Goal: Task Accomplishment & Management: Manage account settings

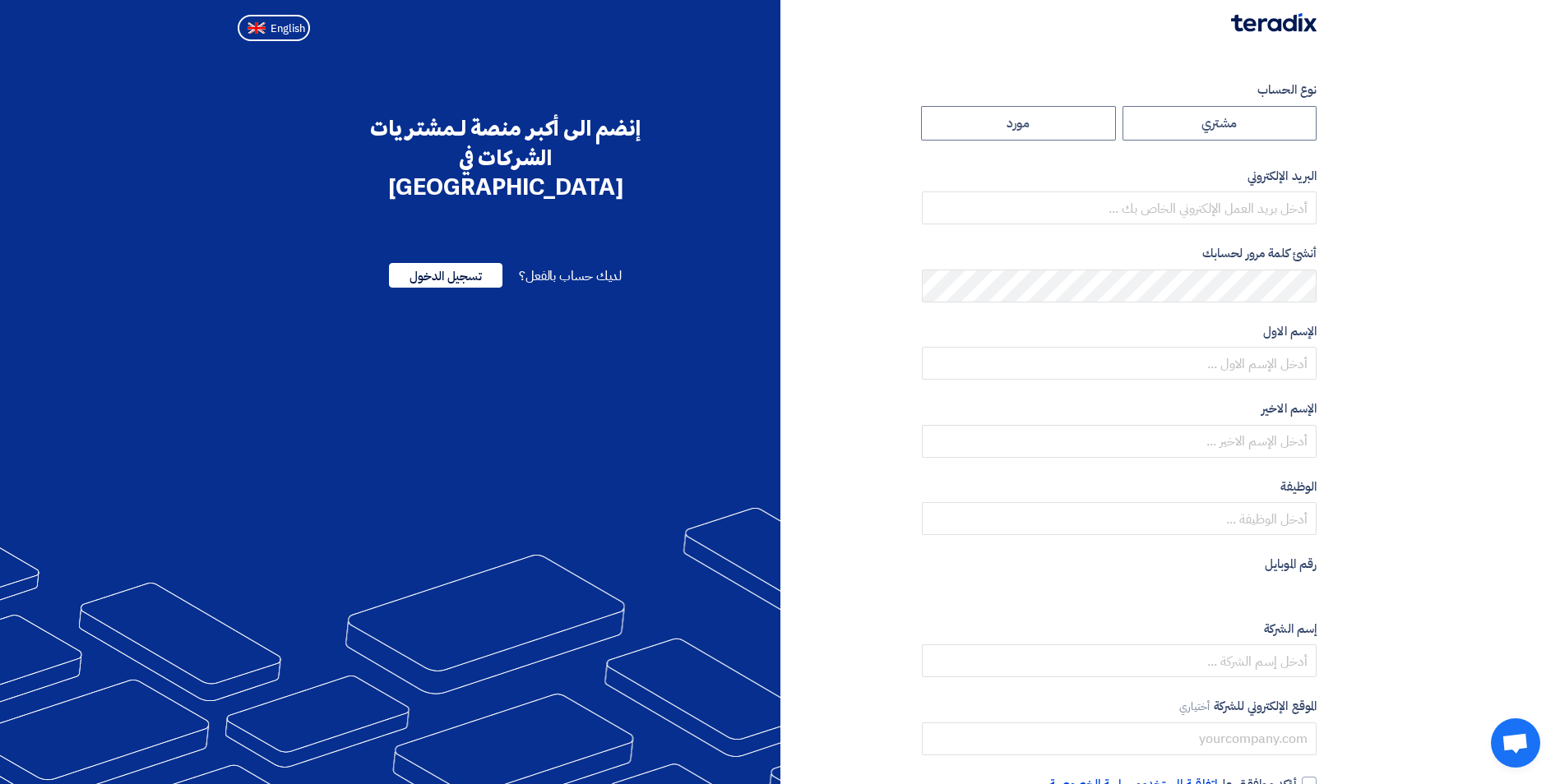
radio input "true"
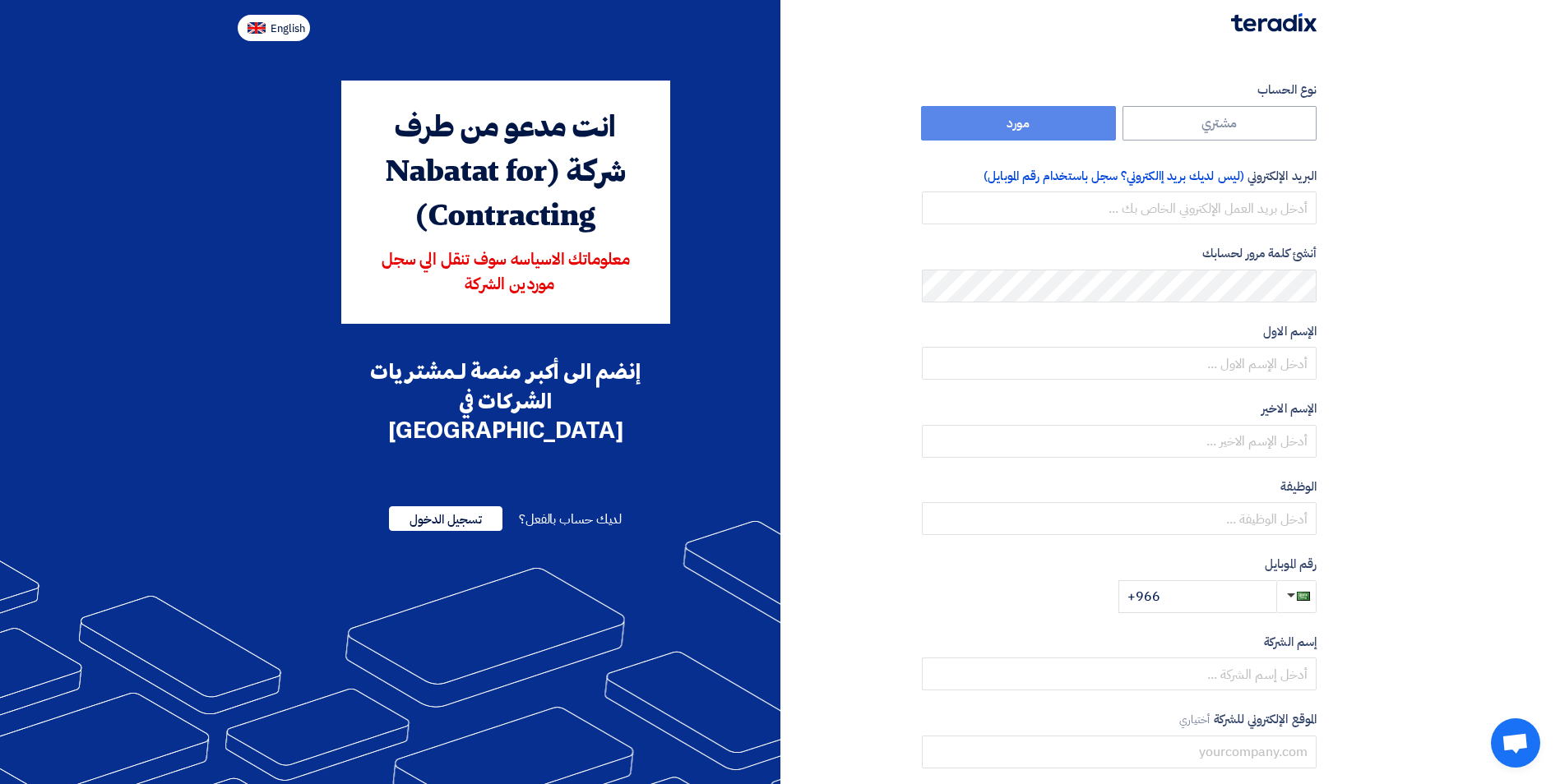
click at [279, 27] on span "English" at bounding box center [288, 28] width 34 height 11
type input "Register"
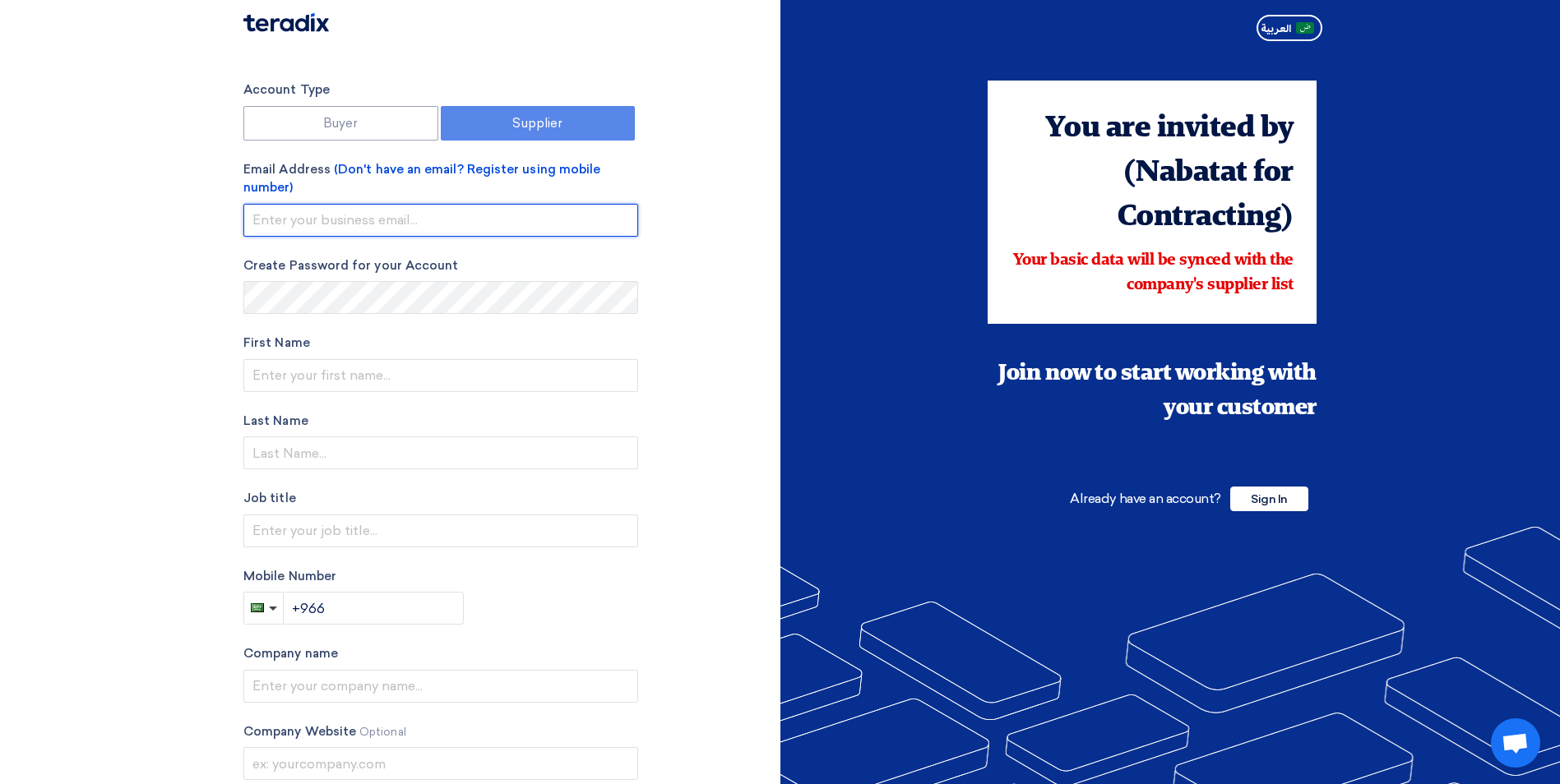
click at [365, 220] on input "email" at bounding box center [440, 220] width 395 height 33
type input "shafi@slicshoes.com"
click at [717, 327] on div "Account Type Buyer Supplier Email Address (Don't have an email? Register using …" at bounding box center [506, 477] width 549 height 794
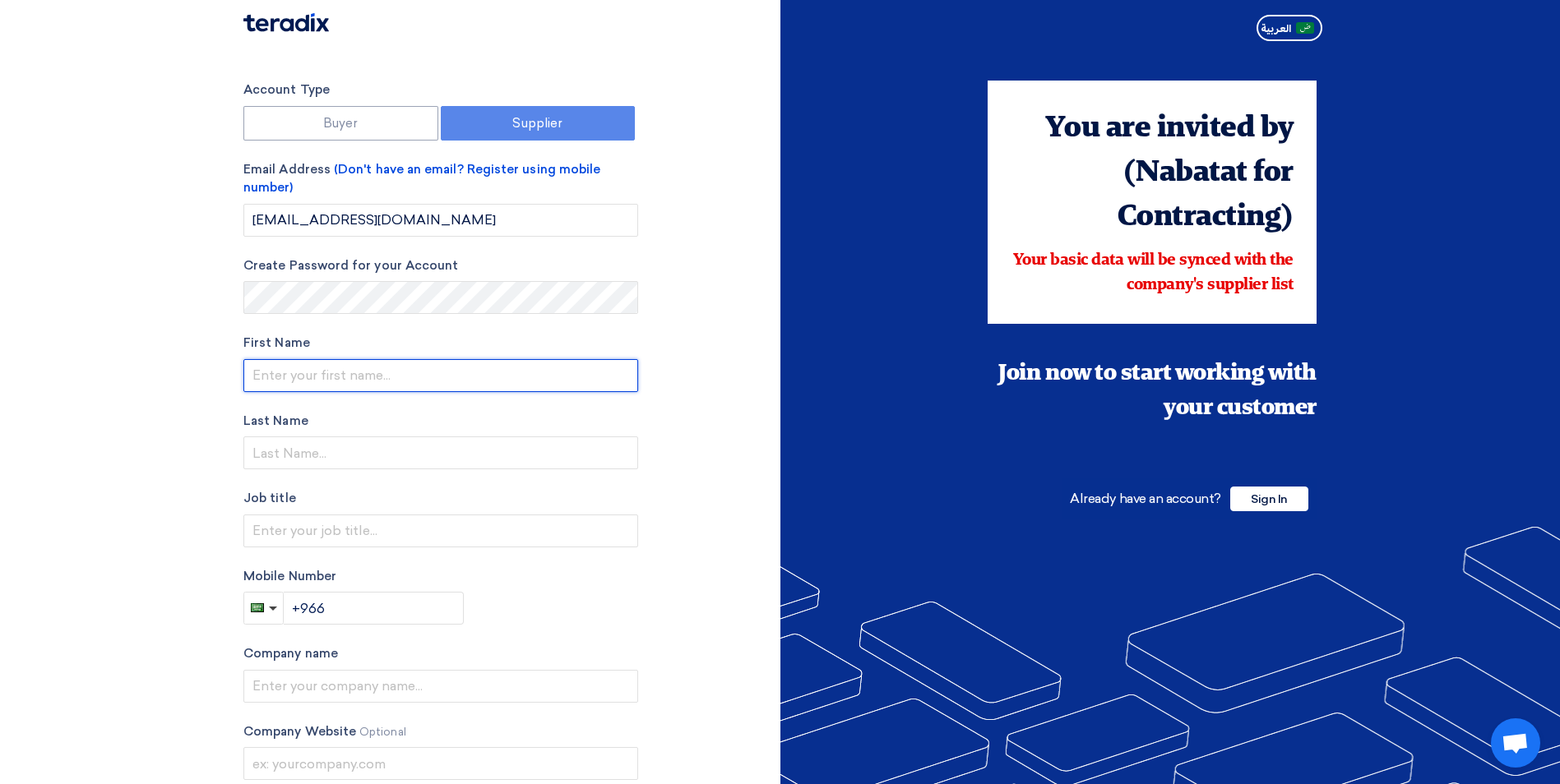
click at [340, 370] on input "text" at bounding box center [440, 375] width 395 height 33
drag, startPoint x: 341, startPoint y: 373, endPoint x: 169, endPoint y: 377, distance: 172.0
click at [169, 377] on section "Account Type Buyer Supplier Email Address (Don't have an email? Register using …" at bounding box center [780, 477] width 1560 height 860
type input "m"
type input "MOHAMMED"
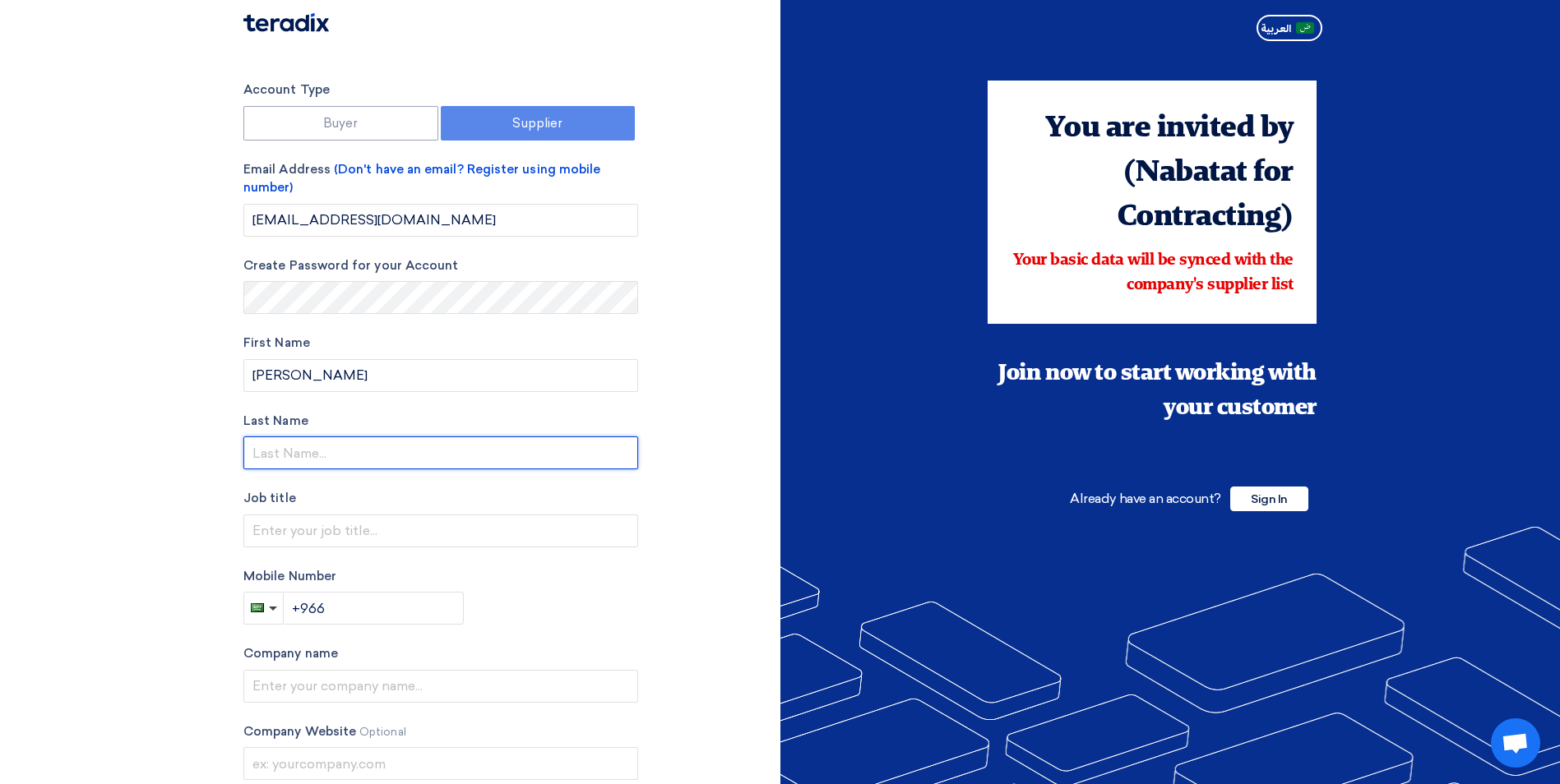
click at [259, 454] on input "text" at bounding box center [440, 453] width 395 height 33
type input "SHAFI"
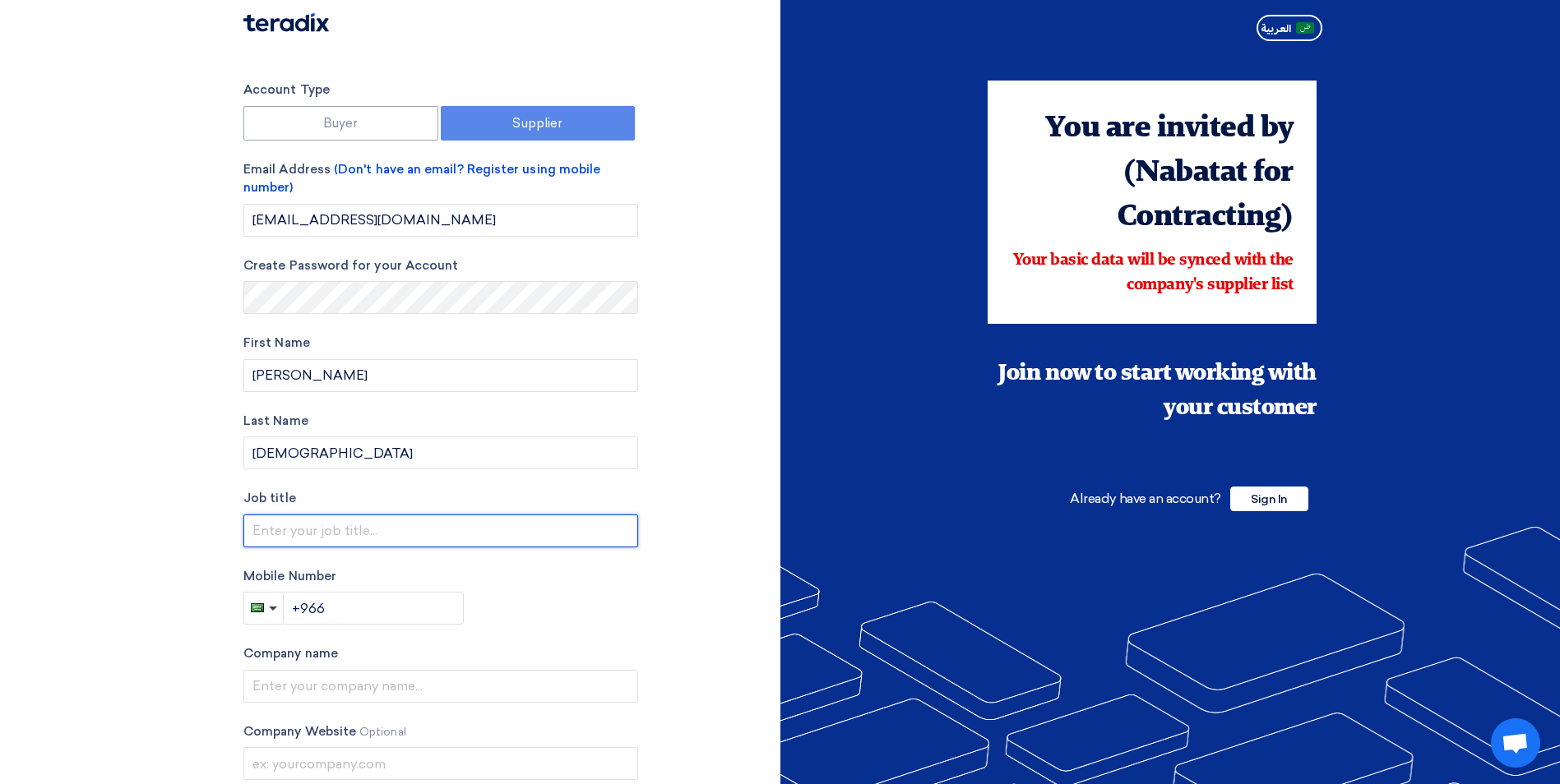
click at [266, 531] on input "text" at bounding box center [440, 530] width 395 height 33
type input "Sr. Sales Executive"
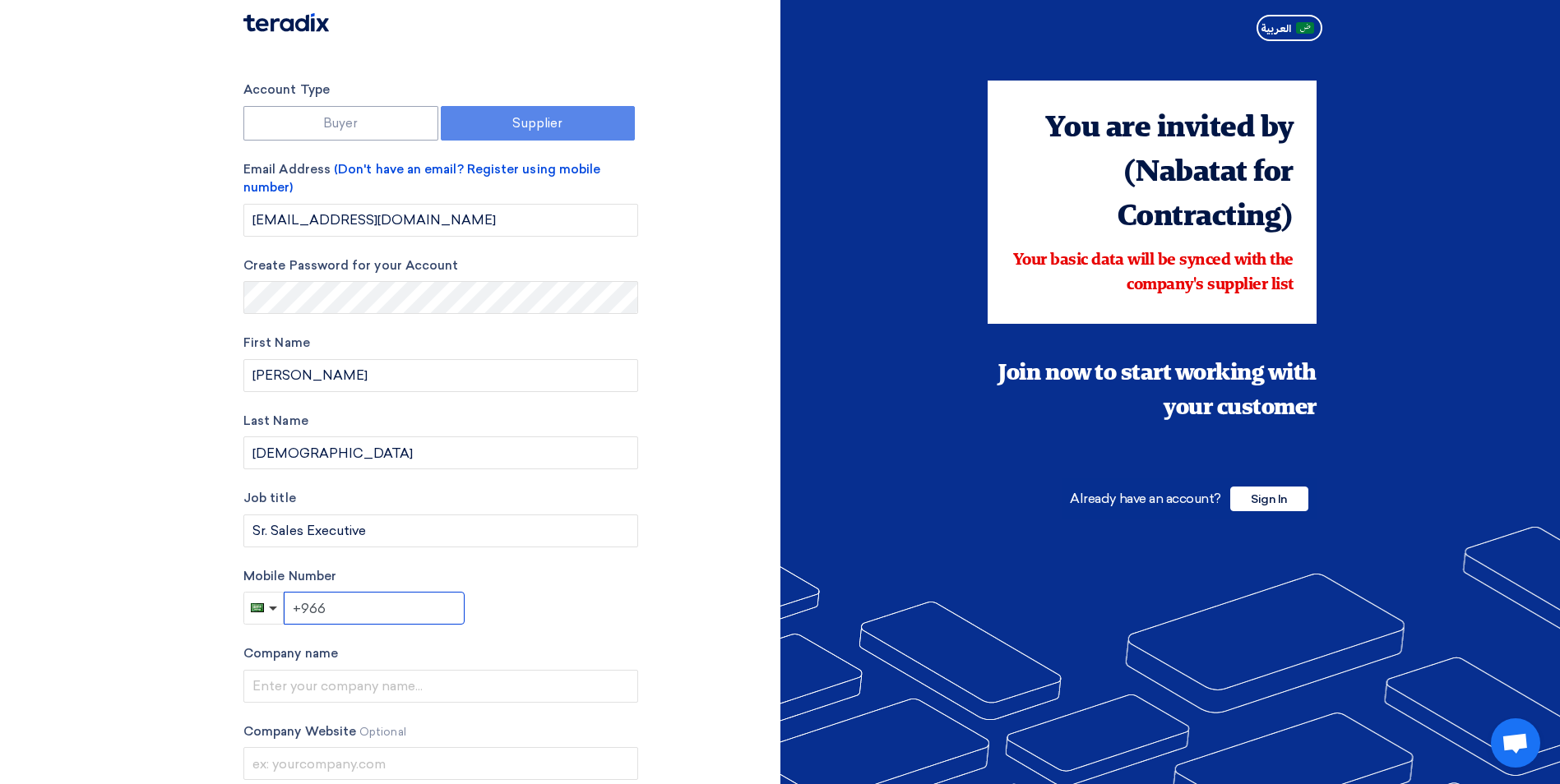
click at [359, 611] on input "+966" at bounding box center [373, 608] width 181 height 33
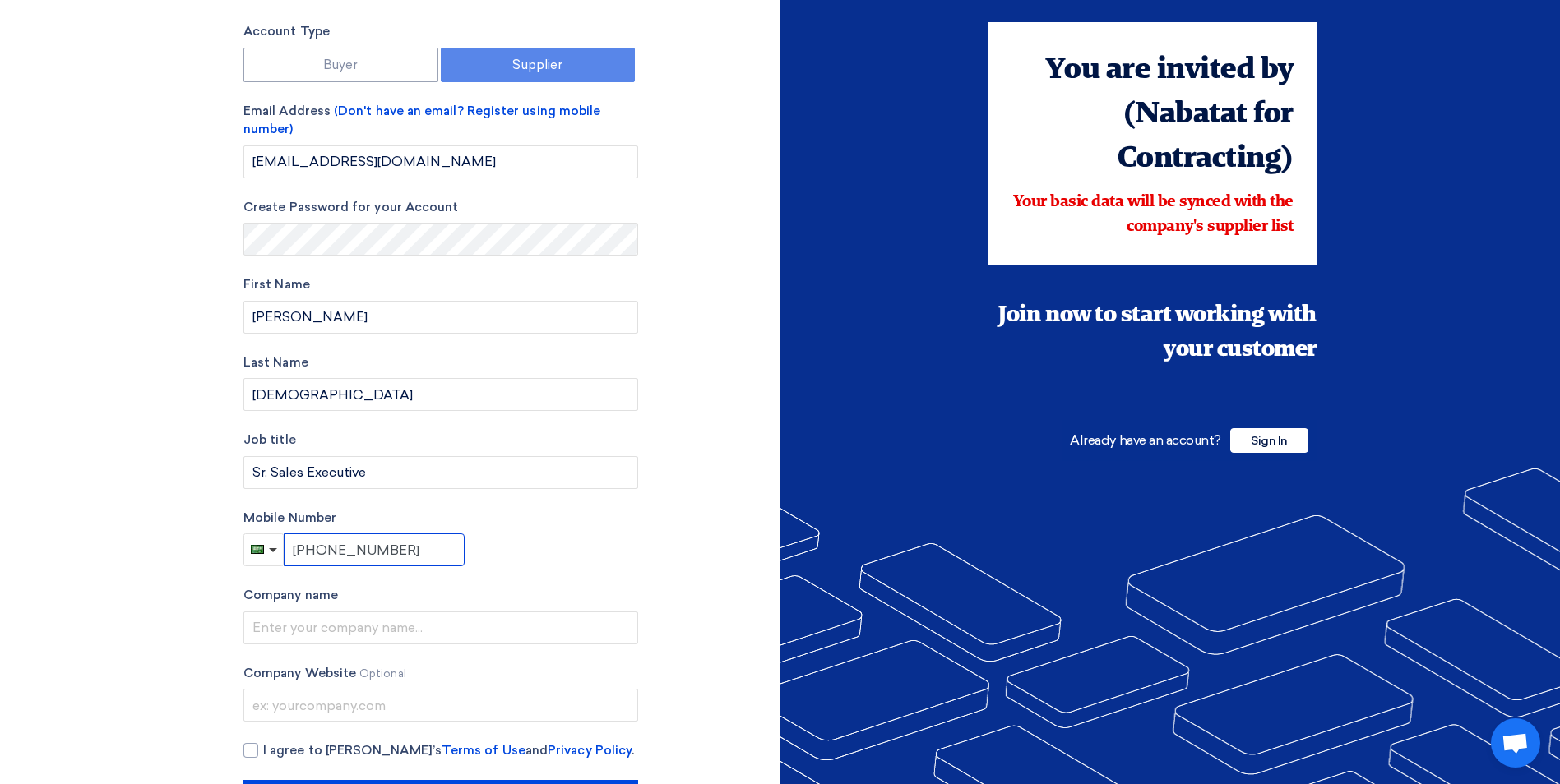
scroll to position [123, 0]
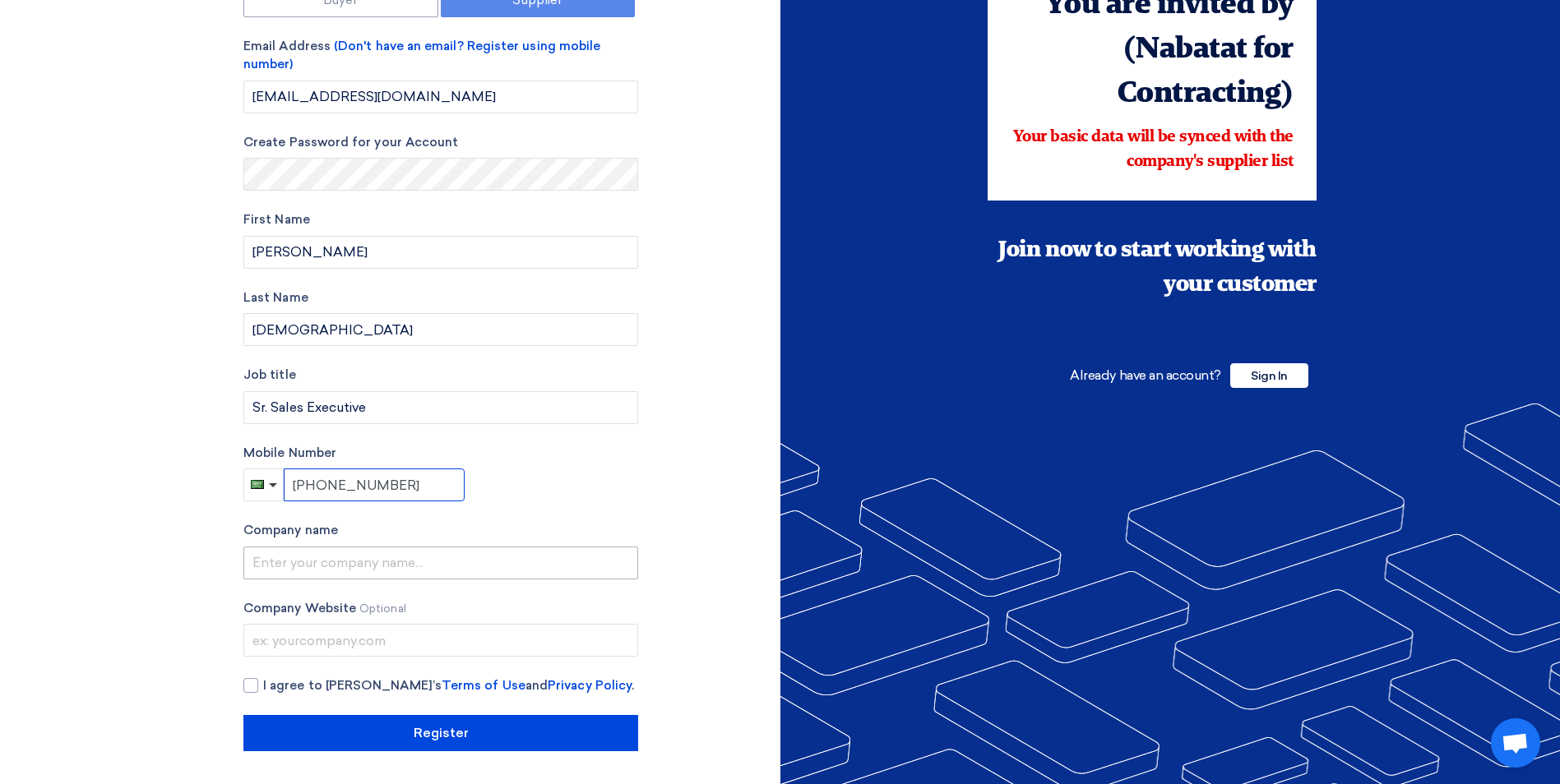
type input "+966 506846430"
click at [392, 569] on input "text" at bounding box center [440, 562] width 395 height 33
type input "s"
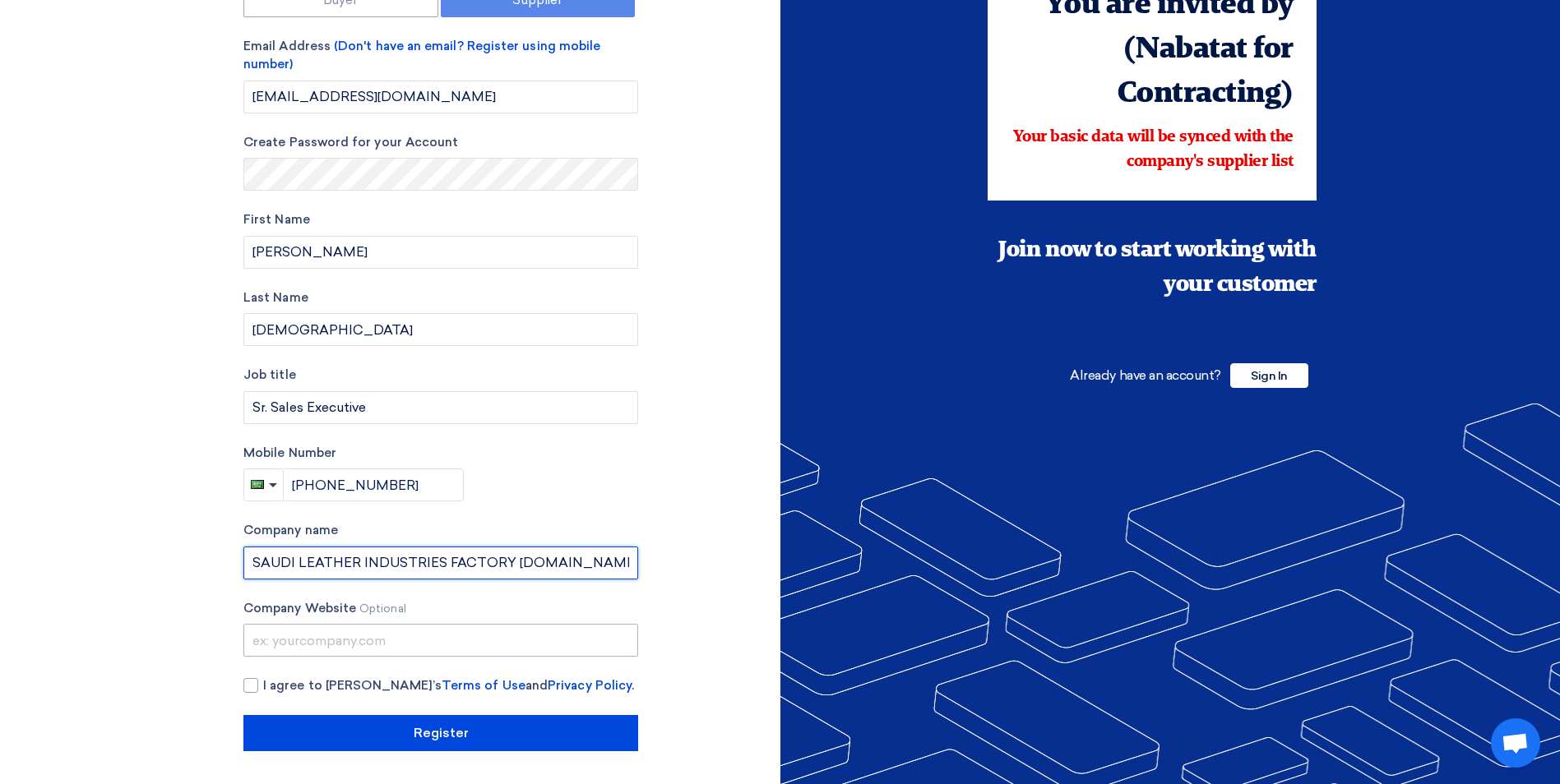
type input "SAUDI LEATHER INDUSTRIES FACTORY [DOMAIN_NAME]"
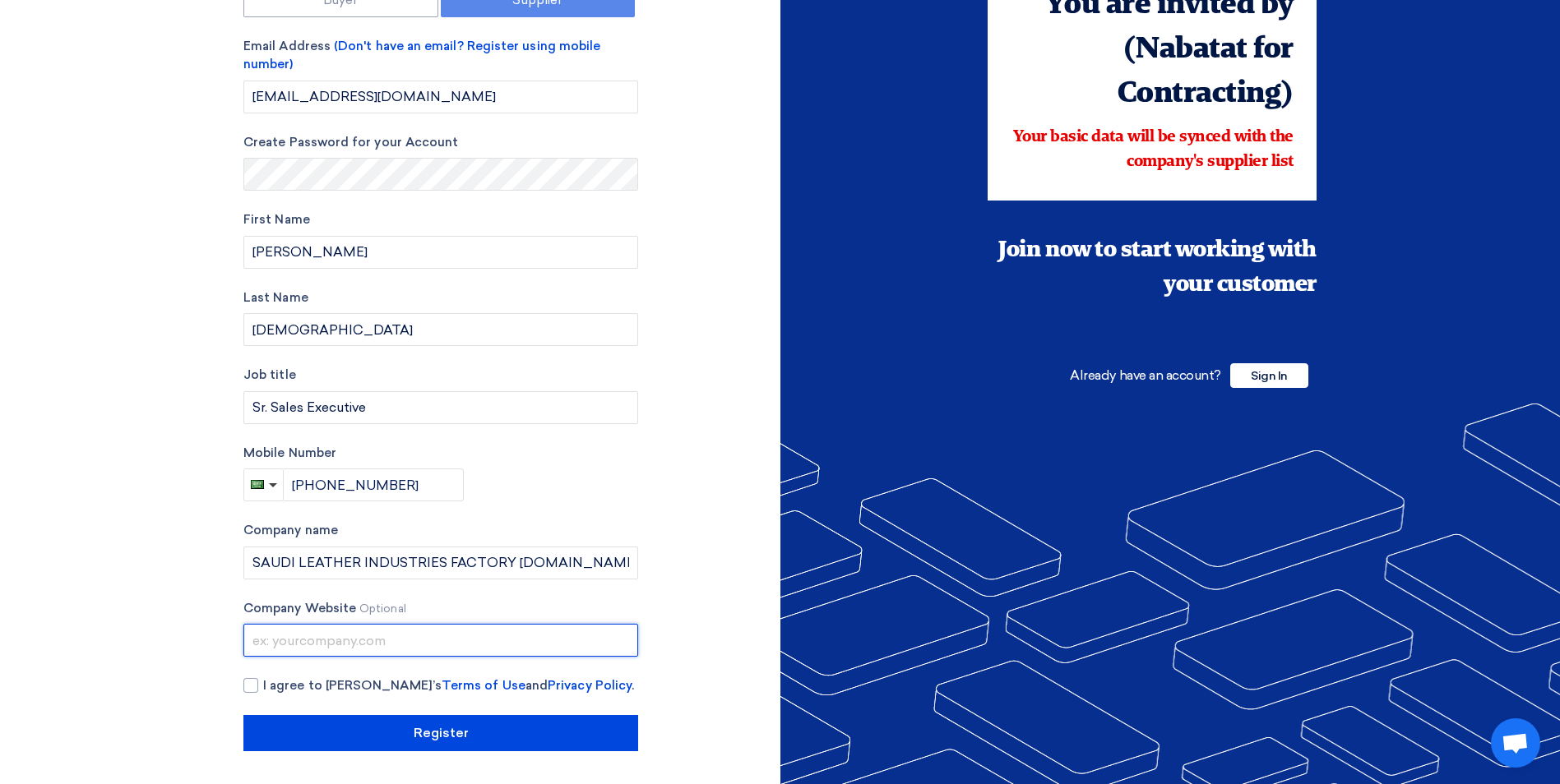
click at [293, 641] on input "text" at bounding box center [440, 640] width 395 height 33
type input "www.slicshoes.com"
click at [249, 685] on div at bounding box center [251, 686] width 15 height 15
click at [263, 685] on input "I agree to Teradix’s Terms of Use and Privacy Policy ." at bounding box center [460, 692] width 395 height 33
checkbox input "true"
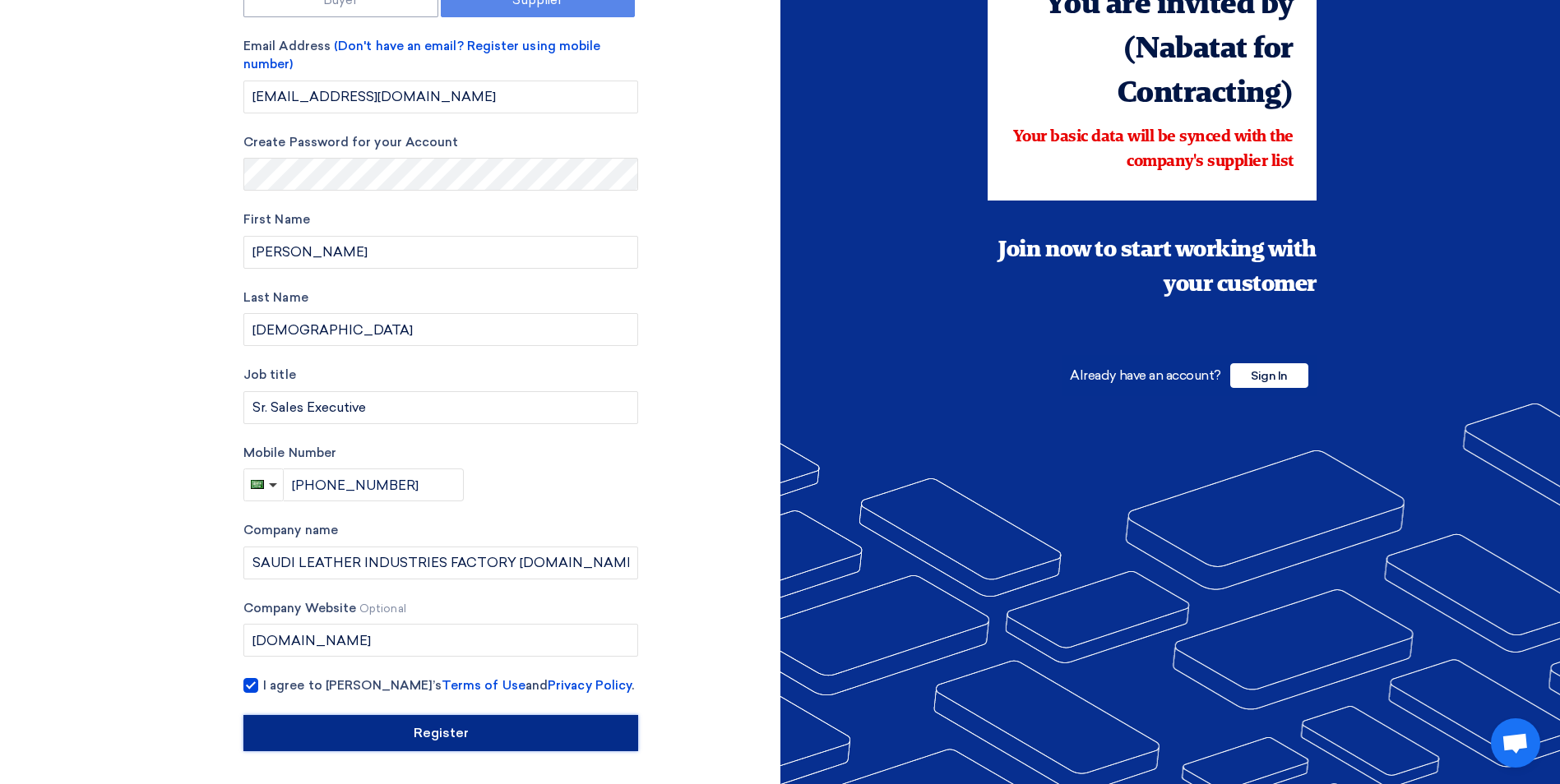
click at [471, 740] on input "Register" at bounding box center [440, 733] width 395 height 36
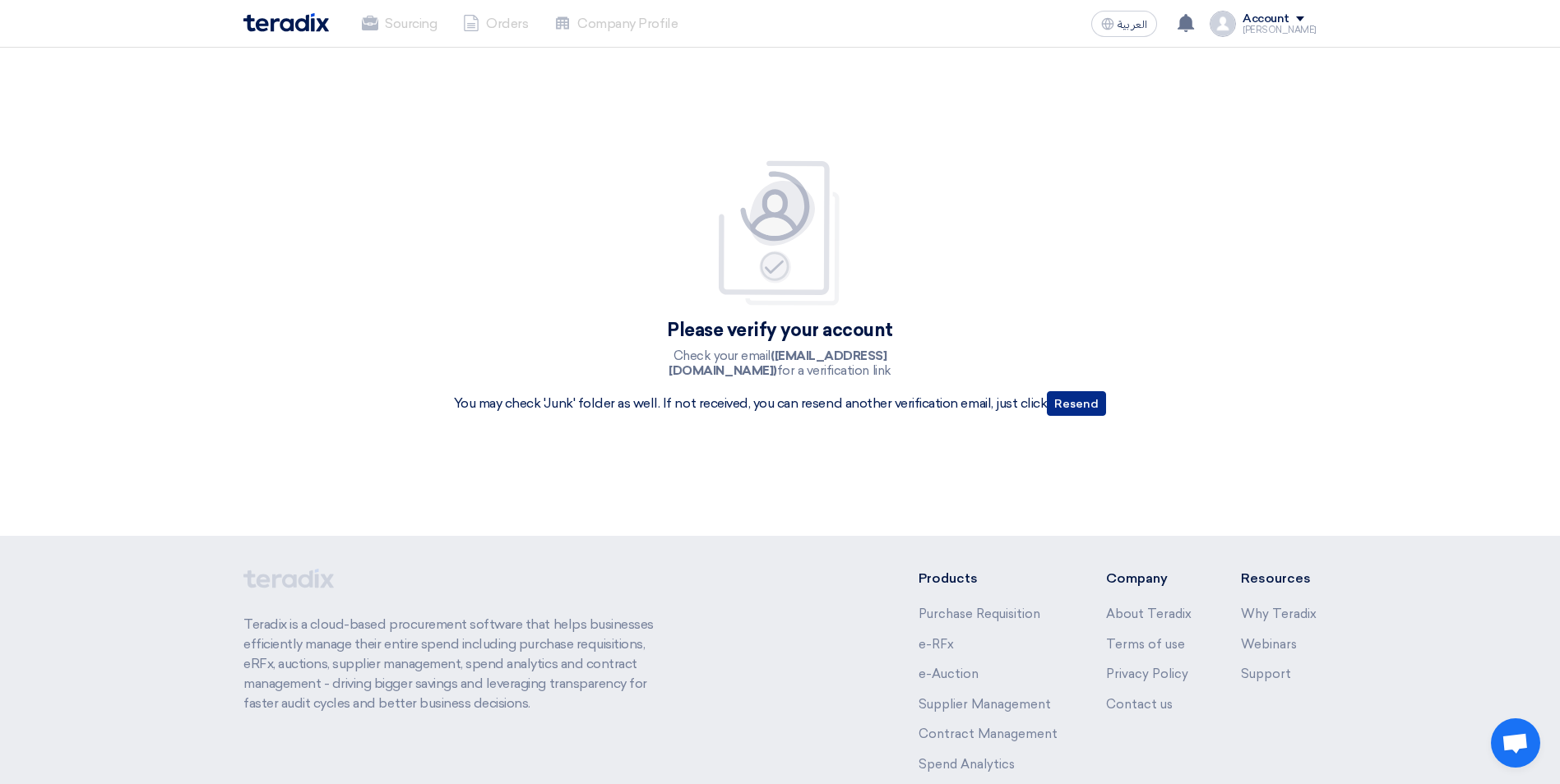
click at [1071, 405] on button "Resend" at bounding box center [1076, 403] width 59 height 25
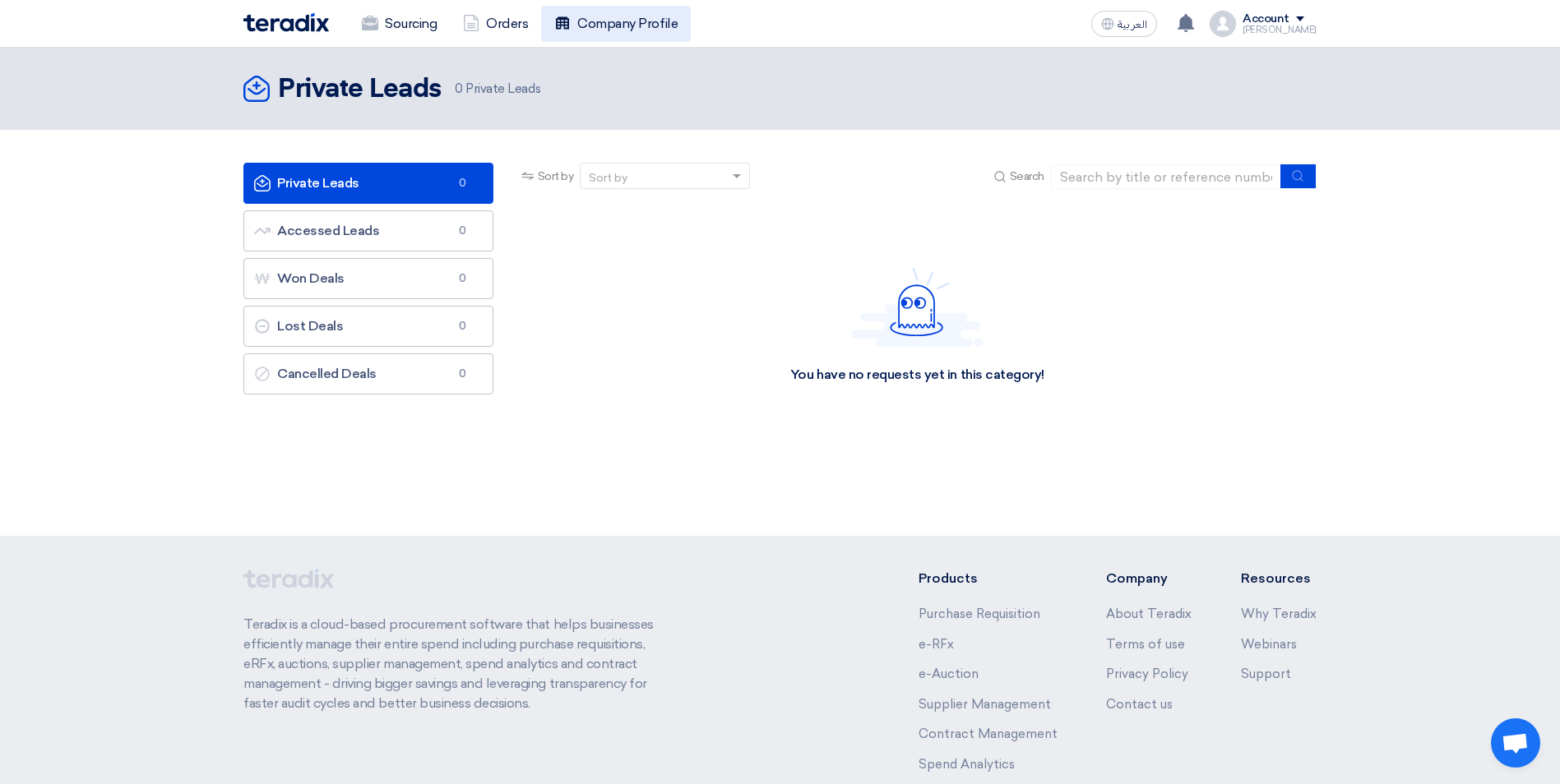
click at [662, 24] on link "Company Profile" at bounding box center [616, 24] width 150 height 36
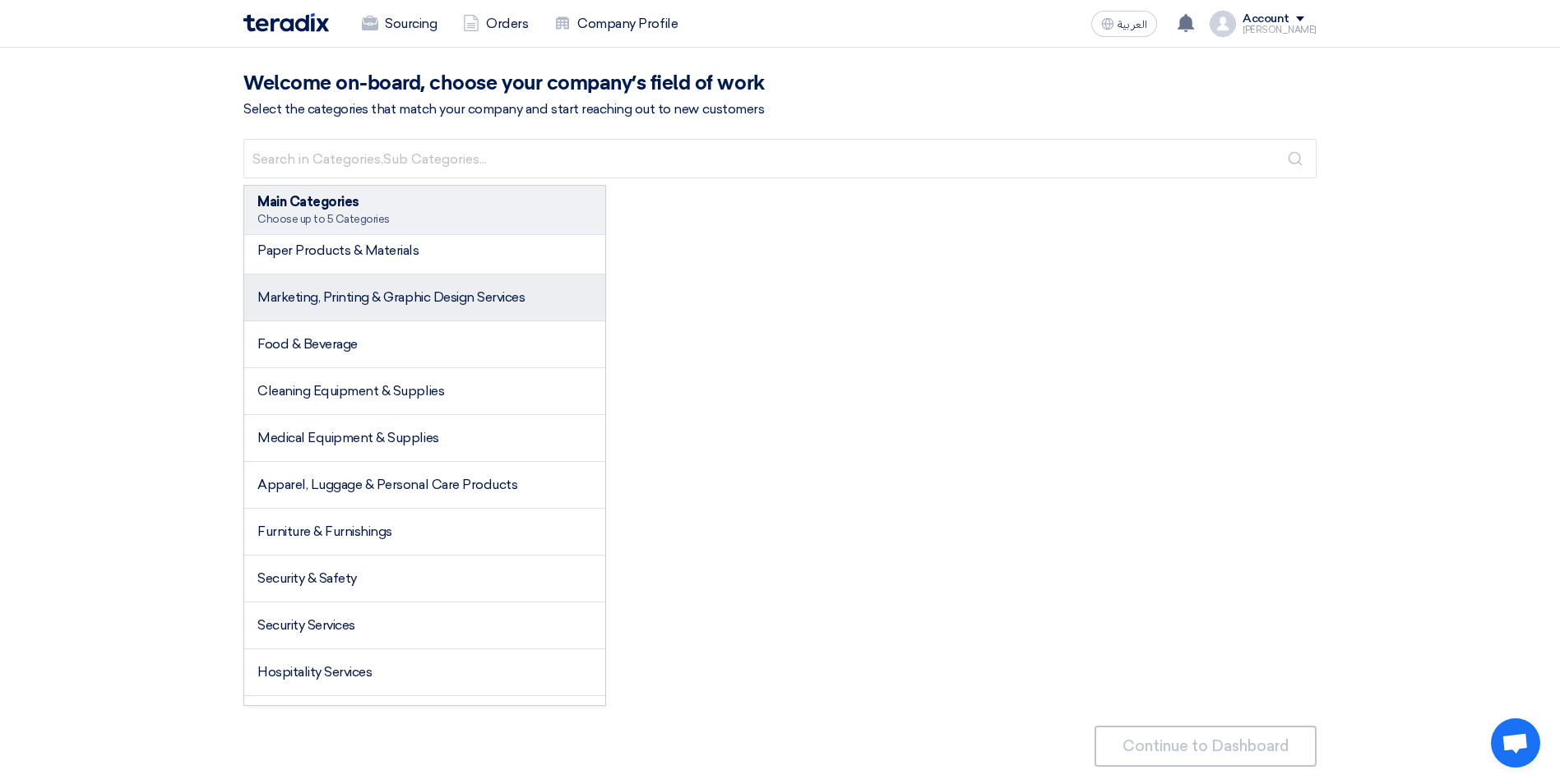
scroll to position [411, 0]
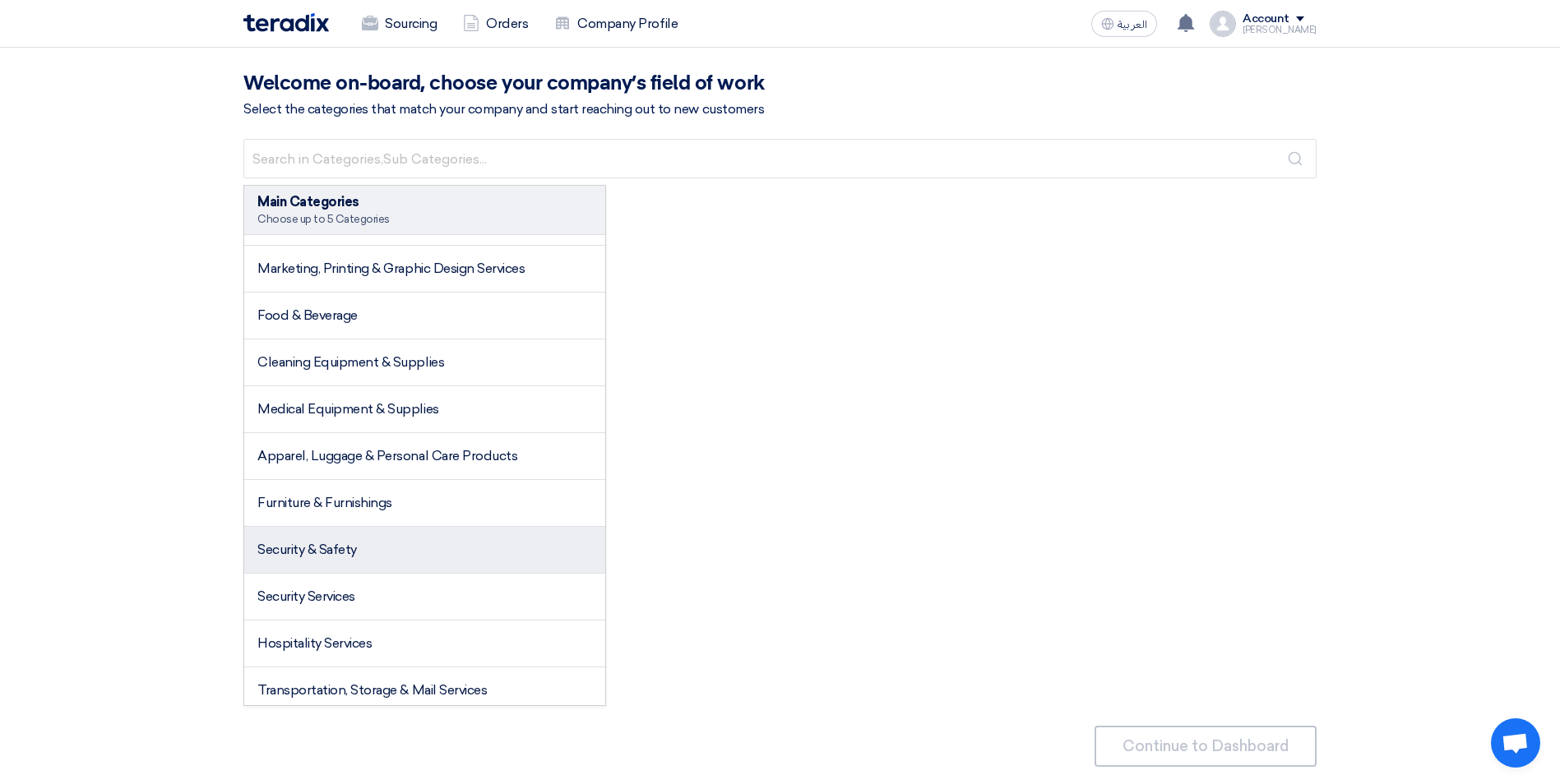
click at [368, 568] on li "Security & Safety" at bounding box center [424, 549] width 361 height 46
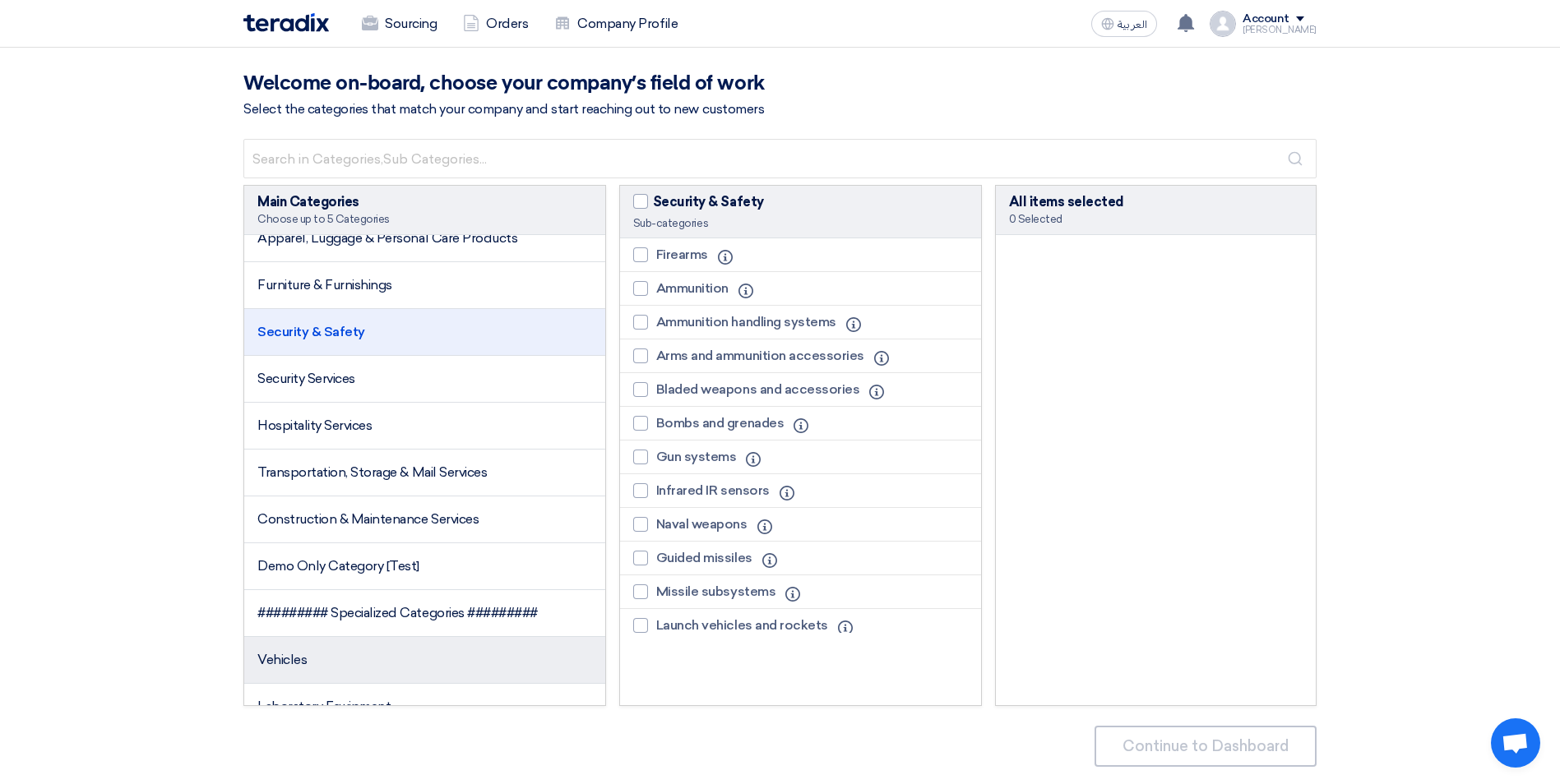
scroll to position [657, 0]
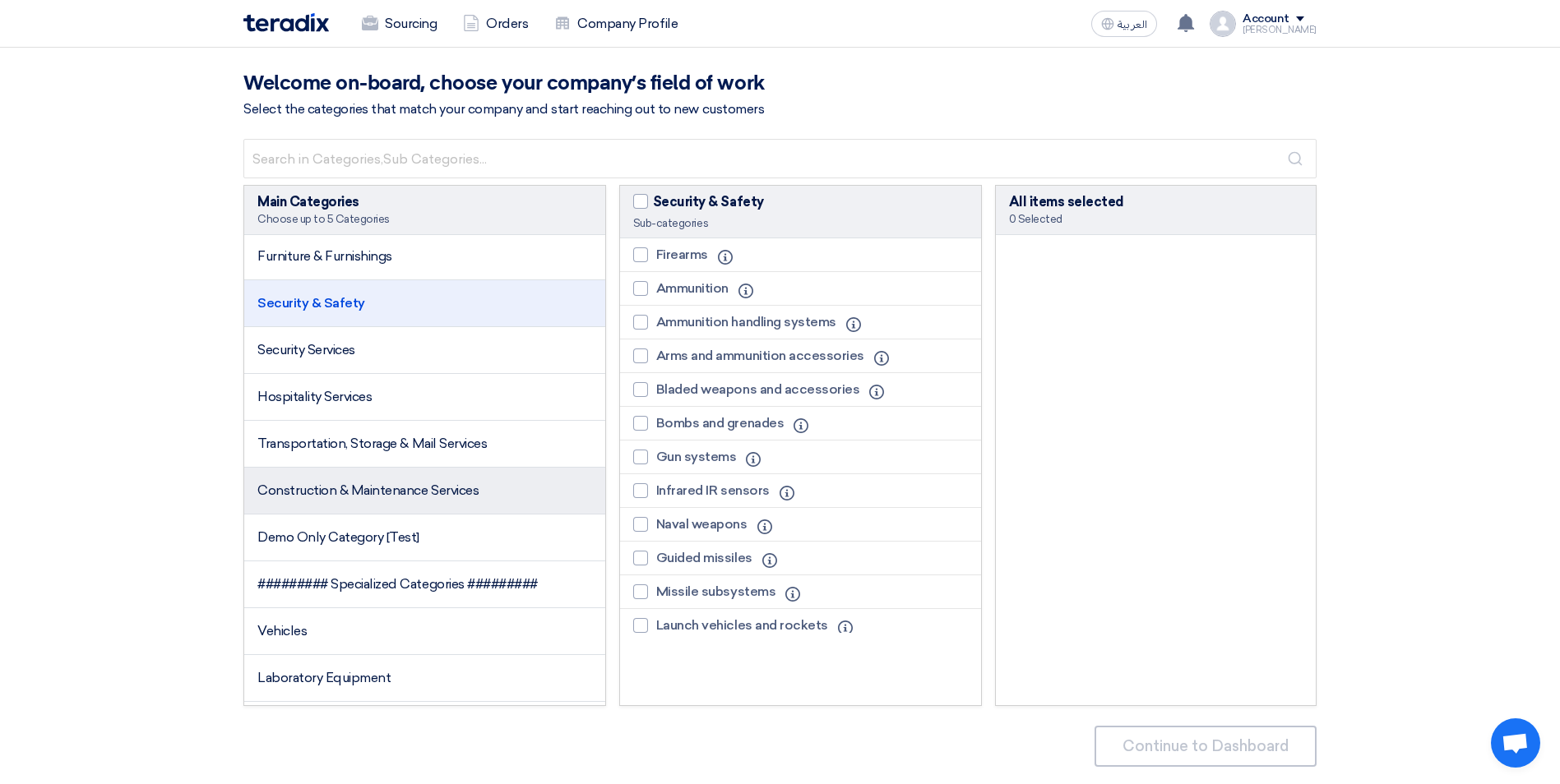
click at [373, 490] on span "Construction & Maintenance Services" at bounding box center [368, 490] width 222 height 15
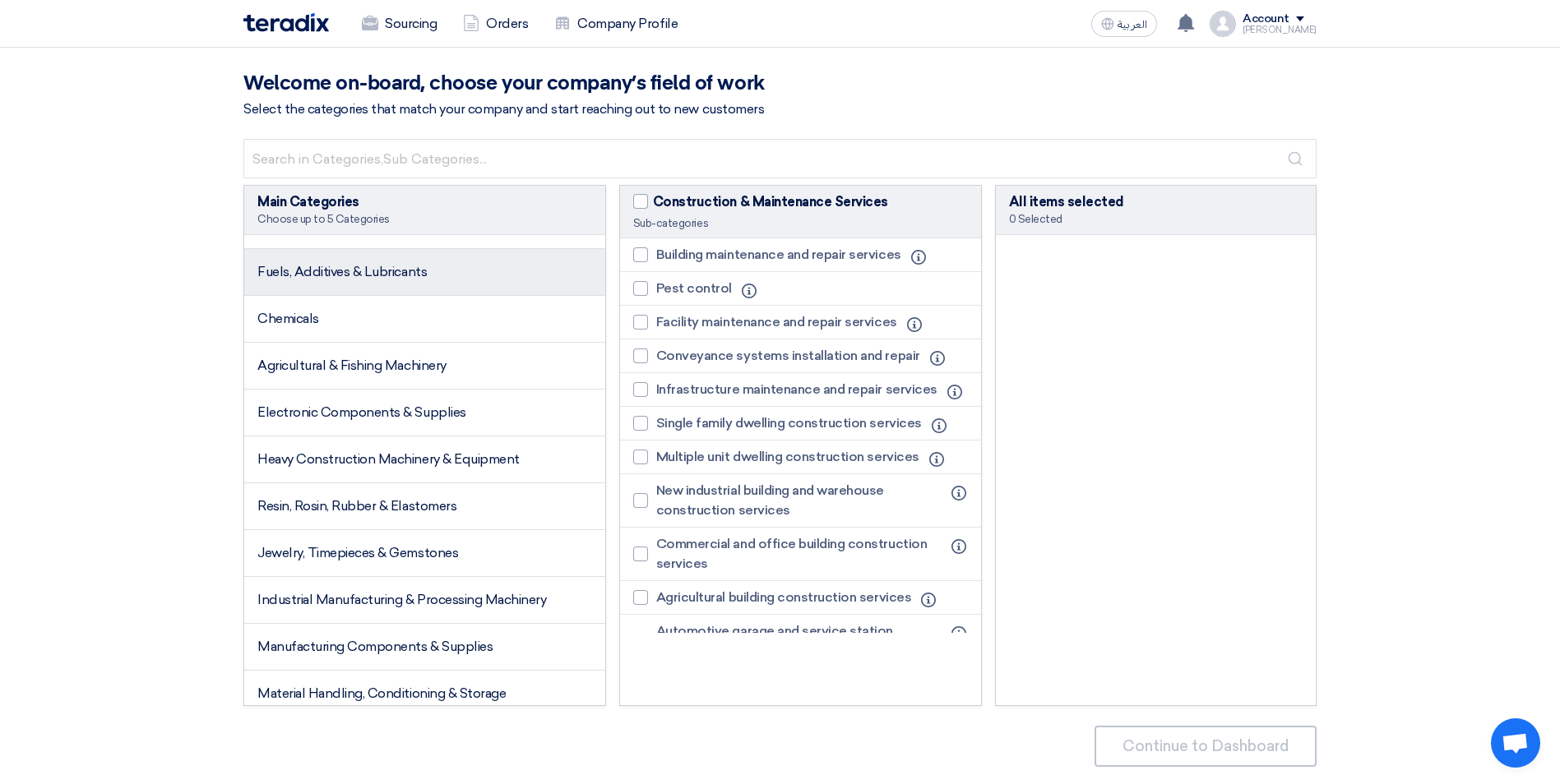
scroll to position [1315, 0]
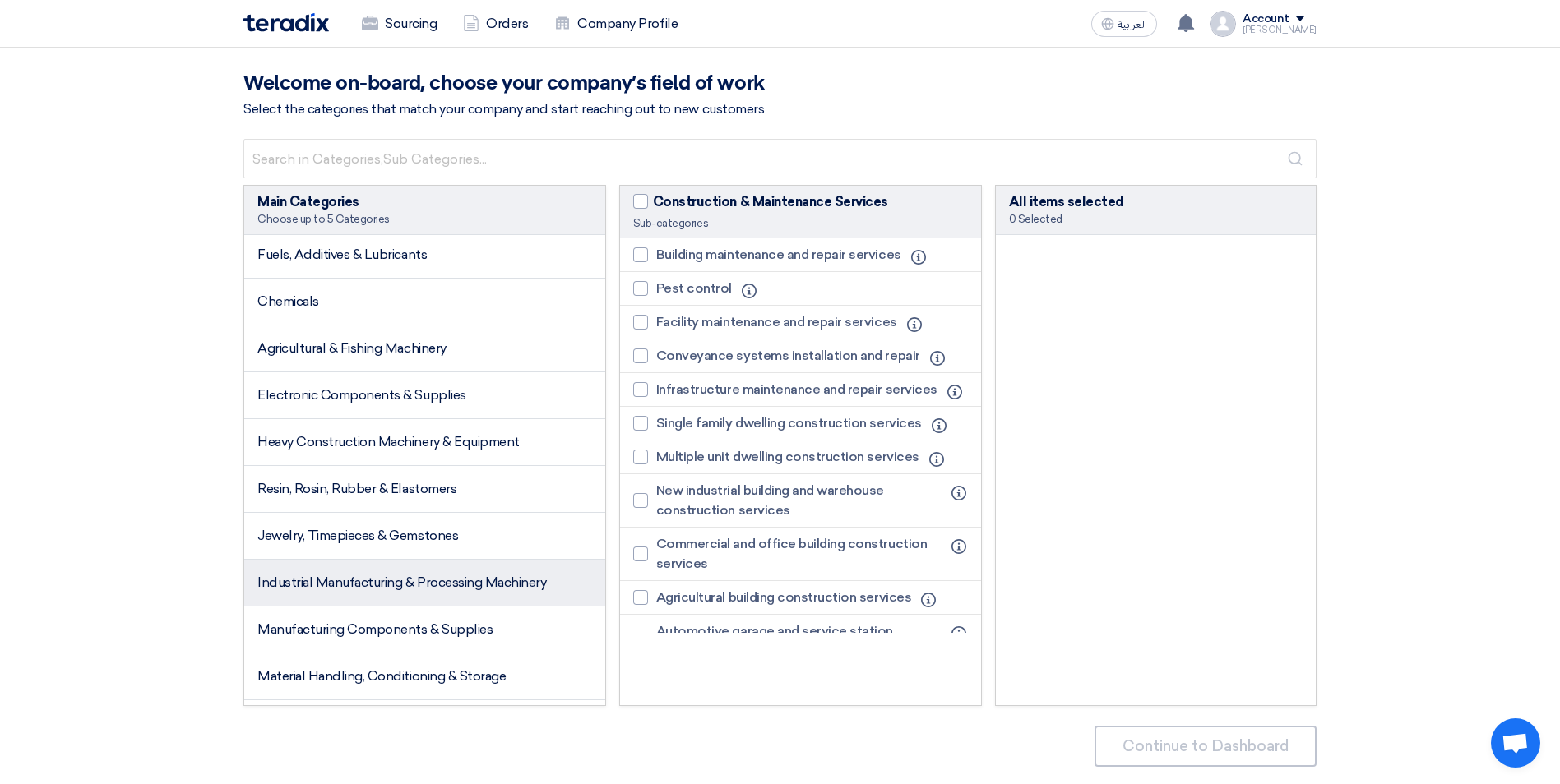
click at [399, 586] on span "Industrial Manufacturing & Processing Machinery" at bounding box center [402, 582] width 289 height 15
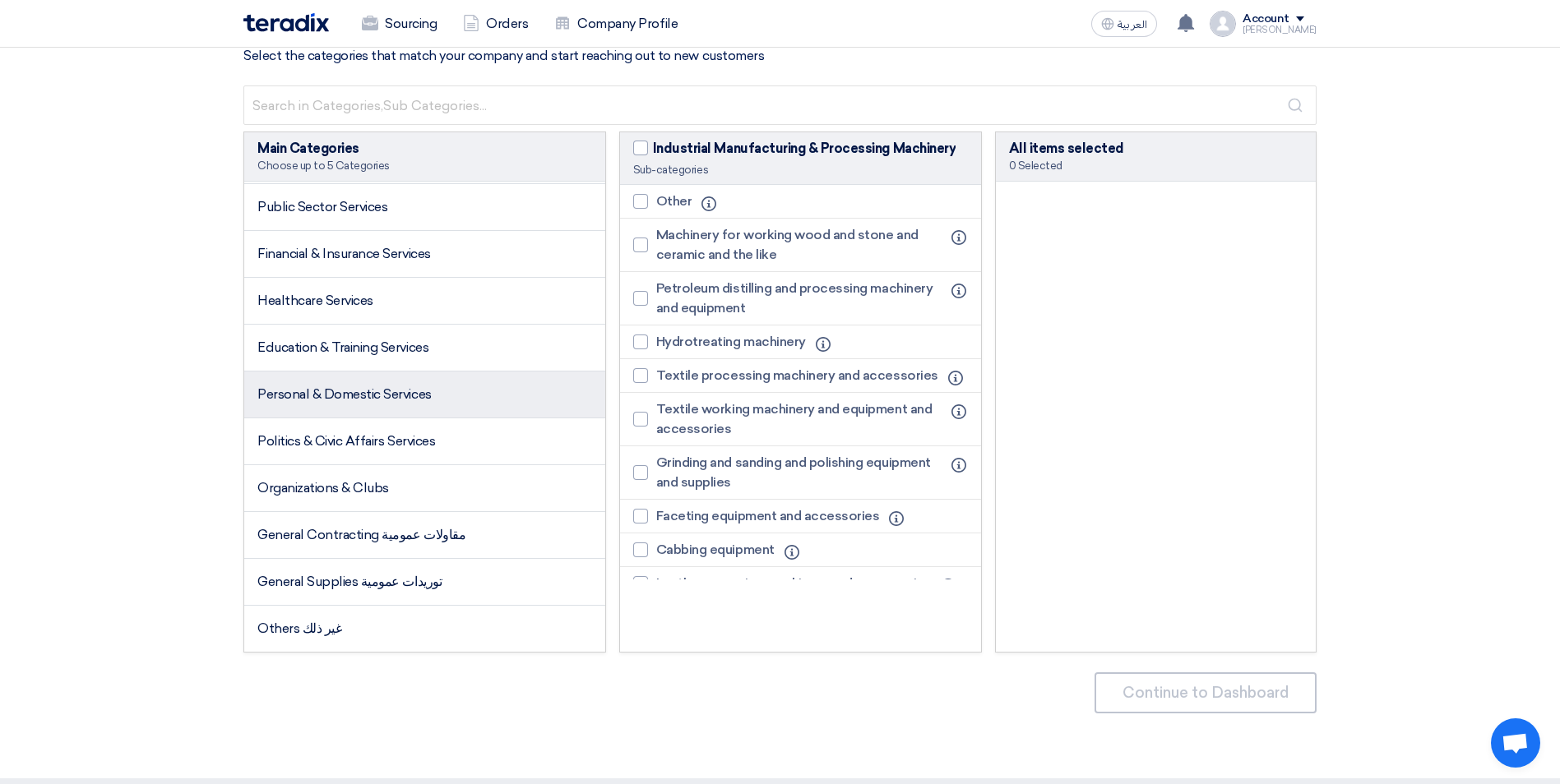
scroll to position [82, 0]
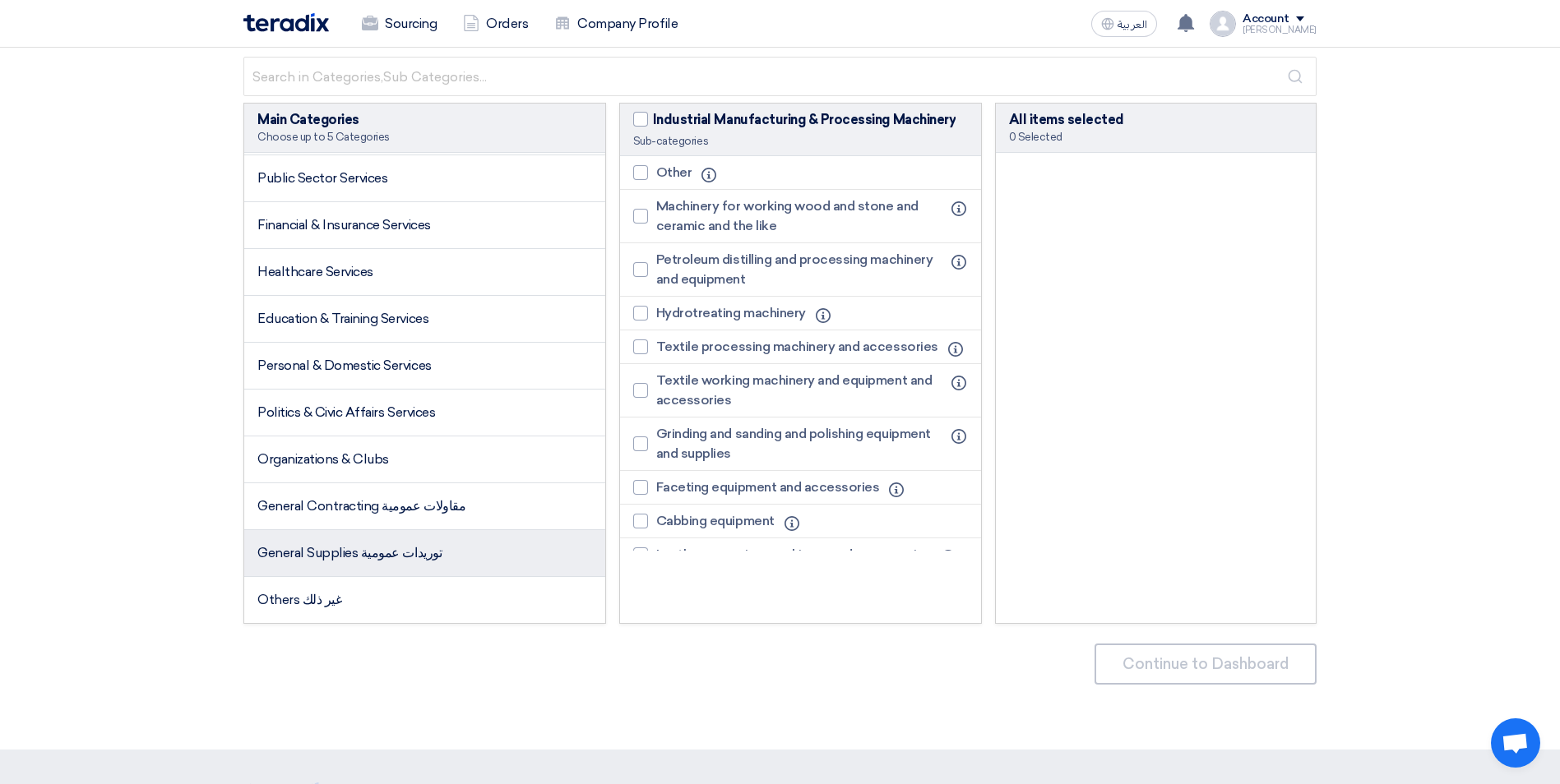
click at [356, 553] on span "General Supplies توريدات عمومية" at bounding box center [350, 553] width 184 height 15
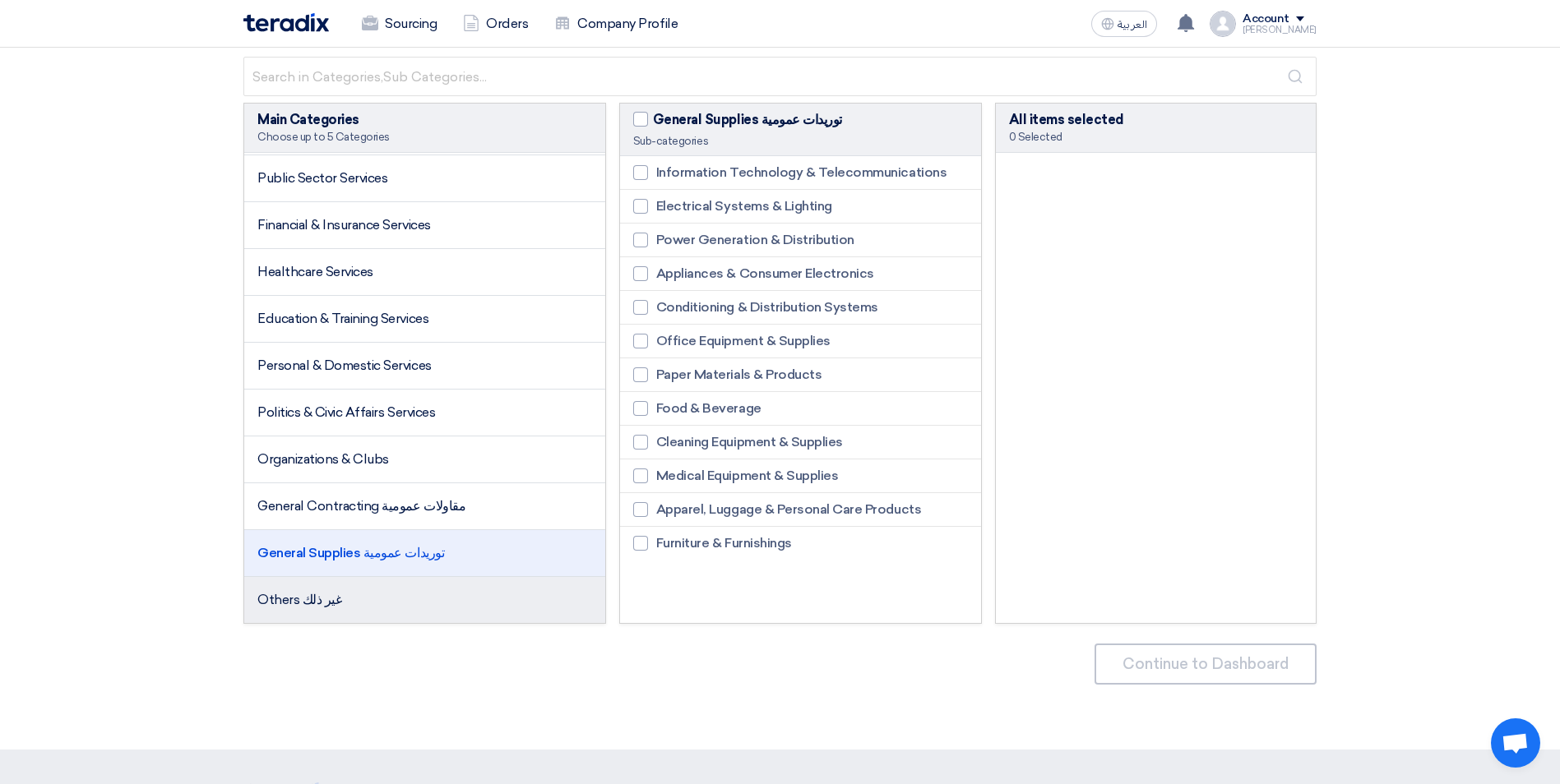
click at [320, 596] on span "Others غير ذلك" at bounding box center [299, 599] width 84 height 15
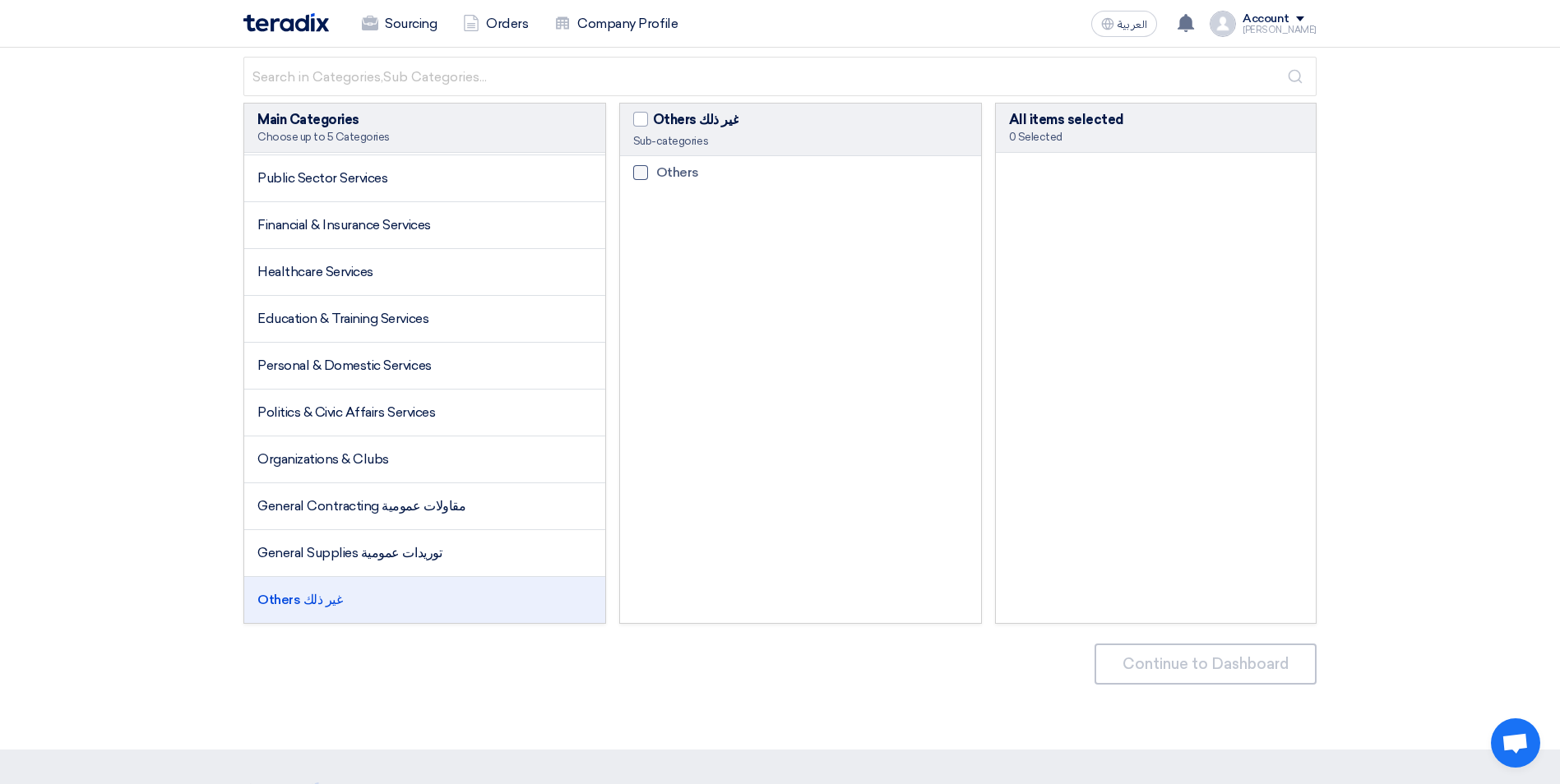
click at [639, 173] on div at bounding box center [640, 172] width 15 height 15
click at [656, 173] on input "Others" at bounding box center [661, 172] width 10 height 10
checkbox input "true"
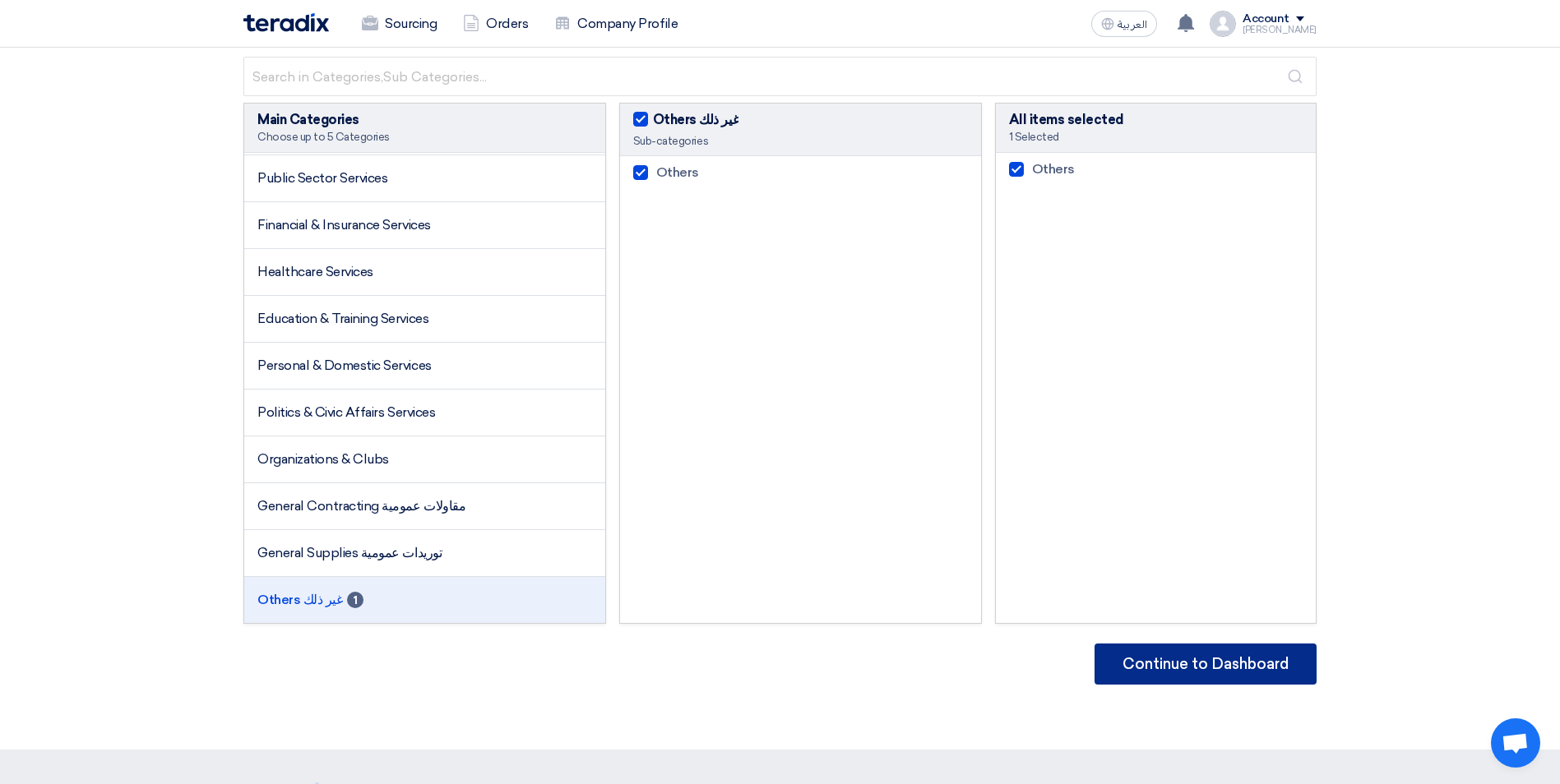
click at [1171, 673] on button "Continue to Dashboard" at bounding box center [1205, 664] width 222 height 41
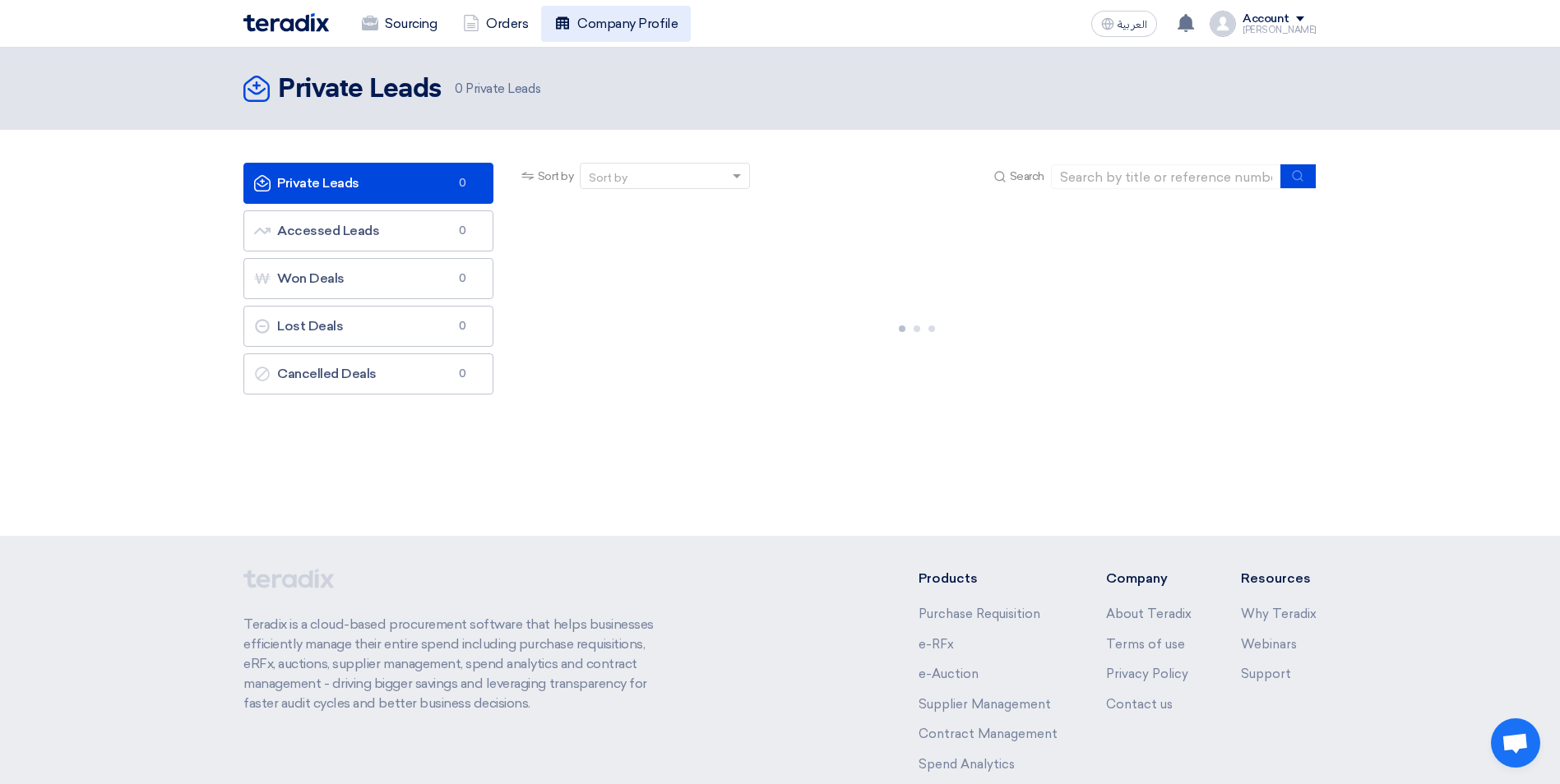
click at [637, 27] on link "Company Profile" at bounding box center [616, 24] width 150 height 36
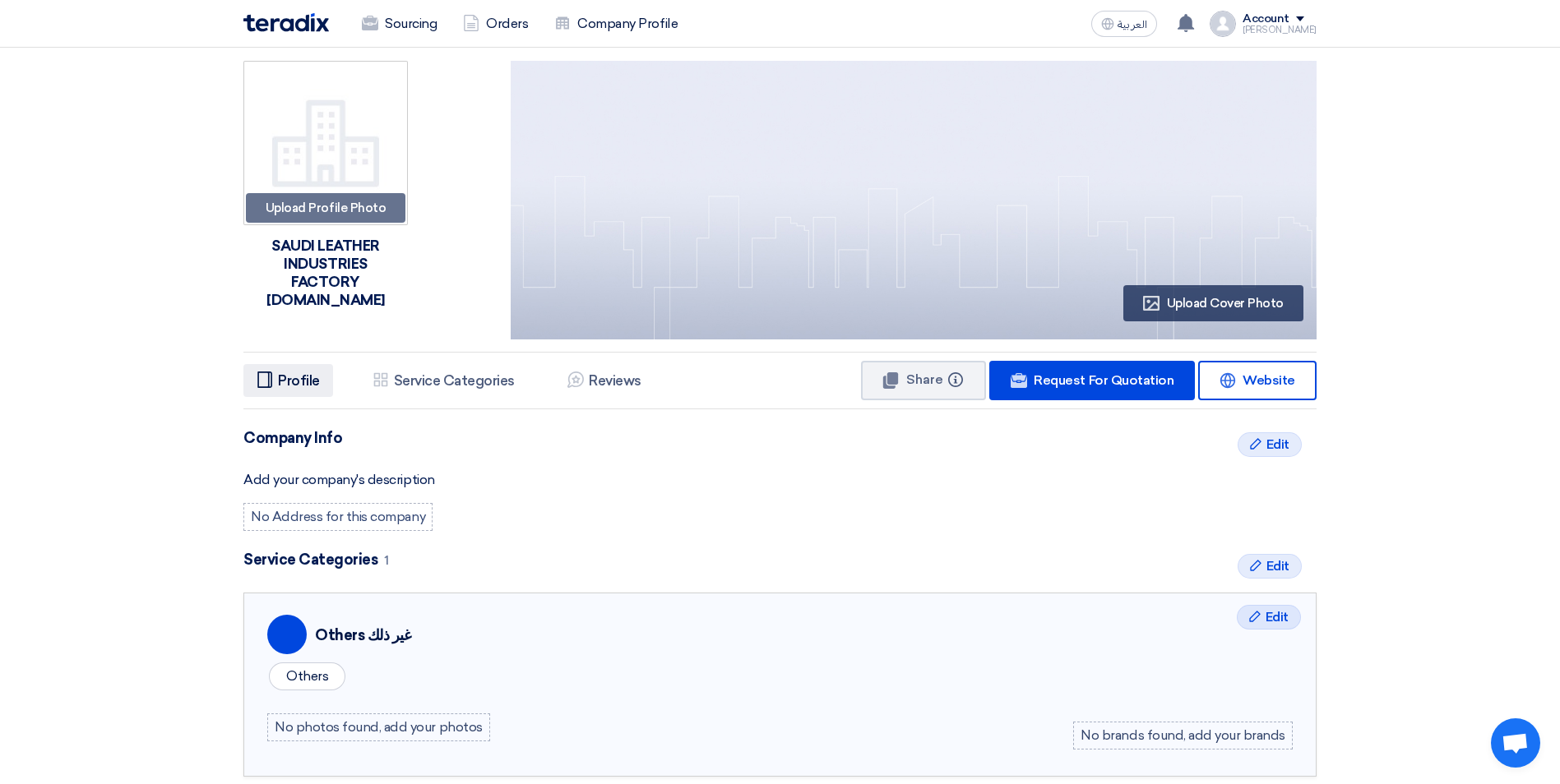
click at [303, 385] on h5 "Profile" at bounding box center [298, 380] width 42 height 16
click at [1299, 384] on link "Website Website" at bounding box center [1257, 381] width 118 height 40
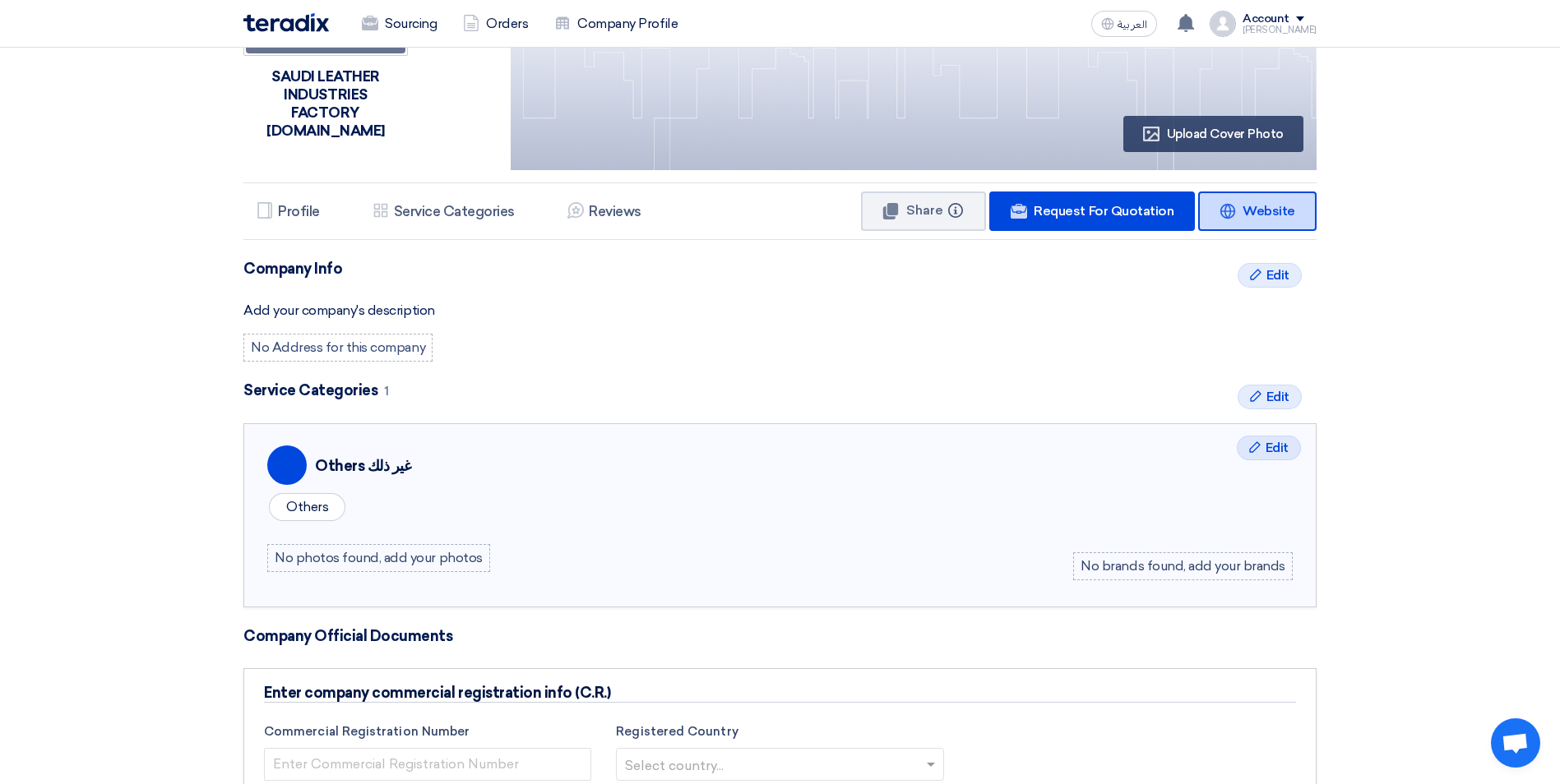
scroll to position [329, 0]
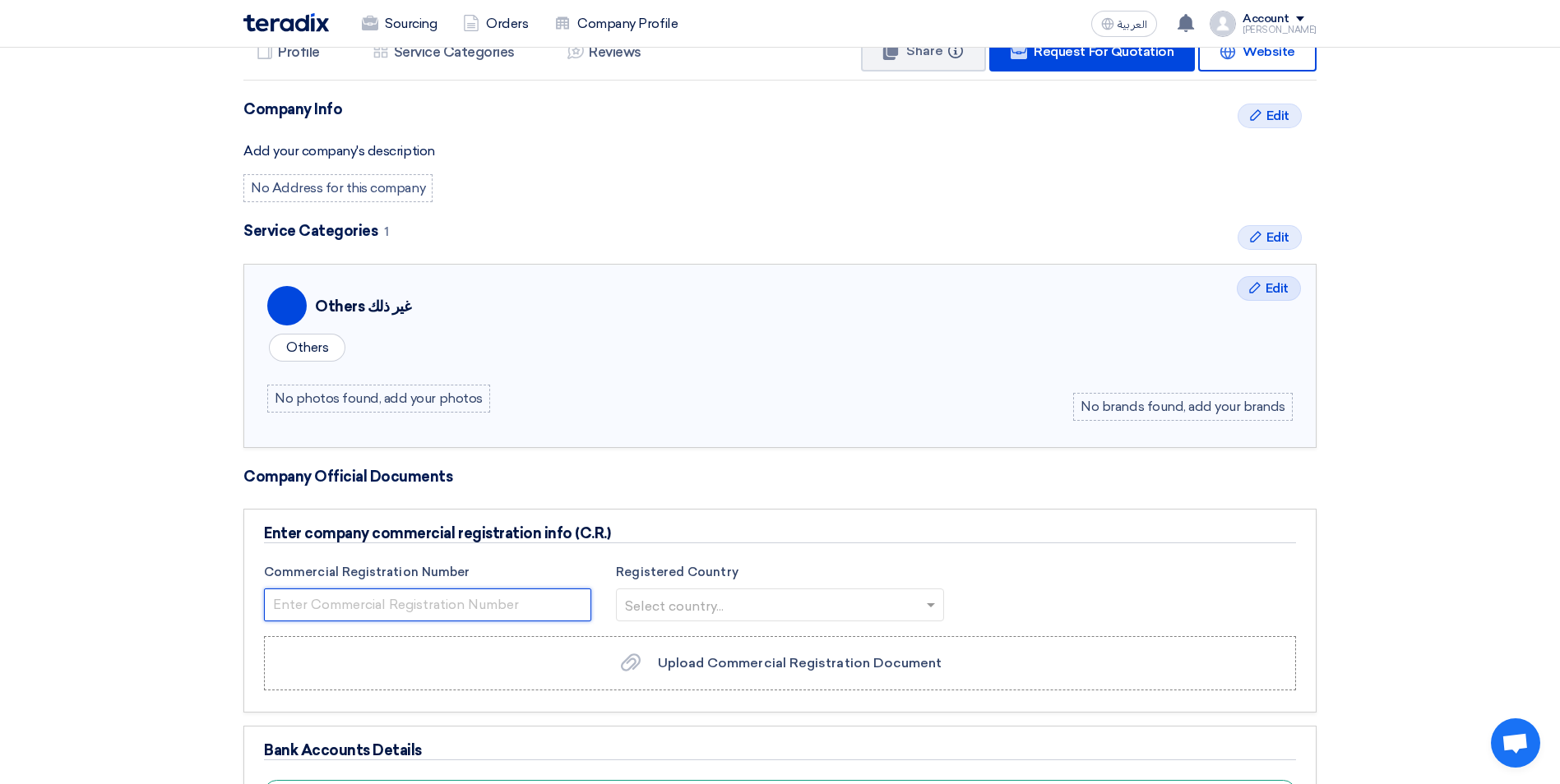
click at [367, 605] on input "number" at bounding box center [427, 605] width 327 height 33
type input "2050011041"
click at [728, 607] on input "text" at bounding box center [771, 606] width 293 height 27
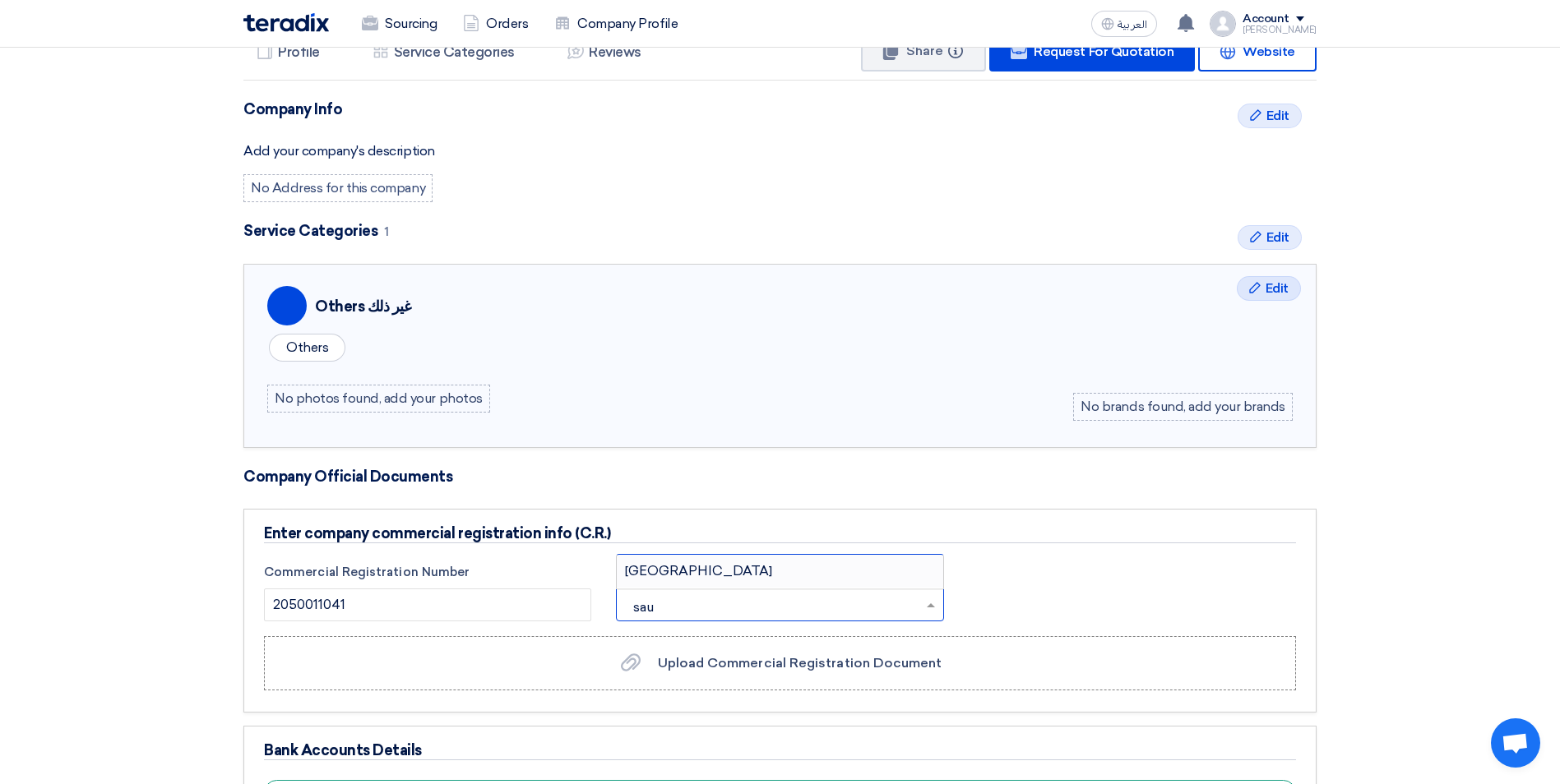
type input "saud"
click at [700, 573] on span "[GEOGRAPHIC_DATA]" at bounding box center [698, 571] width 147 height 15
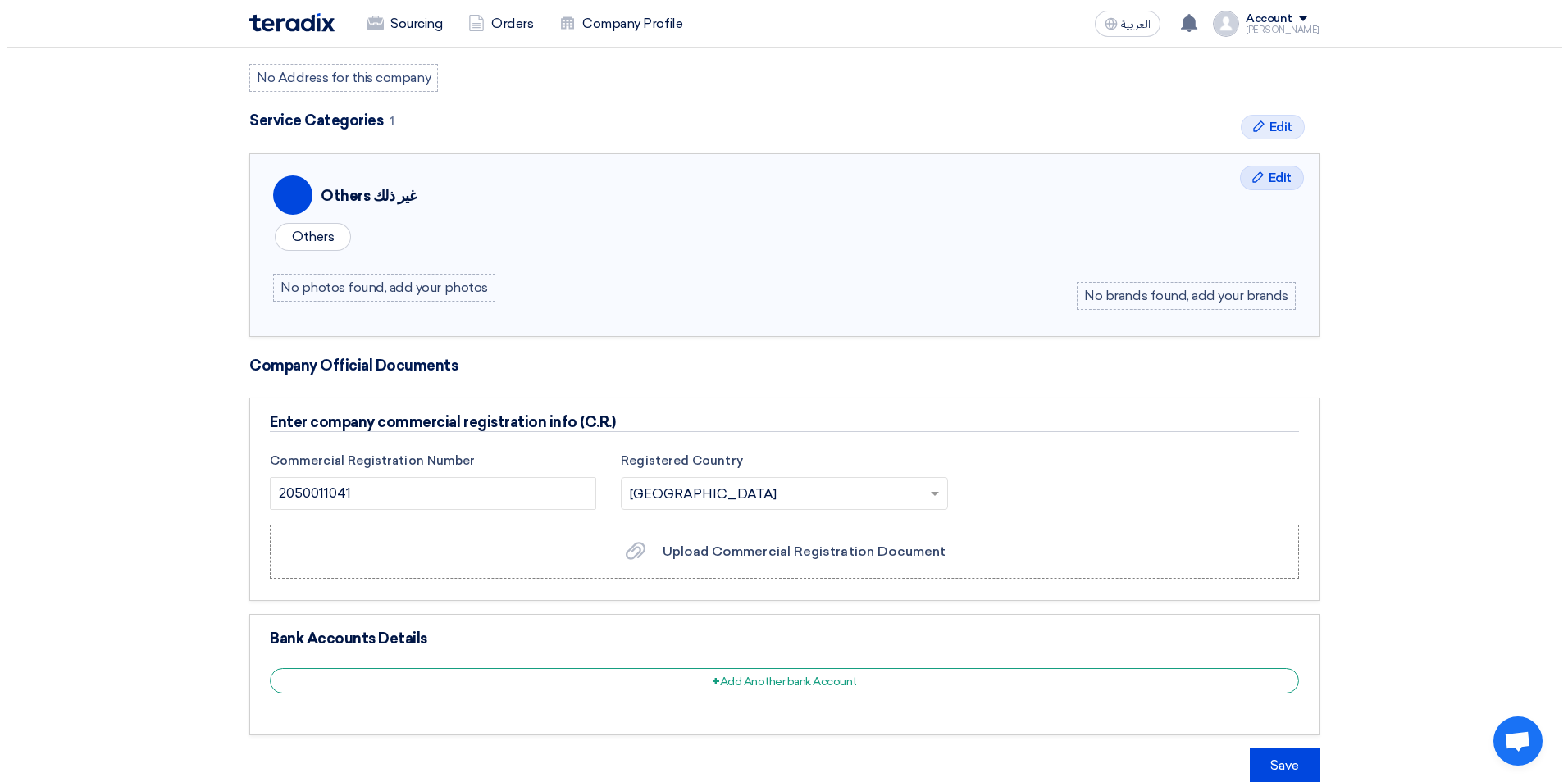
scroll to position [410, 0]
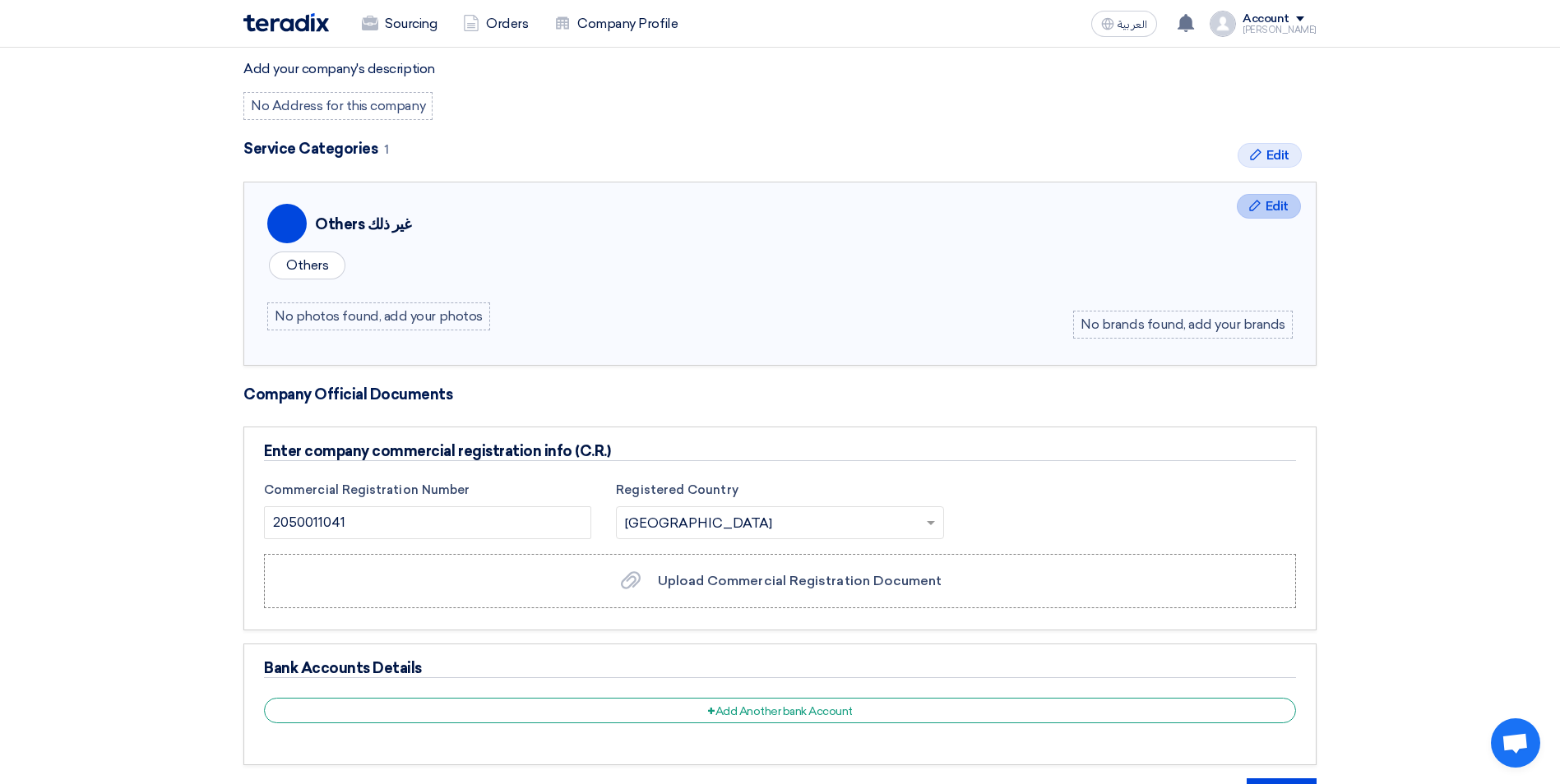
click at [1273, 208] on span "Edit" at bounding box center [1277, 205] width 23 height 20
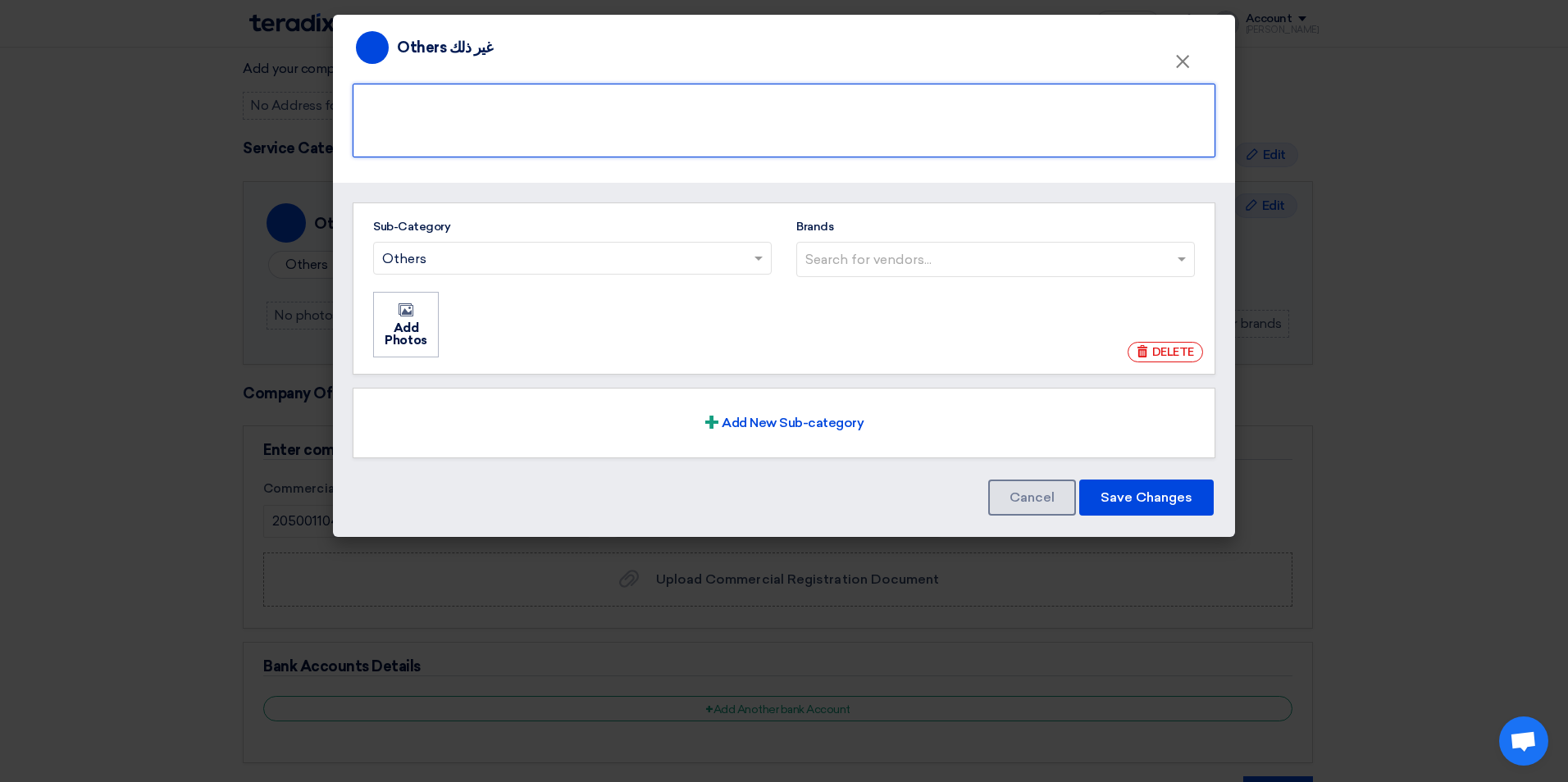
click at [483, 116] on textarea at bounding box center [783, 121] width 862 height 74
click at [707, 106] on textarea at bounding box center [783, 121] width 862 height 74
click at [667, 103] on textarea at bounding box center [783, 121] width 862 height 74
type textarea "safety. military & casual footwear manufacturing Co"
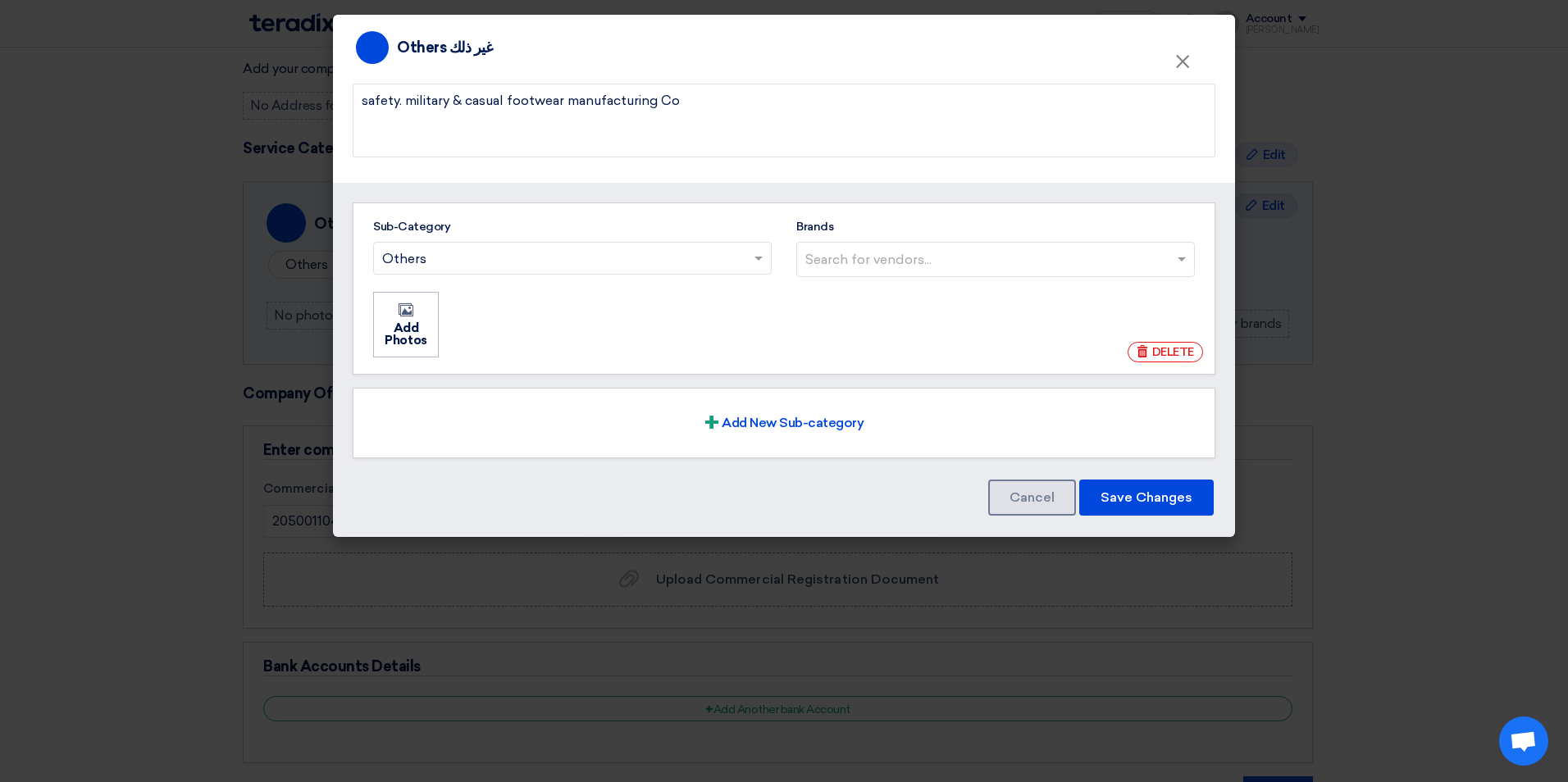
click at [853, 264] on input "Brands Search for vendors..." at bounding box center [997, 259] width 384 height 27
type input "s"
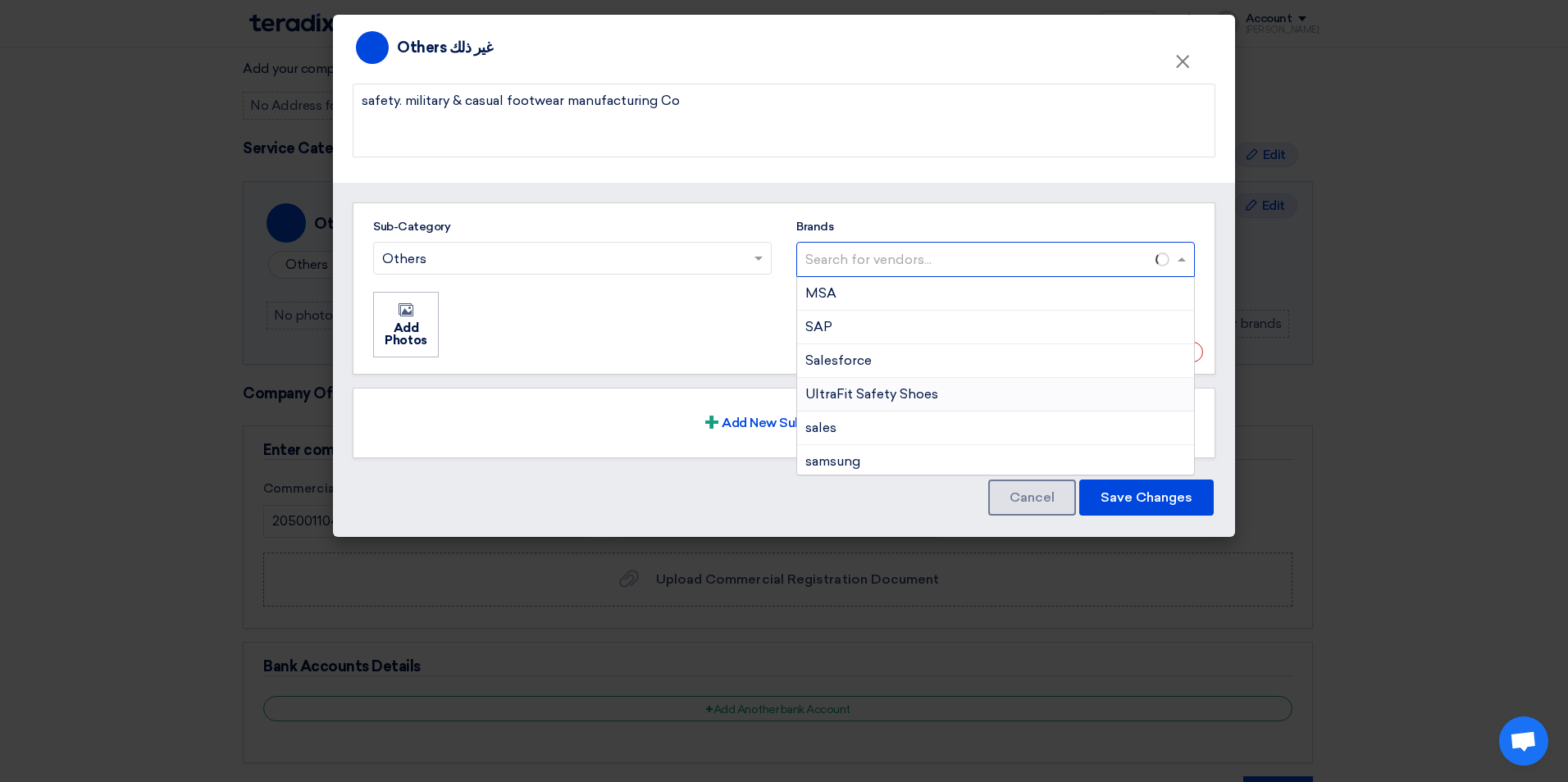
scroll to position [72, 0]
click at [898, 252] on input "Brands Search for vendors... [GEOGRAPHIC_DATA] Diadora Safety Shoes MSA SAP Sal…" at bounding box center [988, 259] width 366 height 27
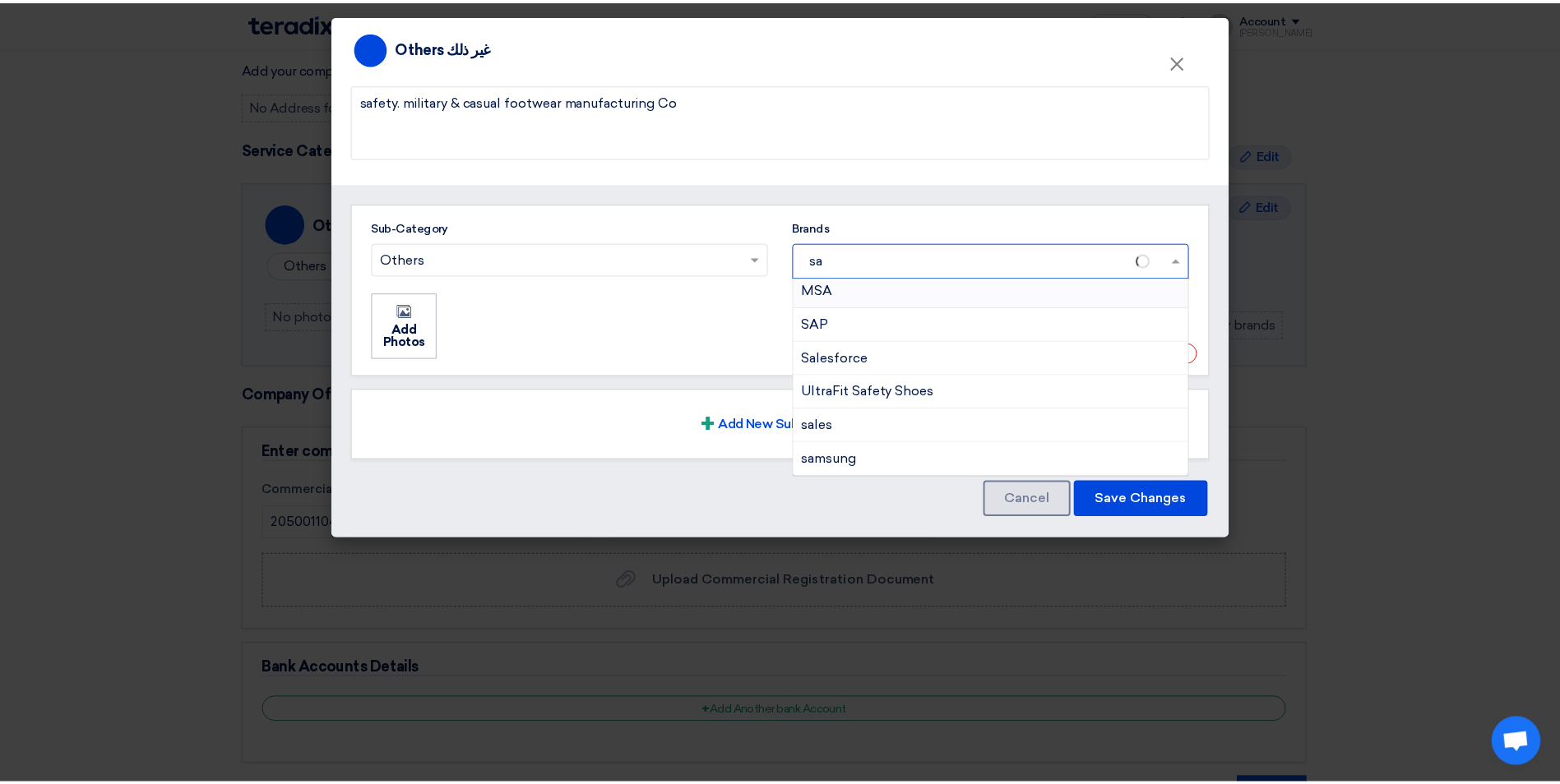
scroll to position [0, 0]
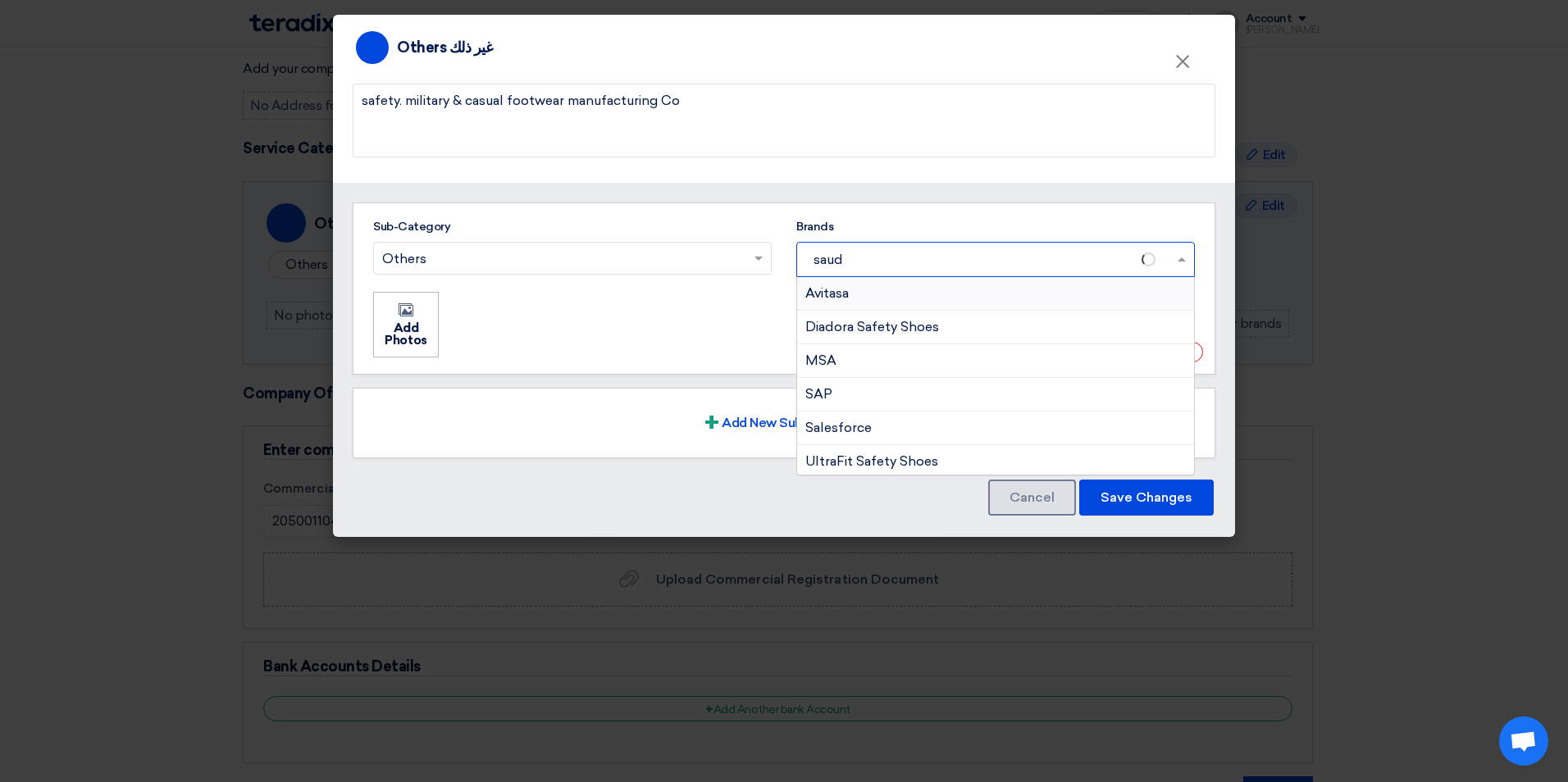
type input "saudi"
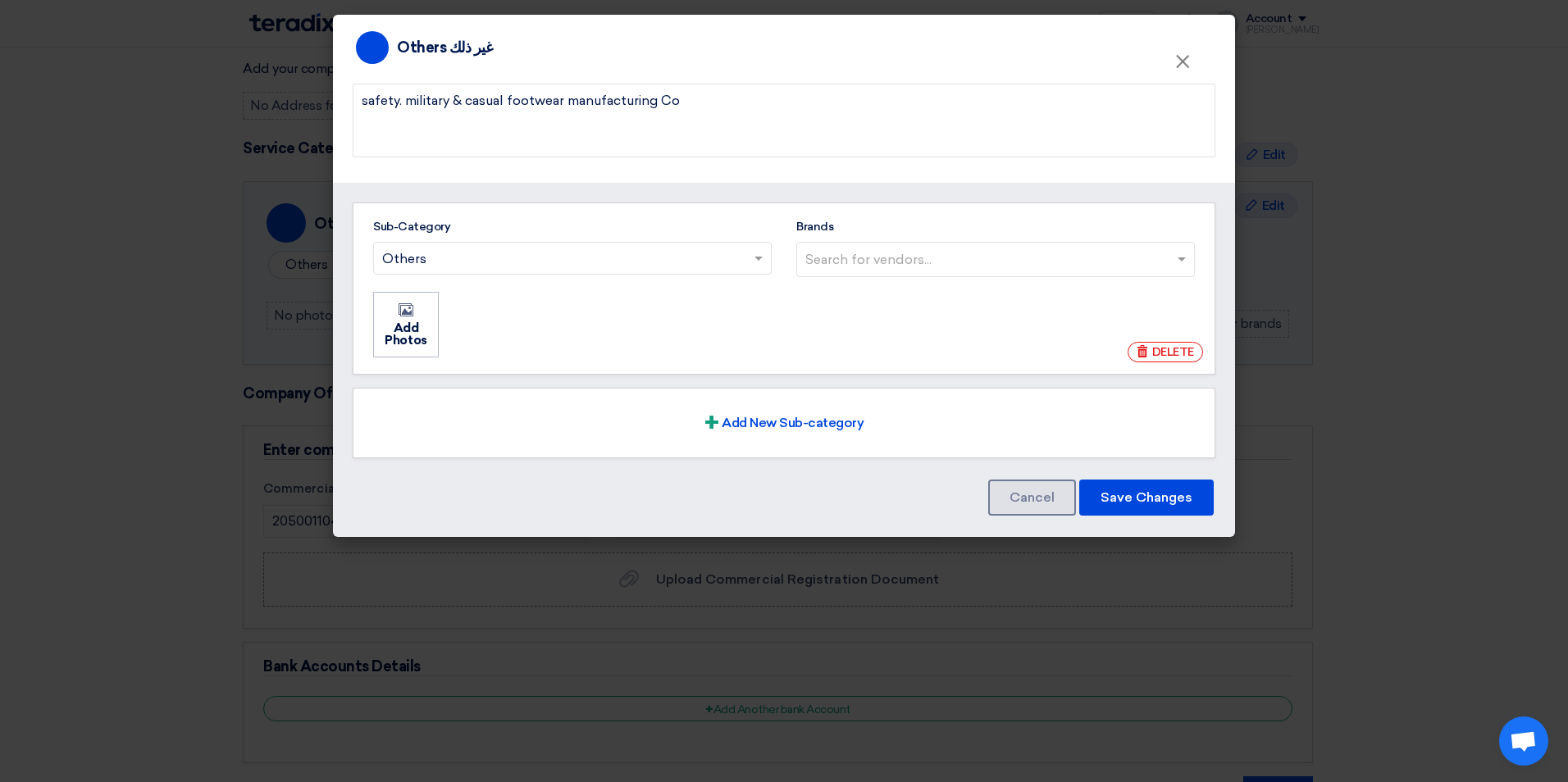
click at [724, 331] on ul "Add Photos Add Photos" at bounding box center [783, 324] width 825 height 69
click at [878, 261] on input "Brands Search for vendors... Type to search" at bounding box center [997, 259] width 384 height 27
click at [871, 295] on div "Type to search" at bounding box center [996, 293] width 397 height 33
click at [871, 273] on input "Brands Search for vendors... Type to search" at bounding box center [997, 259] width 384 height 27
type input "saudi leather industries factory [DOMAIN_NAME]"
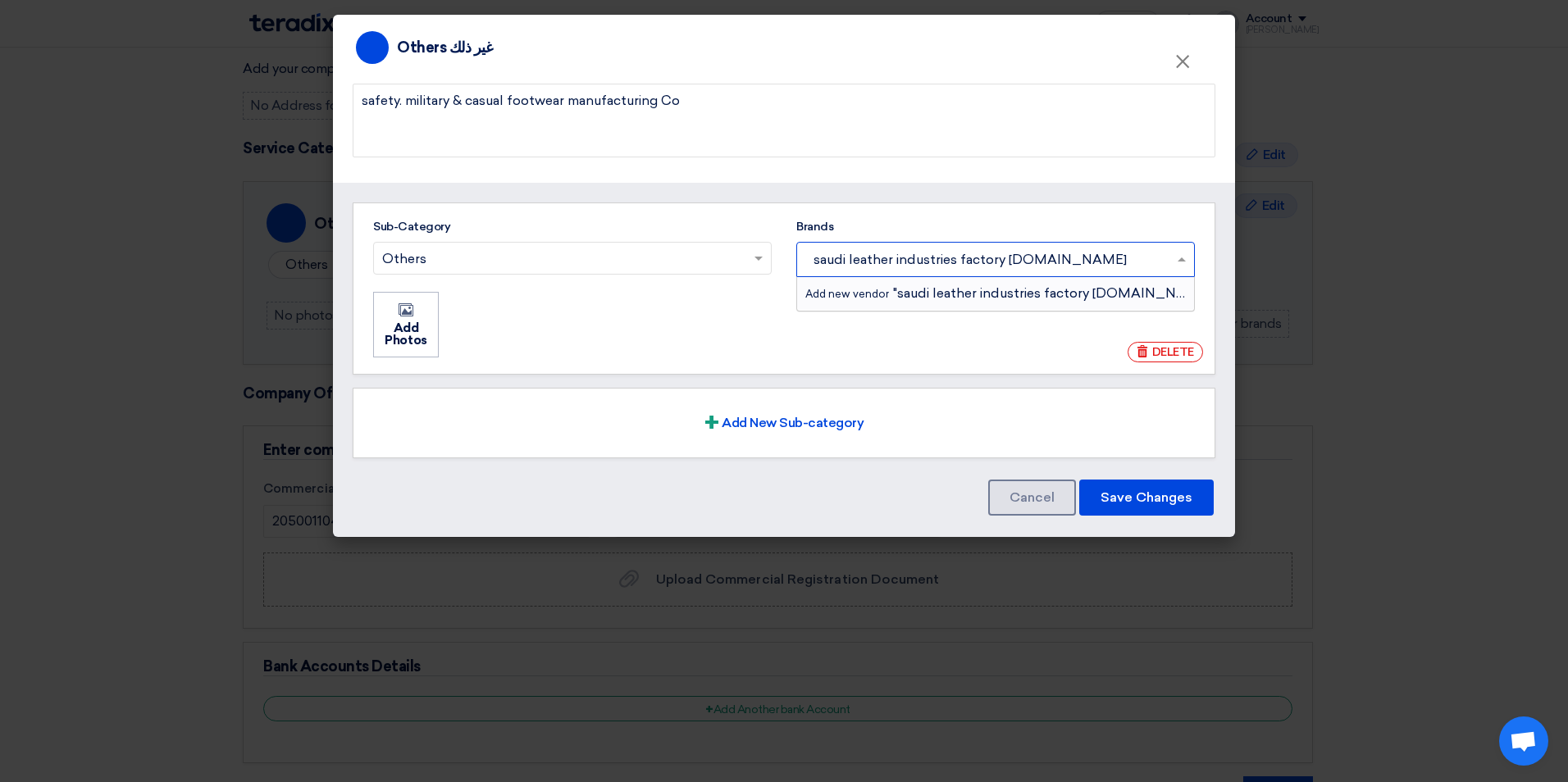
click at [943, 293] on span "Add new vendor "saudi leather industries factory [DOMAIN_NAME]"" at bounding box center [1009, 293] width 409 height 15
click at [943, 273] on input "saudi leather industries factory [DOMAIN_NAME]" at bounding box center [990, 259] width 370 height 27
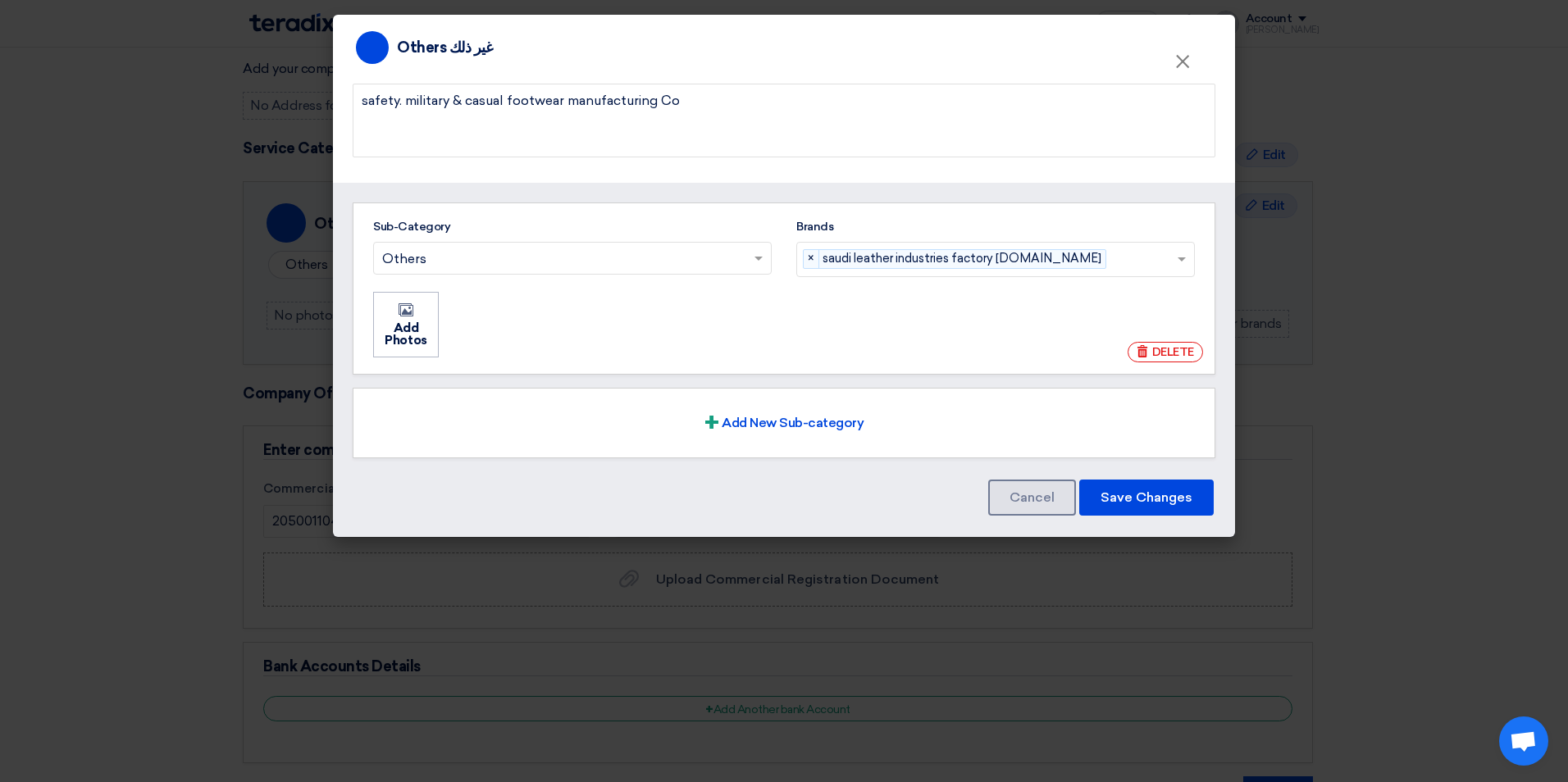
click at [931, 342] on ul "Add Photos Add Photos" at bounding box center [783, 324] width 825 height 69
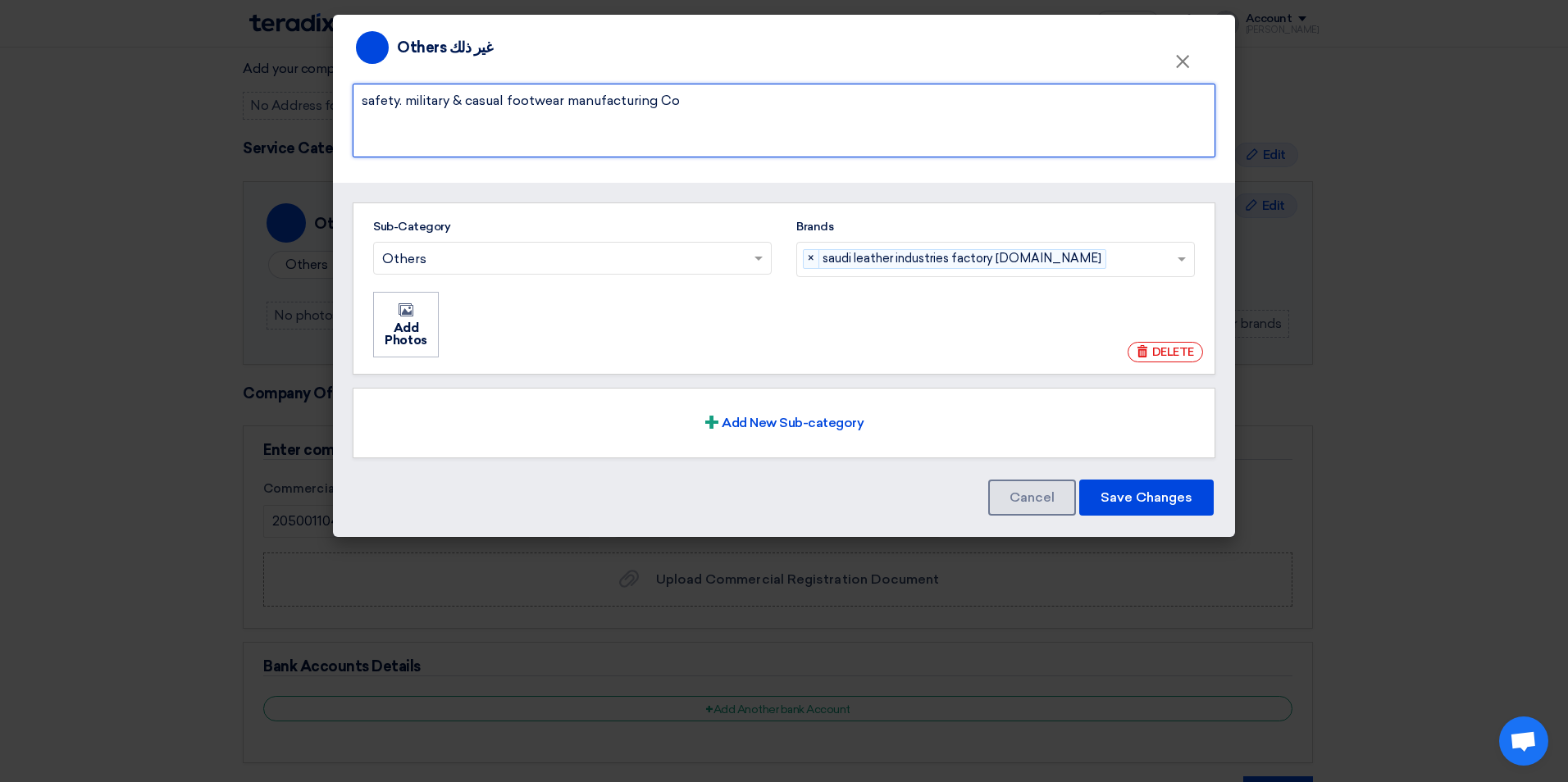
click at [402, 103] on textarea at bounding box center [783, 121] width 862 height 74
type textarea "safety, military & casual footwear manufacturing Co"
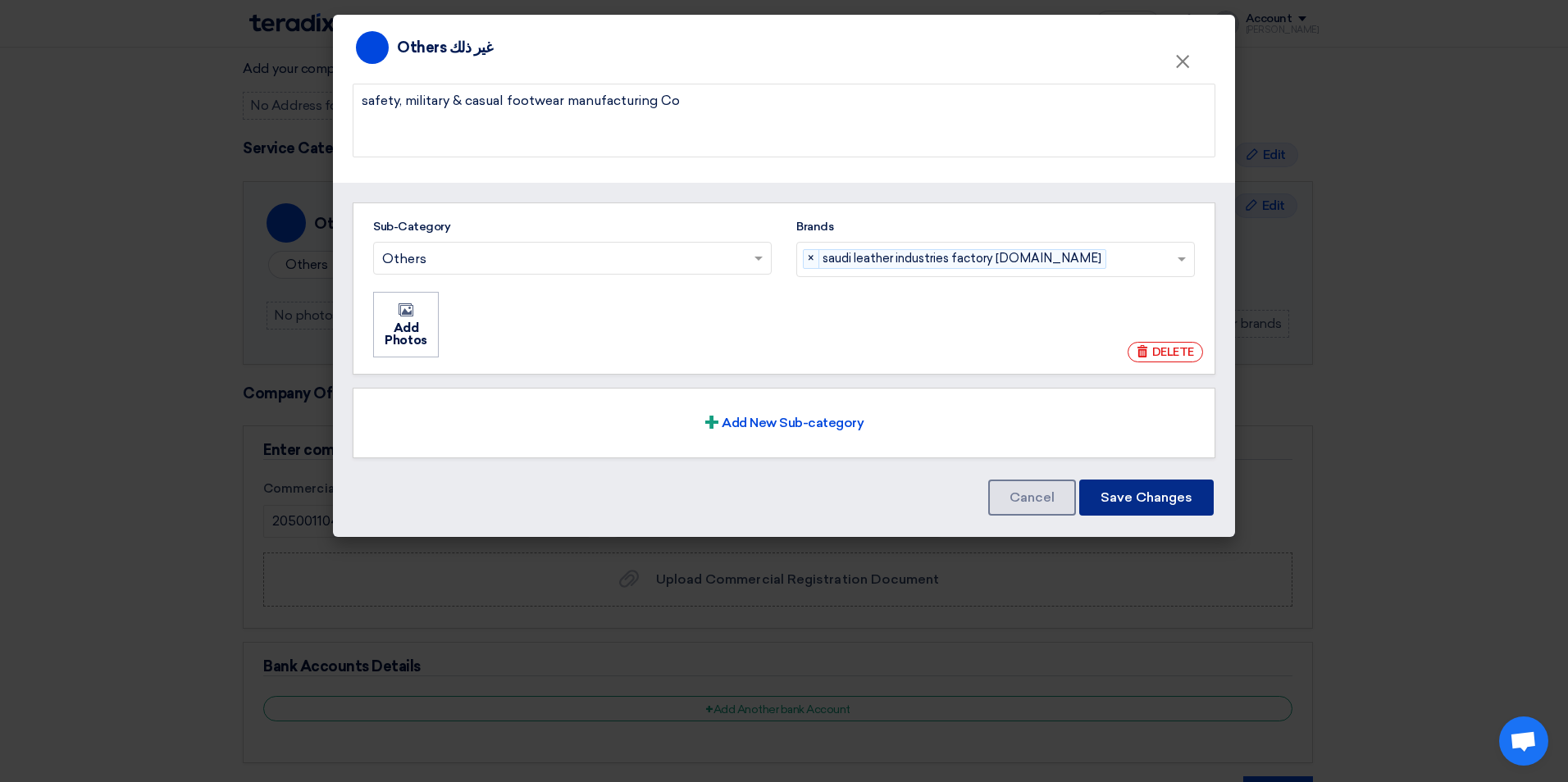
click at [1145, 501] on button "Save Changes" at bounding box center [1146, 498] width 134 height 36
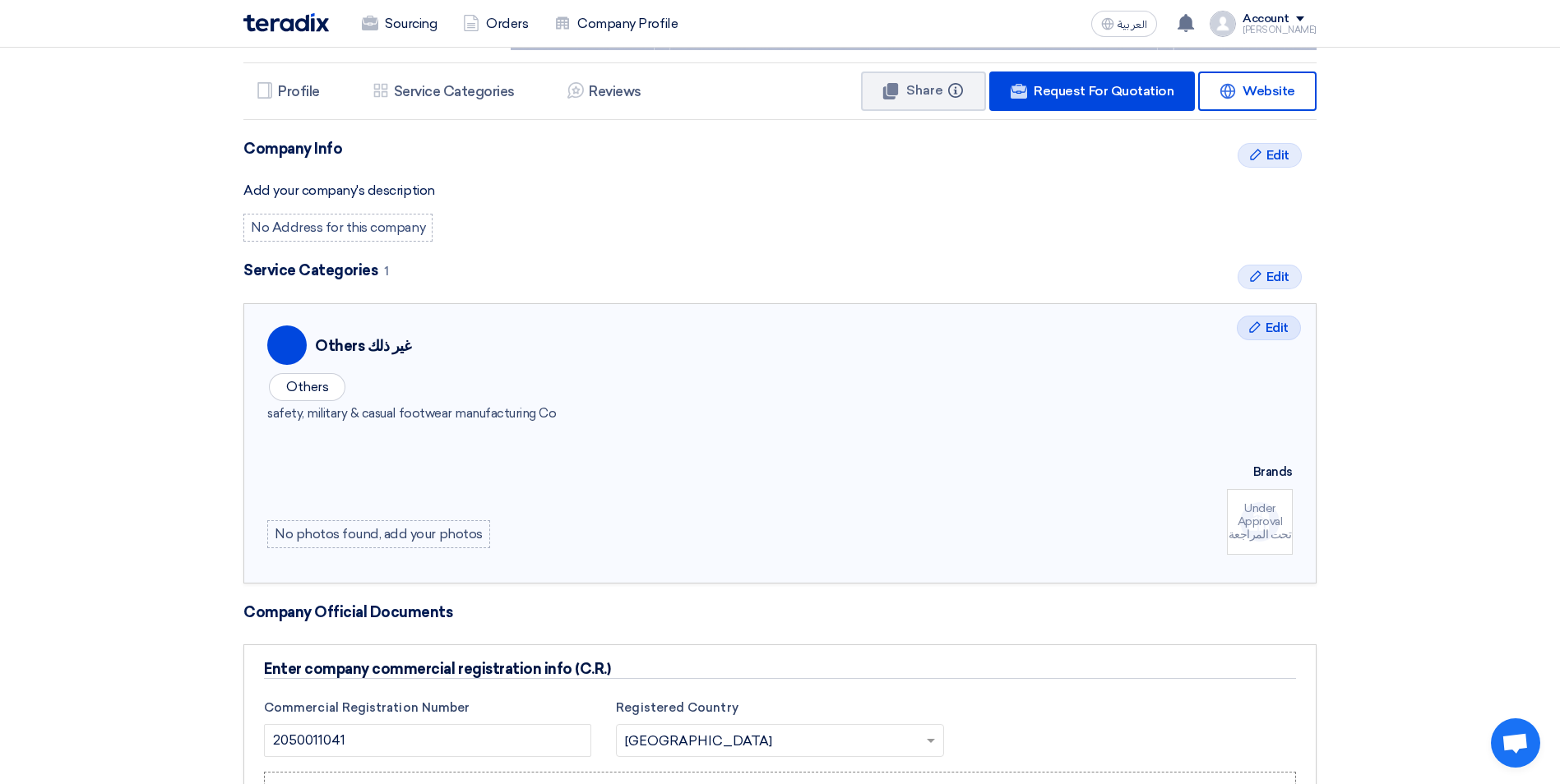
scroll to position [82, 0]
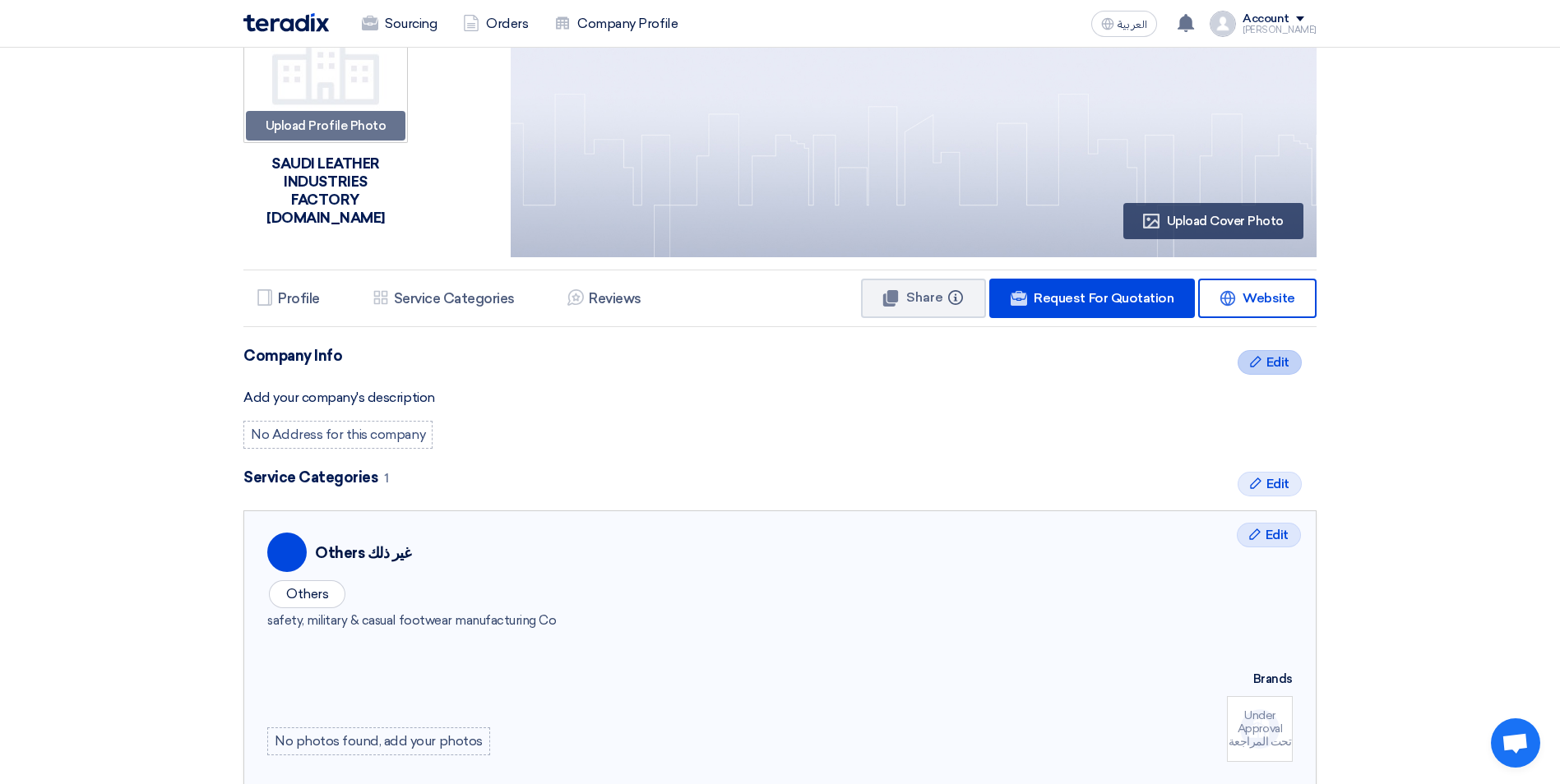
click at [1275, 364] on span "Edit" at bounding box center [1278, 362] width 23 height 20
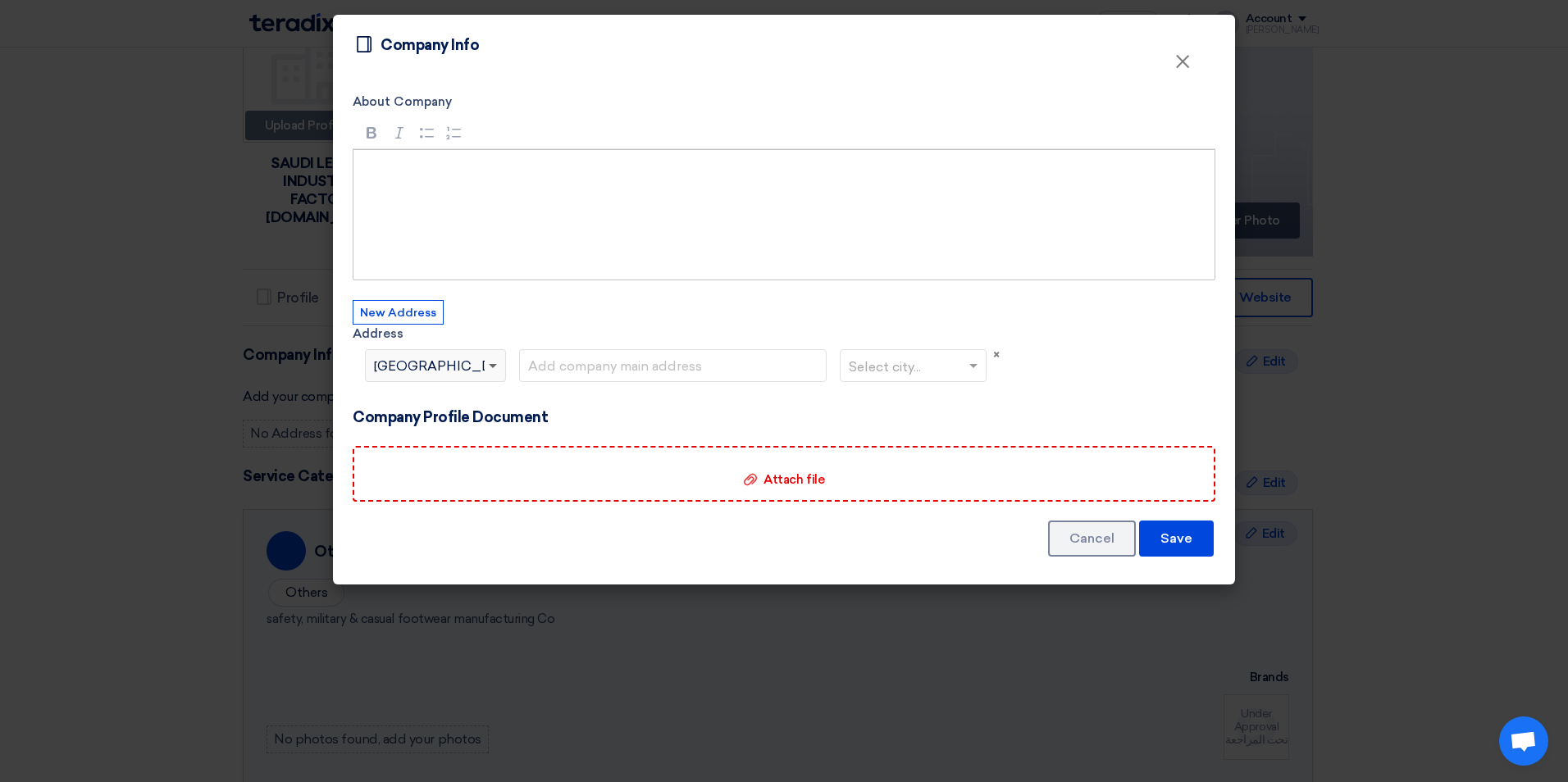
click at [488, 369] on span at bounding box center [492, 366] width 9 height 6
click at [408, 363] on span "[GEOGRAPHIC_DATA]" at bounding box center [447, 366] width 146 height 20
click at [636, 376] on input "text" at bounding box center [673, 366] width 308 height 33
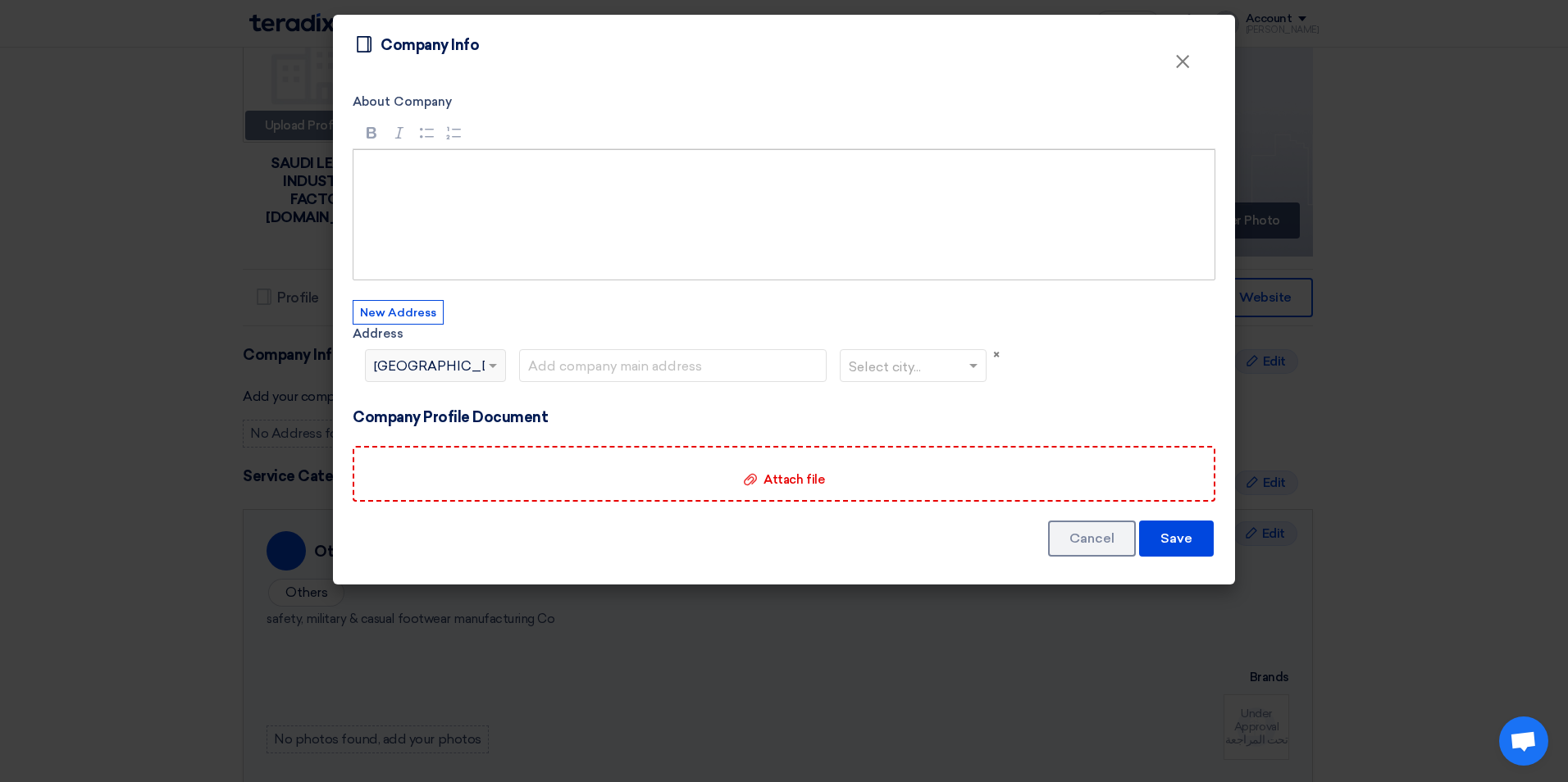
click at [907, 367] on input "text" at bounding box center [904, 367] width 112 height 27
type input "dammam"
click at [1185, 67] on span "×" at bounding box center [1182, 65] width 16 height 33
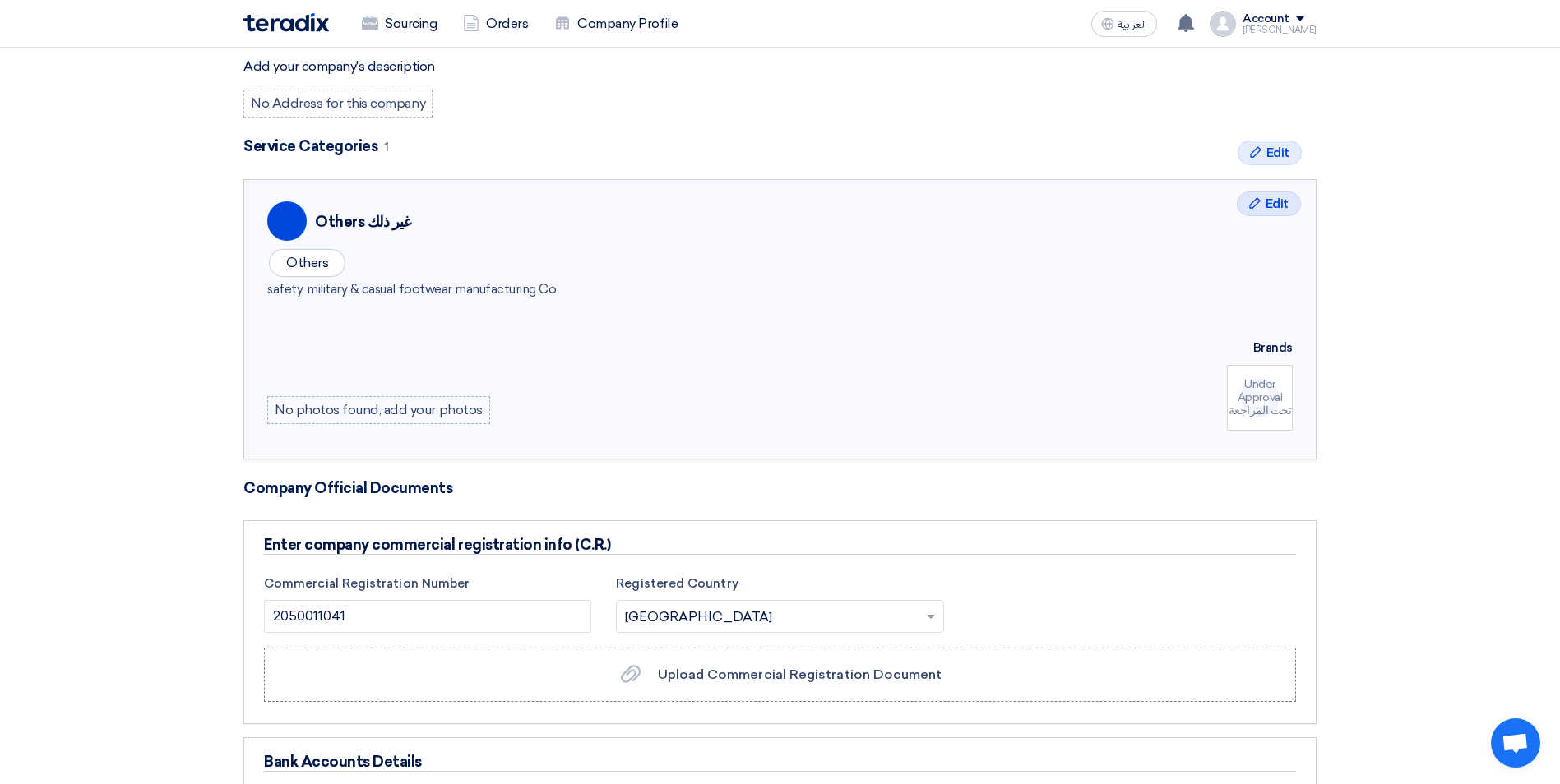
scroll to position [493, 0]
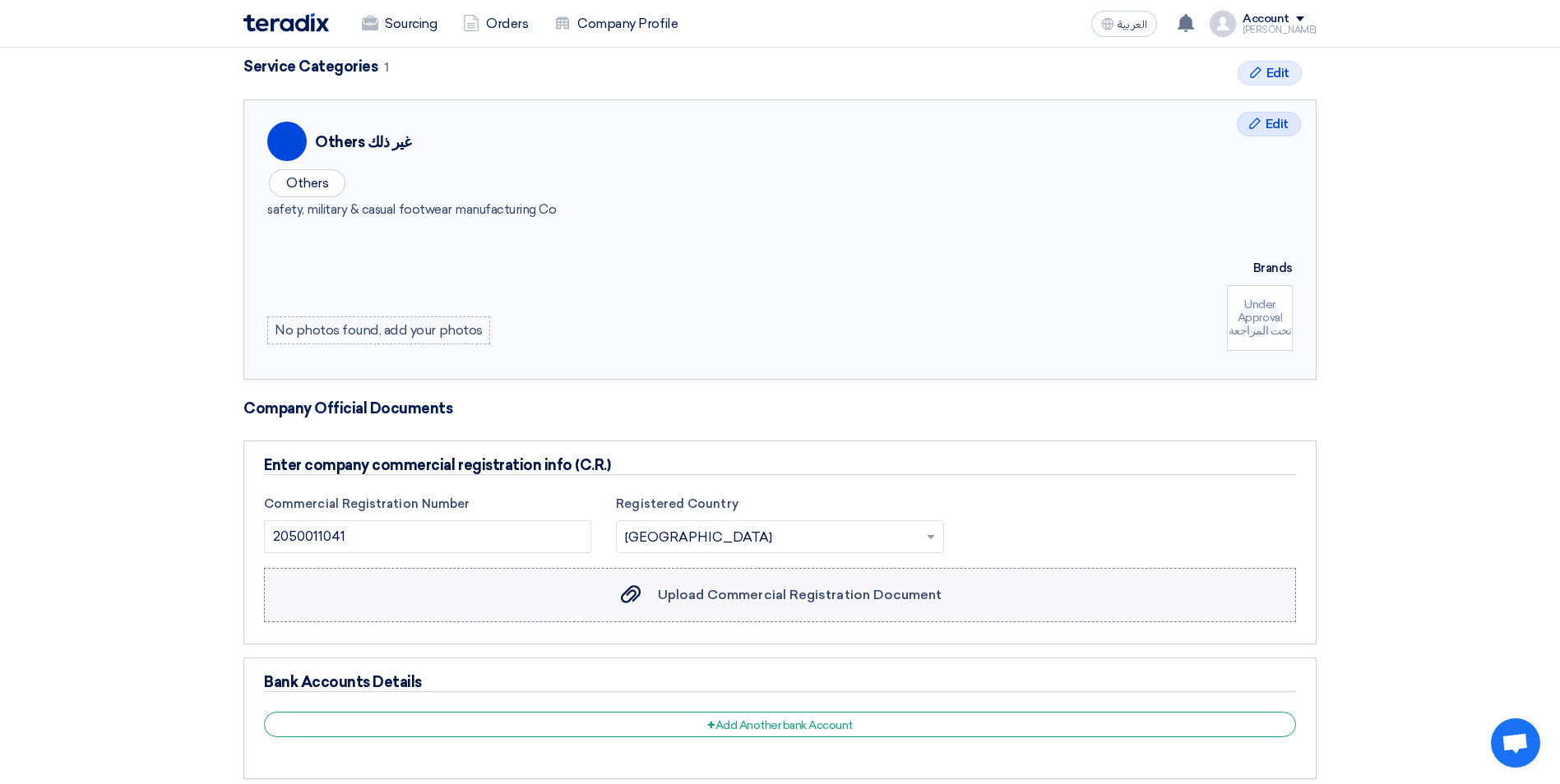
click at [638, 594] on use at bounding box center [630, 594] width 20 height 18
click at [0, 0] on input "Upload Commercial Registration Document Upload Commercial Registration Document" at bounding box center [0, 0] width 0 height 0
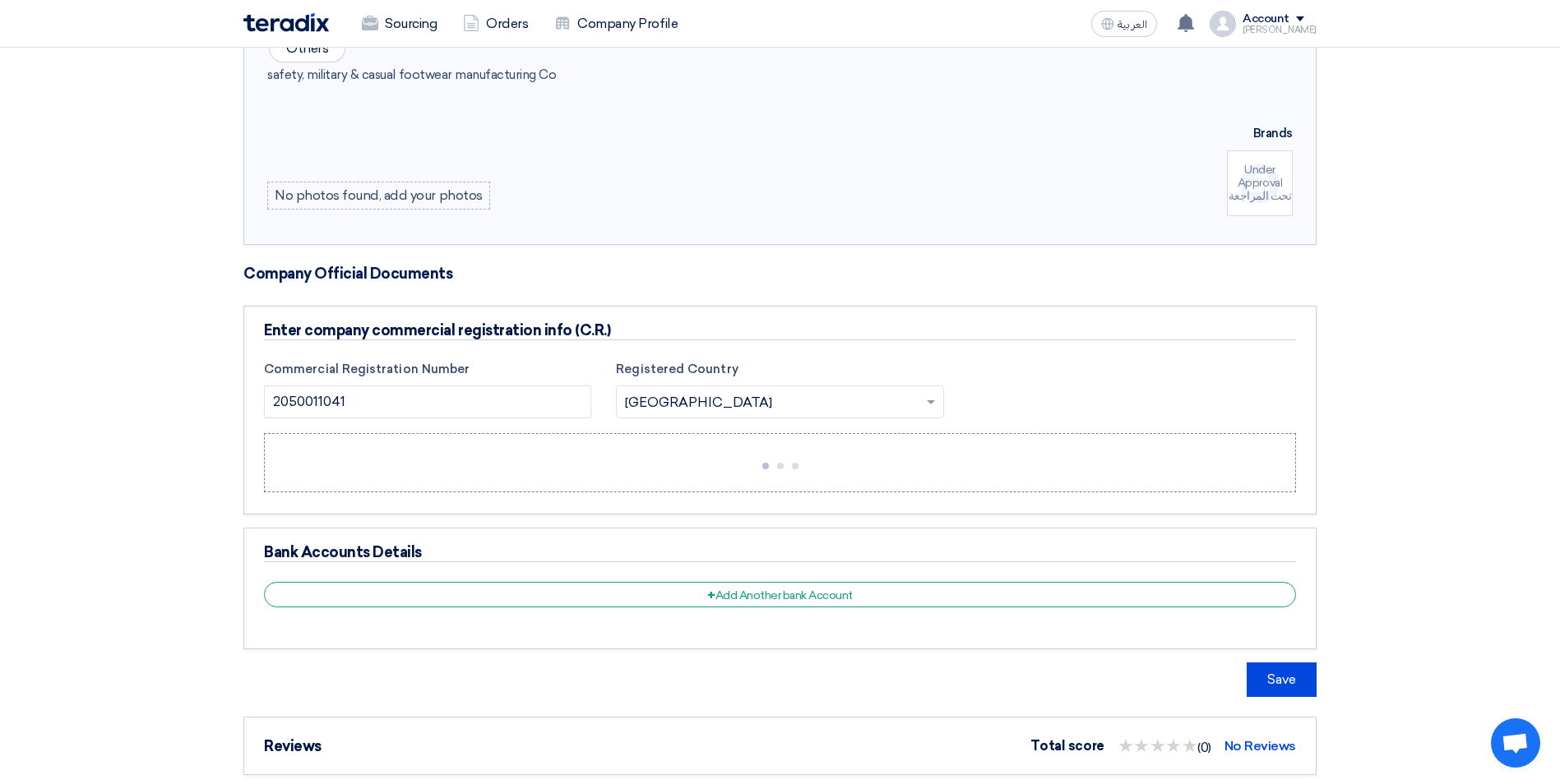
scroll to position [657, 0]
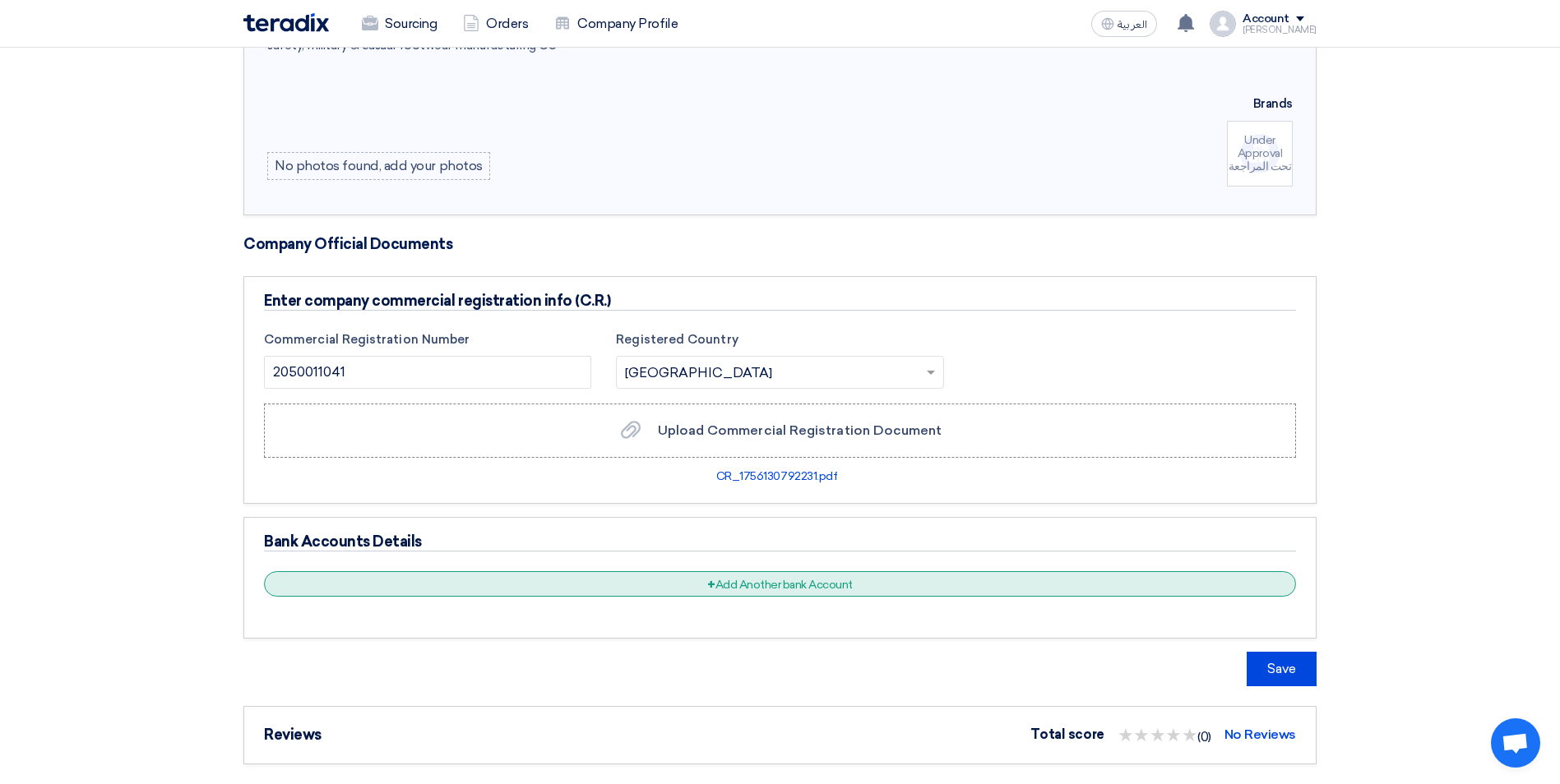
click at [780, 584] on div "+ Add Another bank Account" at bounding box center [780, 583] width 1031 height 26
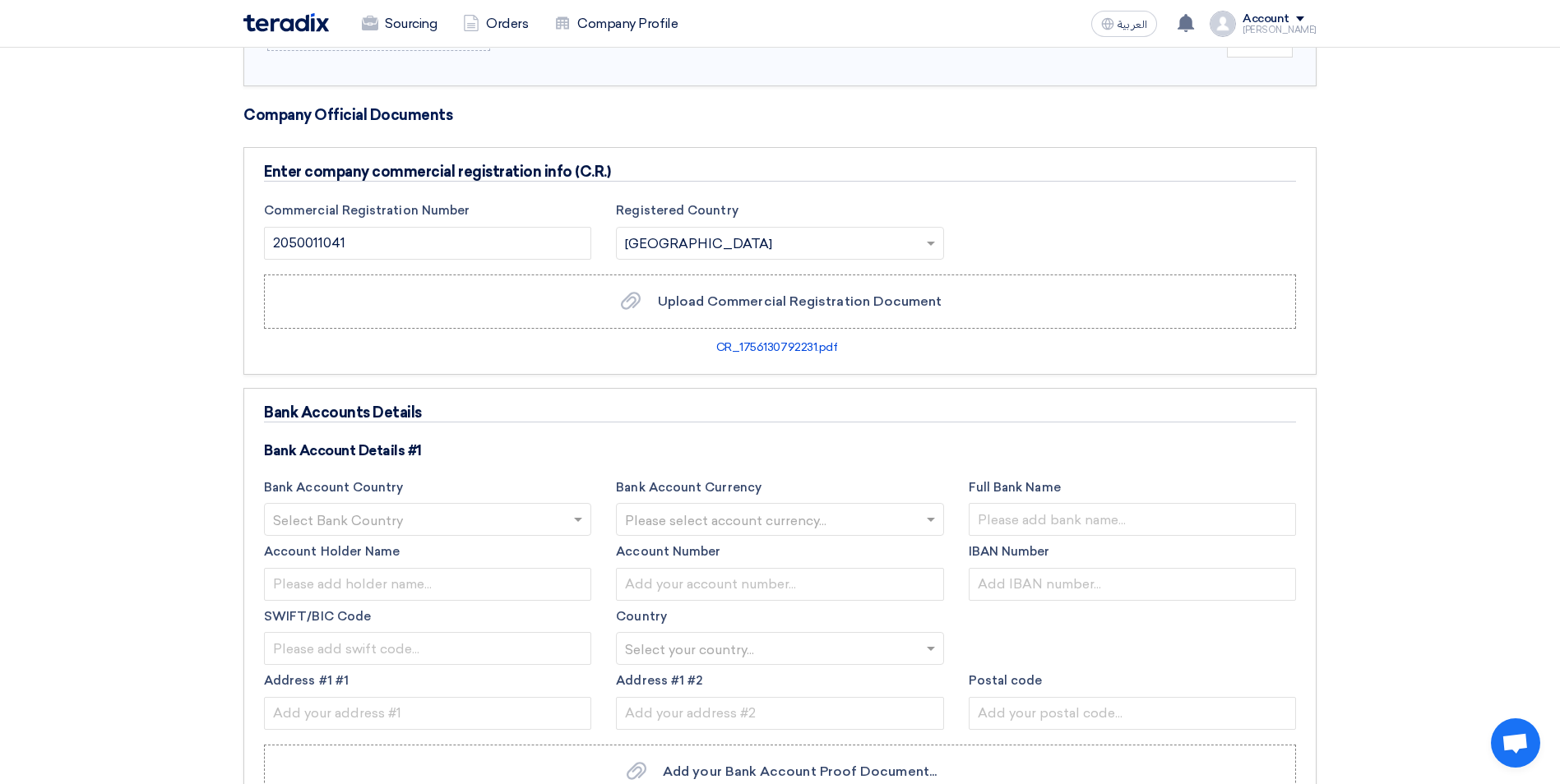
scroll to position [904, 0]
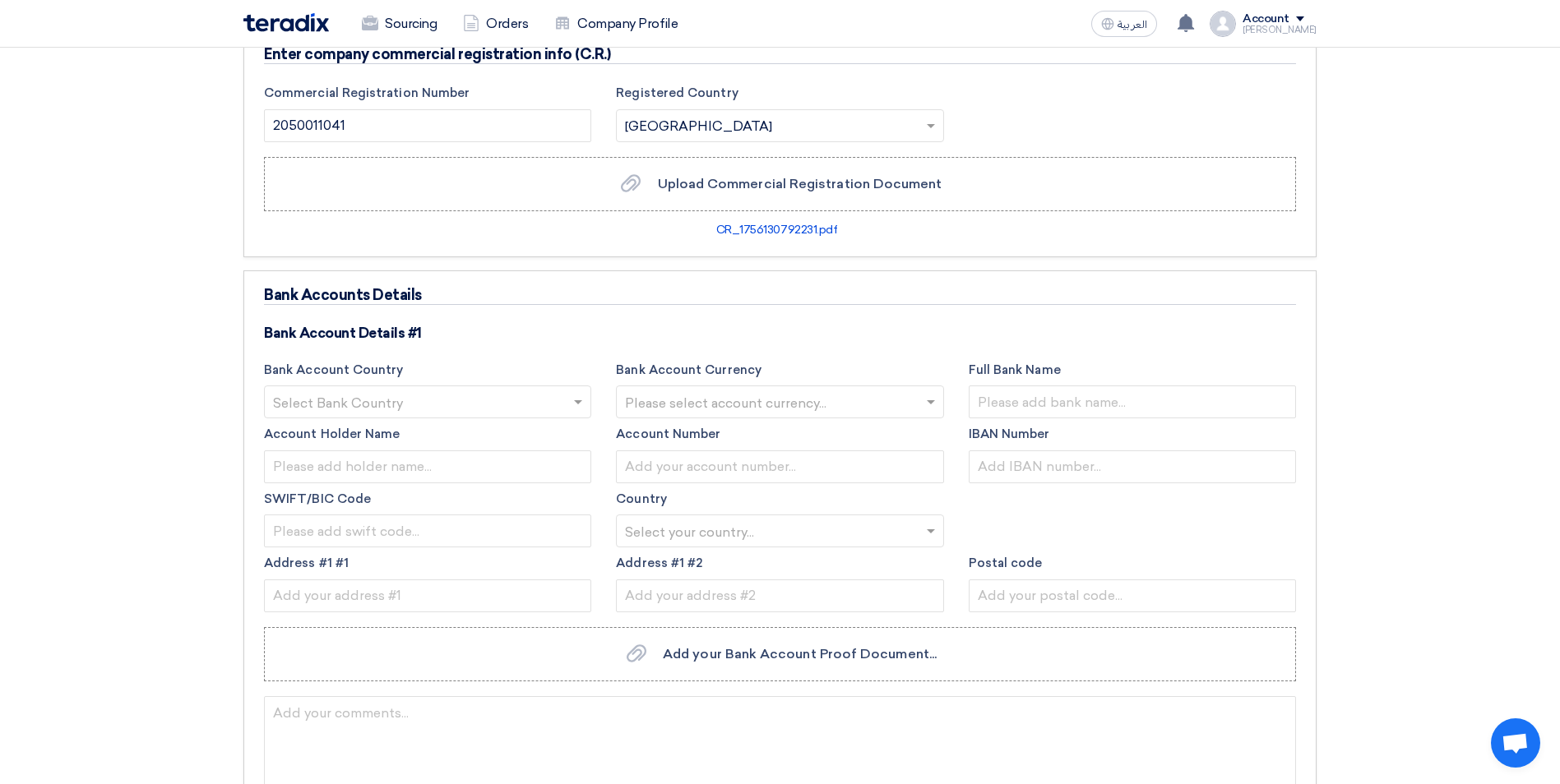
click at [349, 399] on input "text" at bounding box center [419, 403] width 293 height 27
type input "sau"
click at [353, 434] on div "[GEOGRAPHIC_DATA]" at bounding box center [428, 435] width 326 height 33
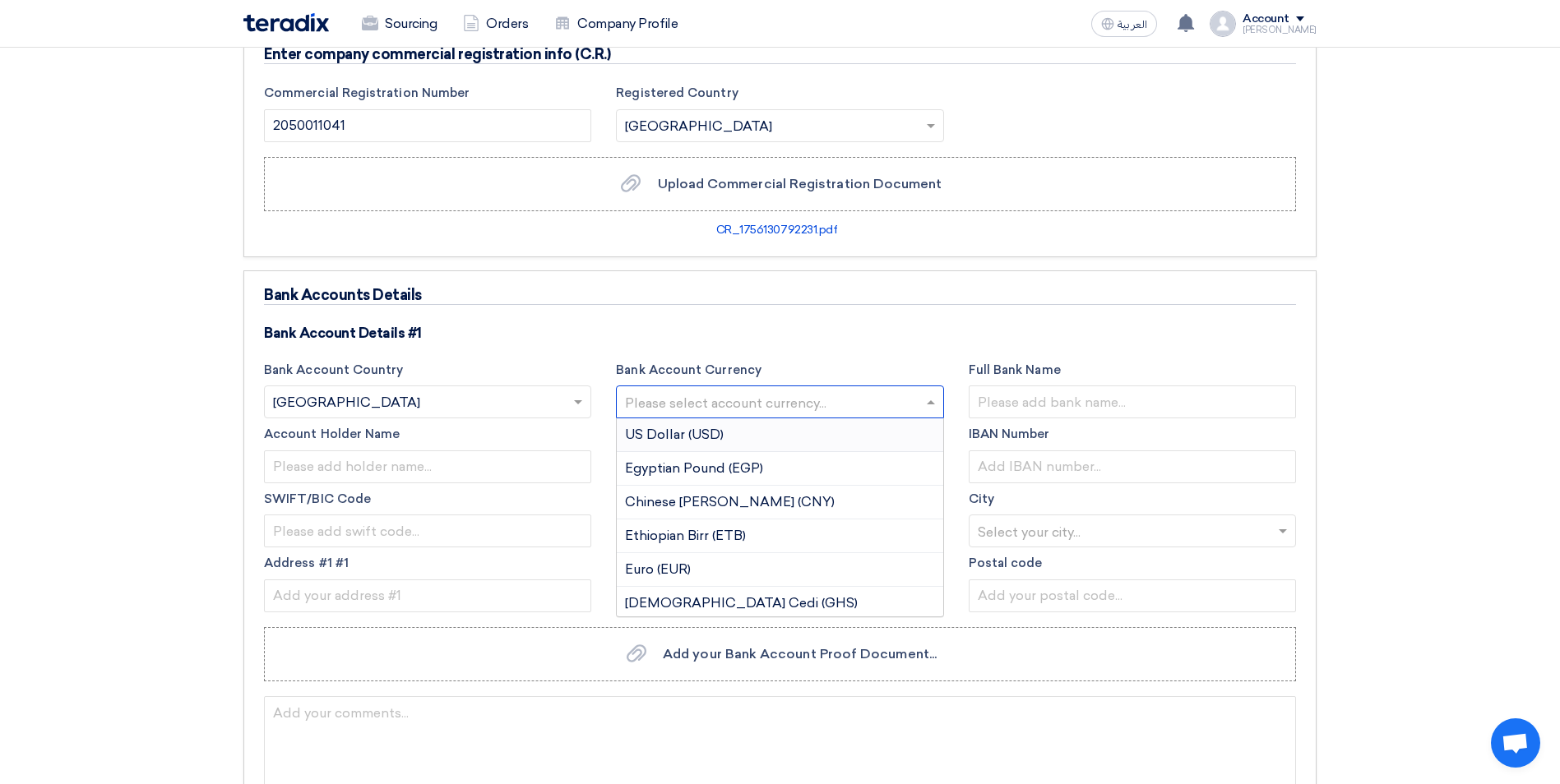
click at [776, 401] on input "text" at bounding box center [771, 403] width 293 height 27
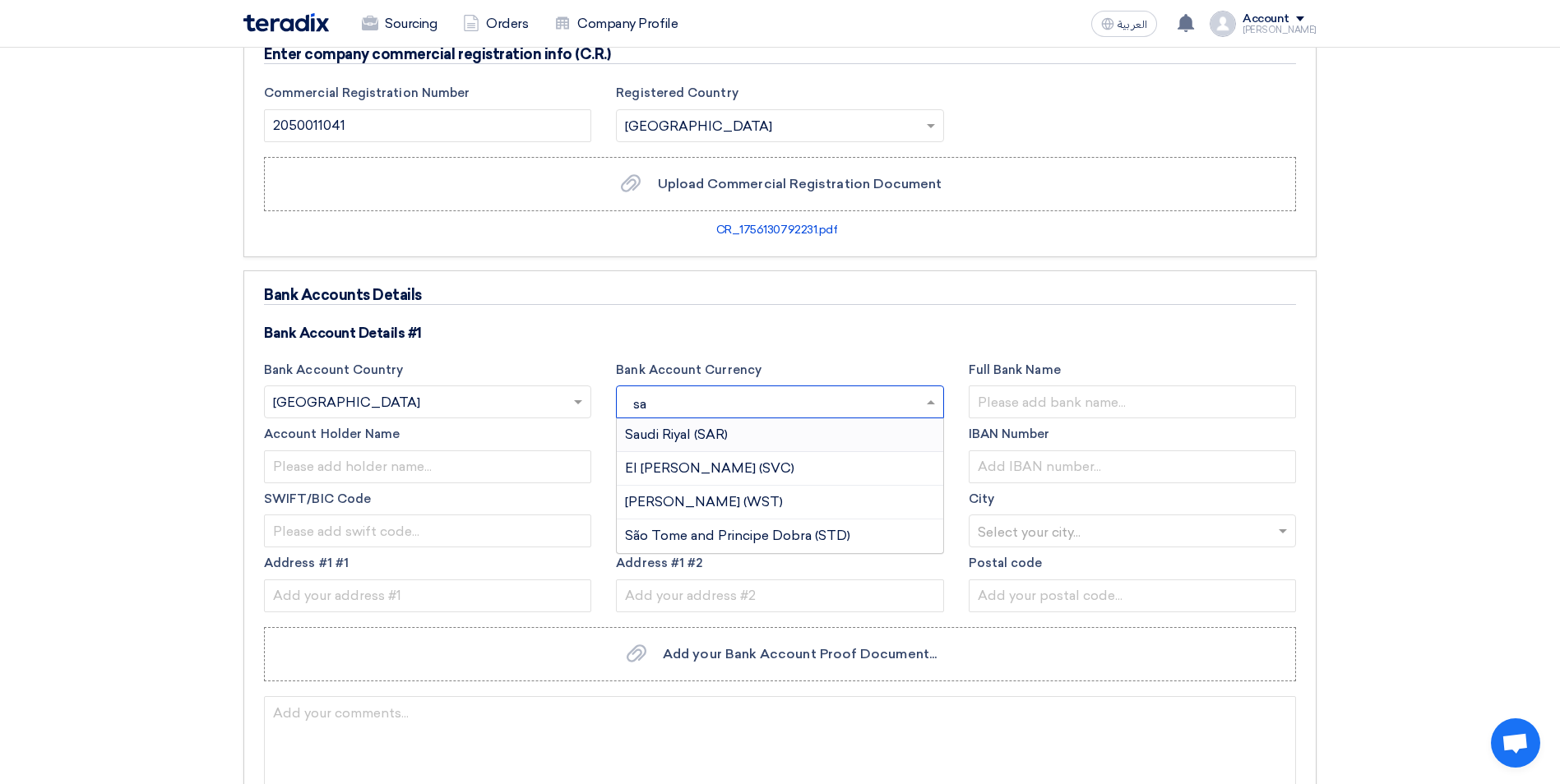
type input "sar"
click at [698, 428] on span "Saudi Riyal (SAR)" at bounding box center [676, 435] width 103 height 15
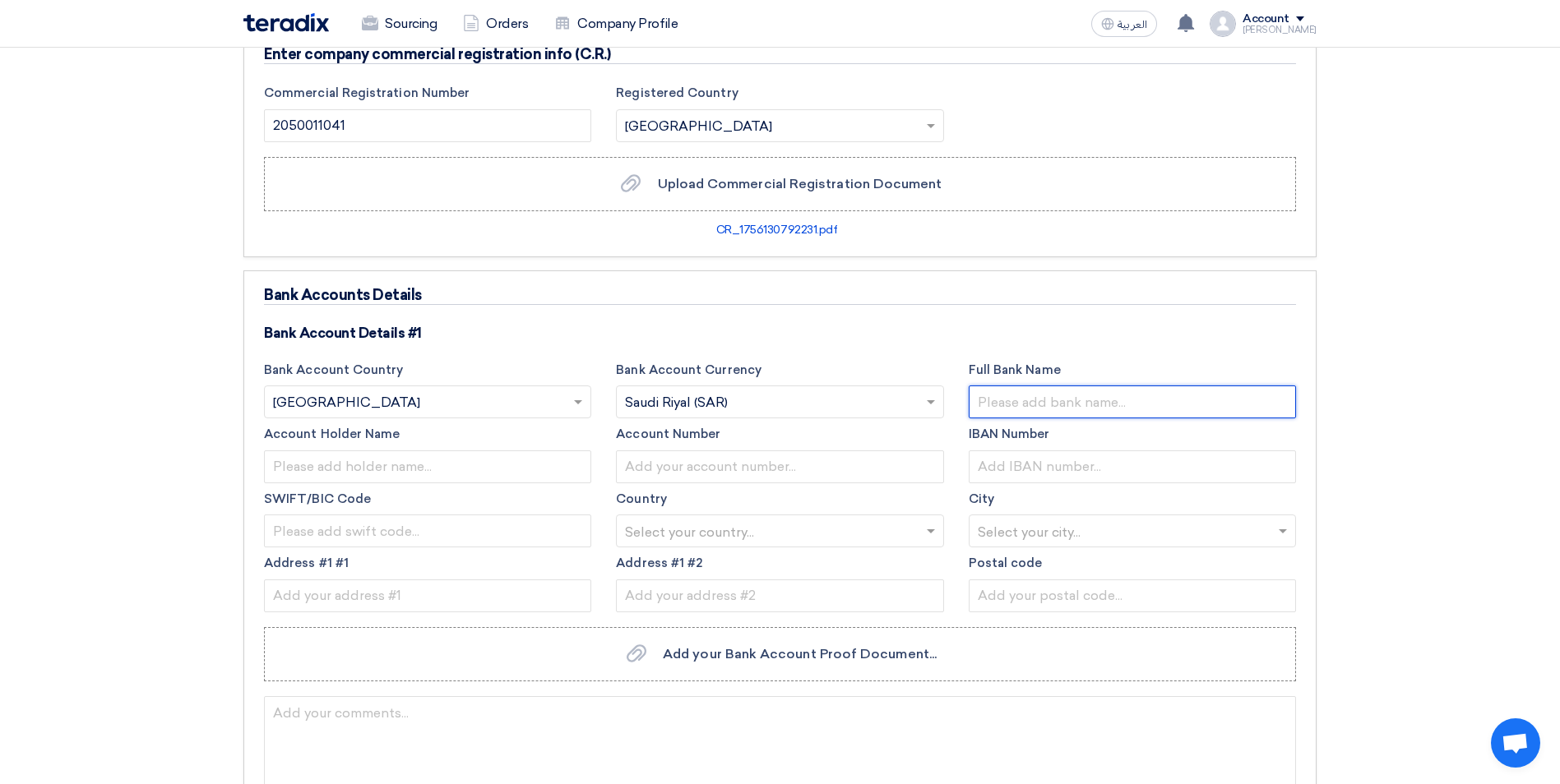
click at [1039, 408] on input "text" at bounding box center [1132, 401] width 327 height 33
type input "BANQUE SAUDI FRANSI"
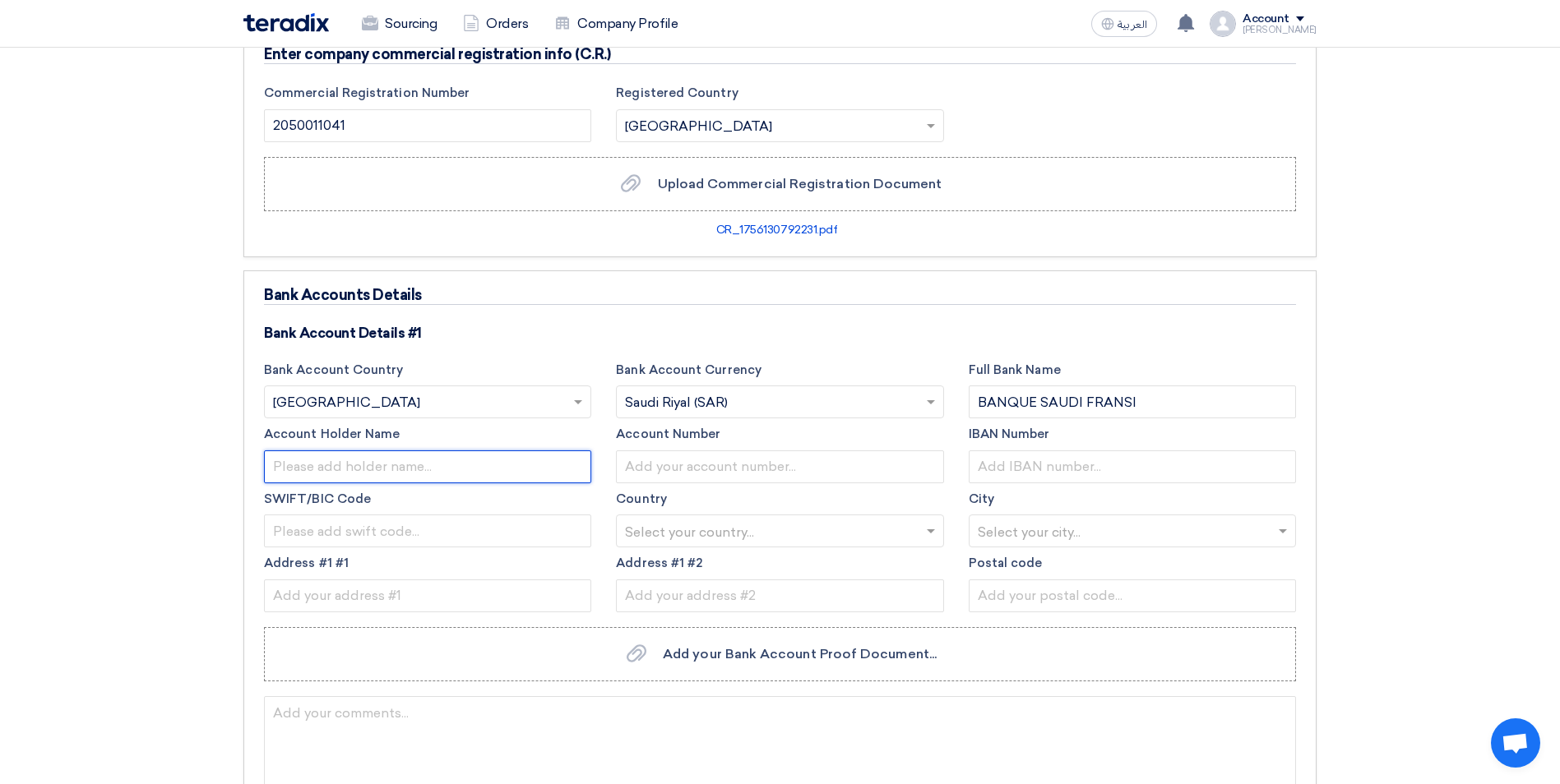
click at [398, 468] on input "text" at bounding box center [427, 467] width 327 height 33
paste input "SAUDI LEATHER INDUSTRIES FACTORY COMPANY LTD."
type input "SAUDI LEATHER INDUSTRIES FACTORY COMPANY LTD."
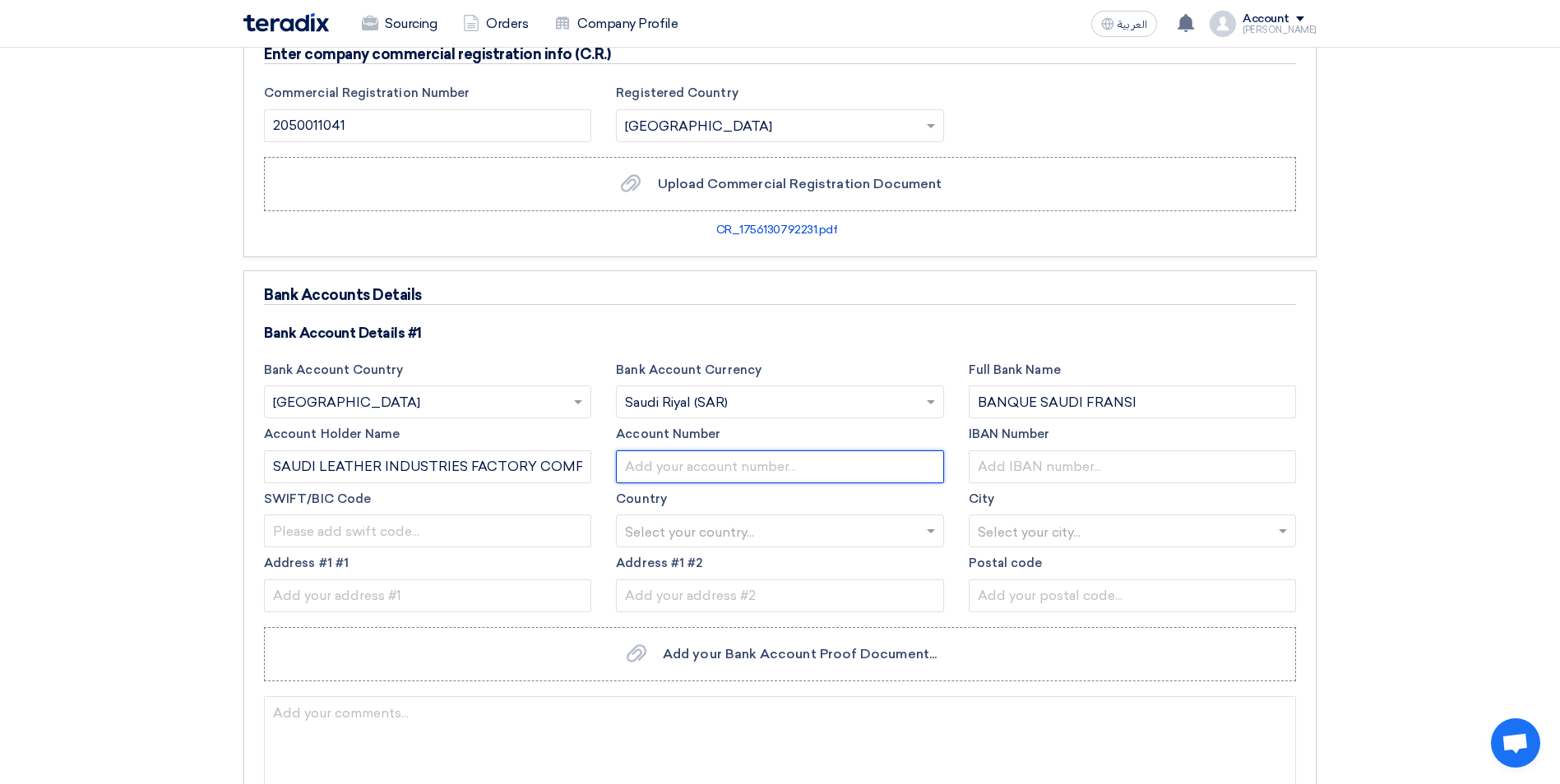
click at [705, 465] on input "text" at bounding box center [779, 467] width 327 height 33
paste input "227046-001-71"
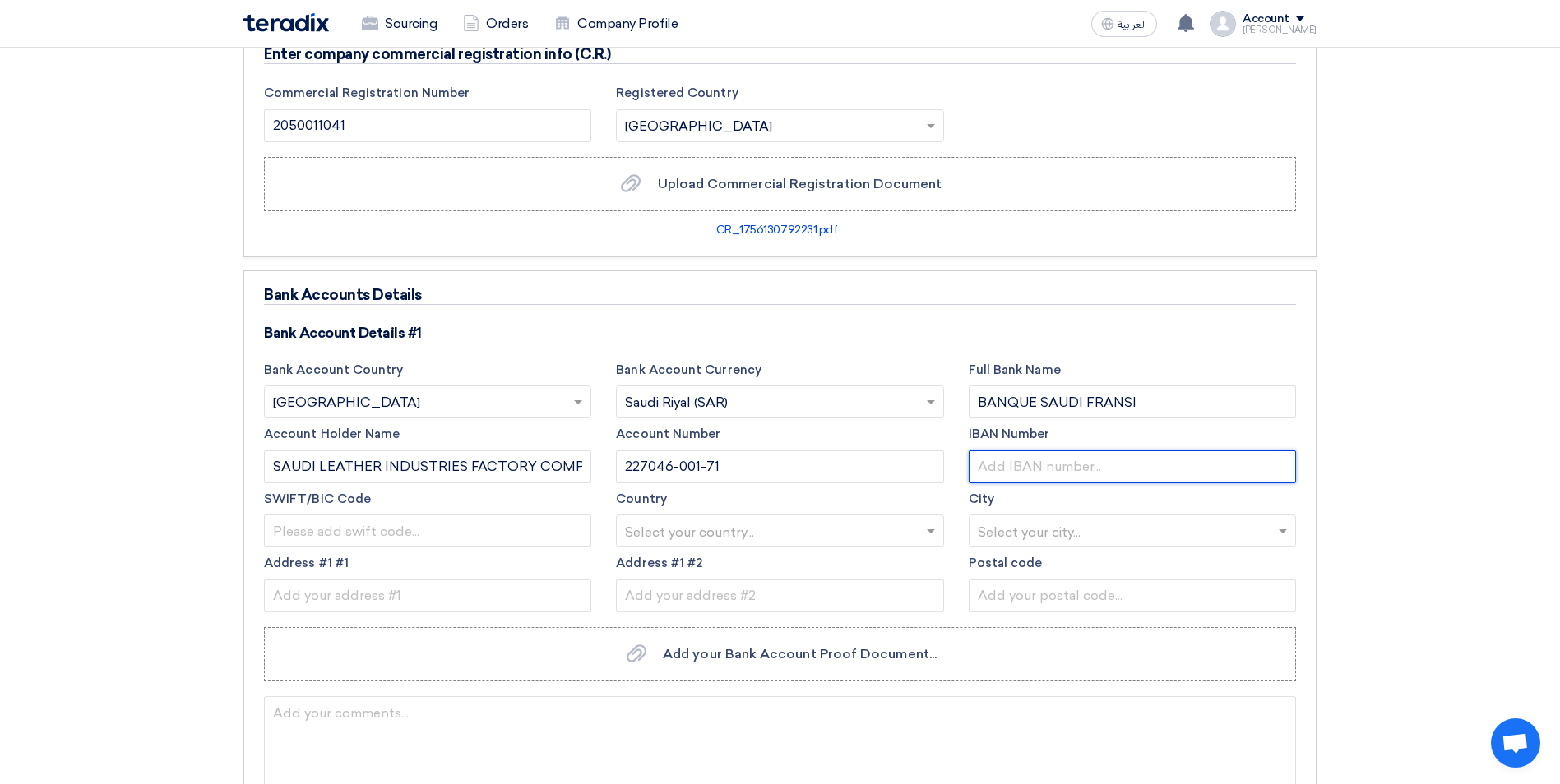
click at [1005, 465] on input "text" at bounding box center [1132, 467] width 327 height 33
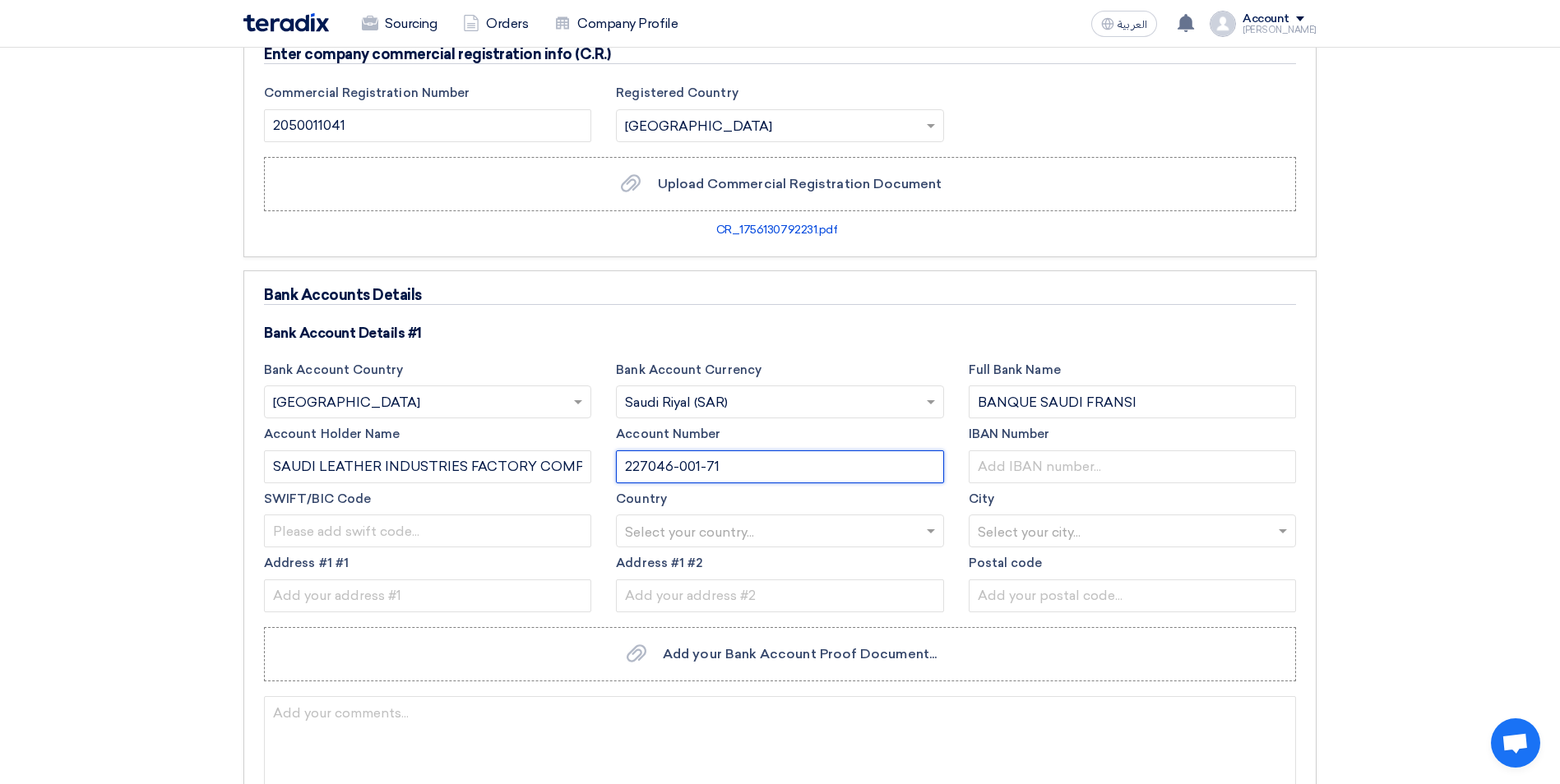
click at [676, 469] on input "227046-001-71" at bounding box center [779, 467] width 327 height 33
click at [698, 464] on input "227046001-71" at bounding box center [779, 467] width 327 height 33
type input "22704600171"
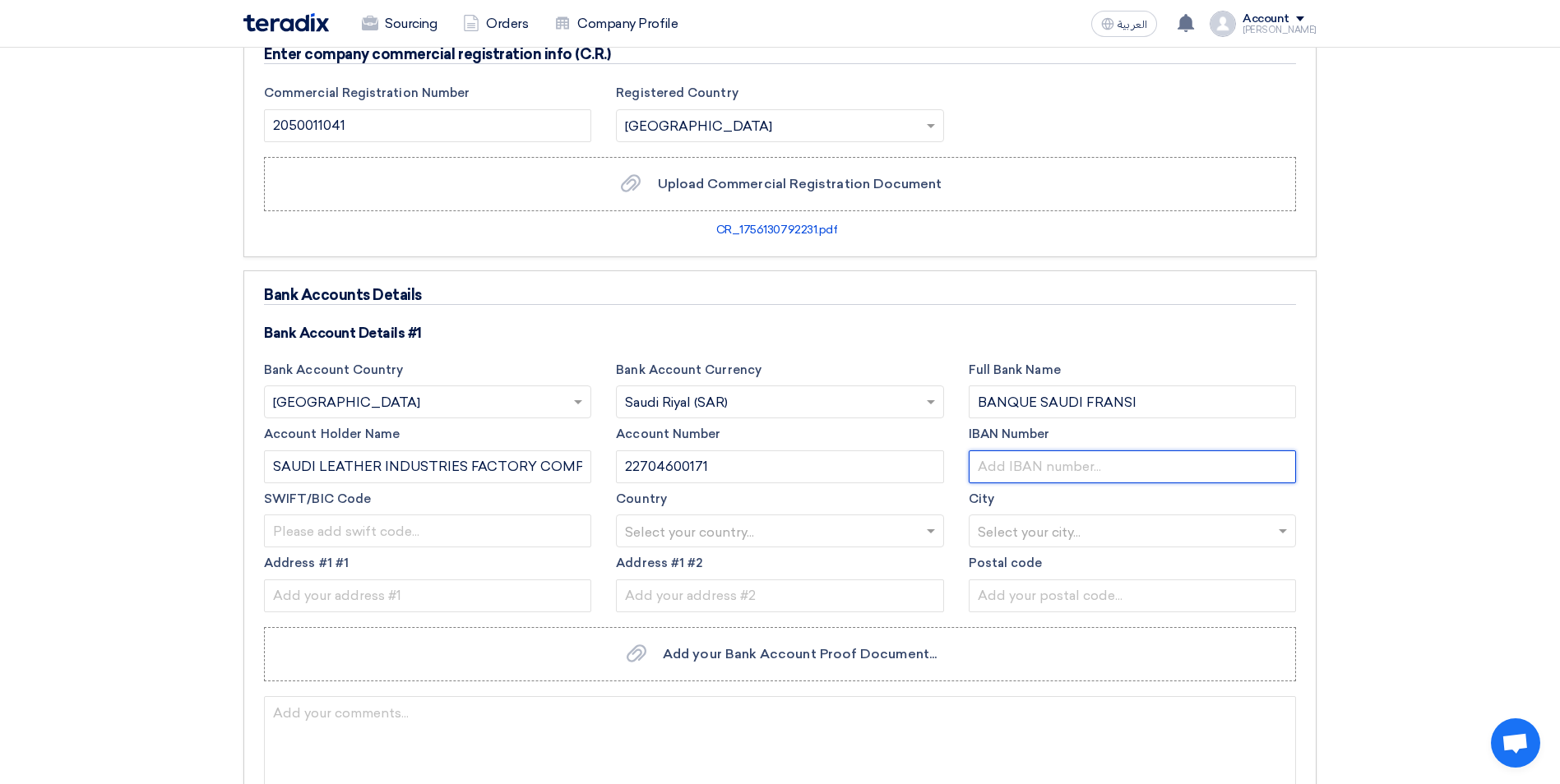
click at [1057, 465] on input "text" at bounding box center [1132, 467] width 327 height 33
paste input "SA 56 5500 0000 0227 0460 0171"
type input "SA 56 5500 0000 0227 0460 0171"
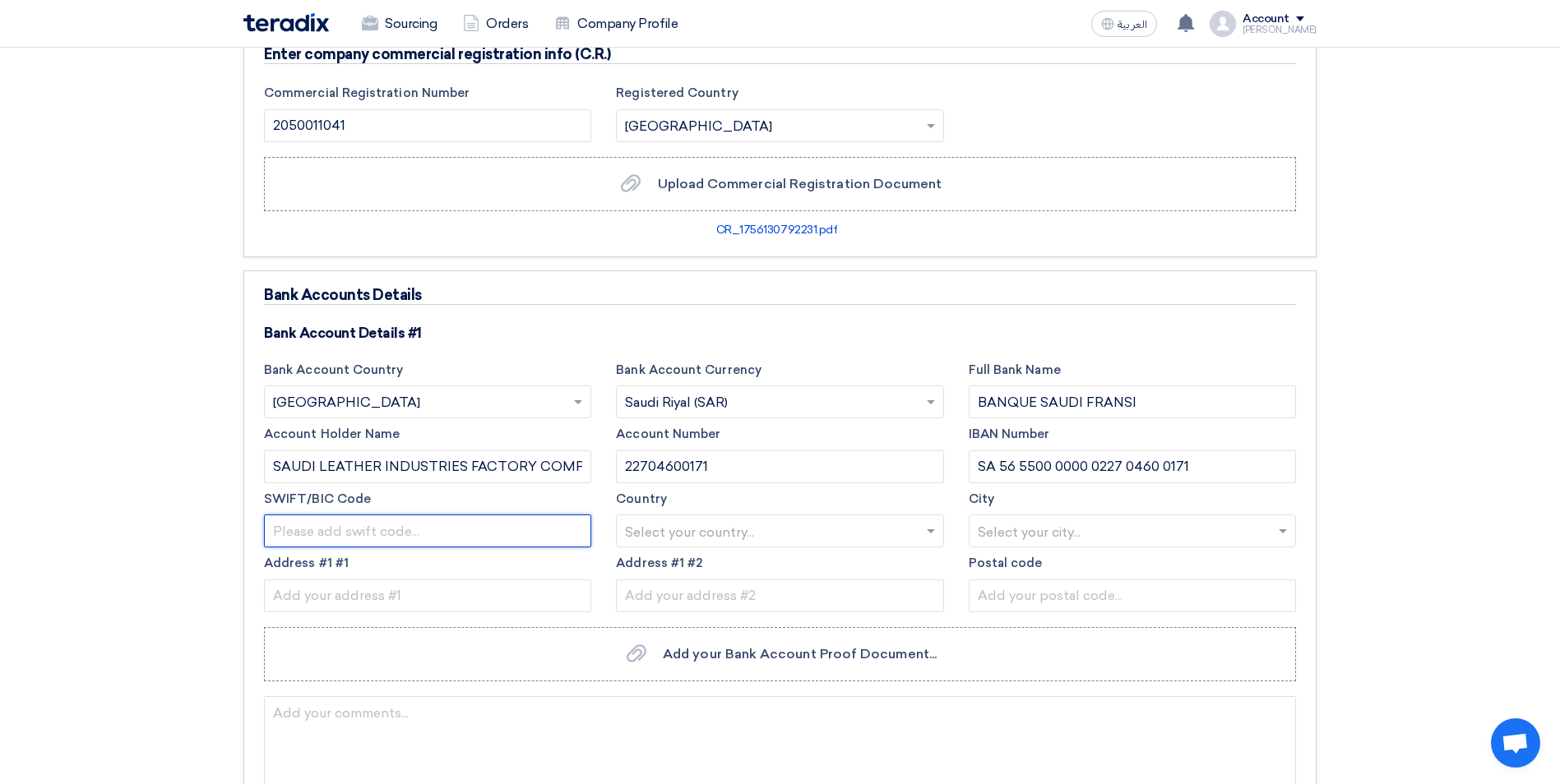
click at [399, 538] on input "text" at bounding box center [427, 530] width 327 height 33
paste input "[SWIFT_CODE]"
type input "[SWIFT_CODE]"
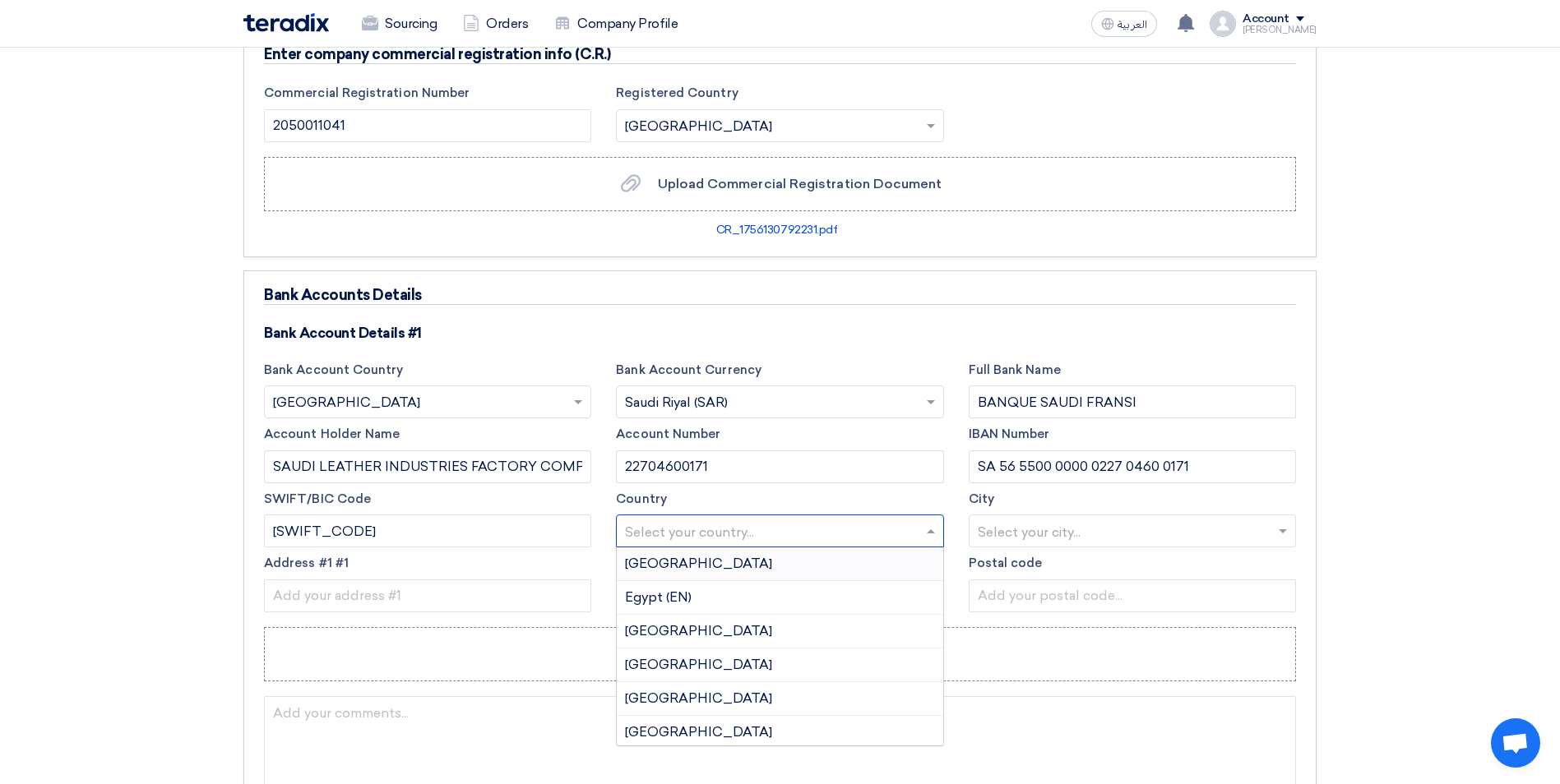
click at [811, 541] on input "text" at bounding box center [771, 533] width 293 height 27
type input "SAU"
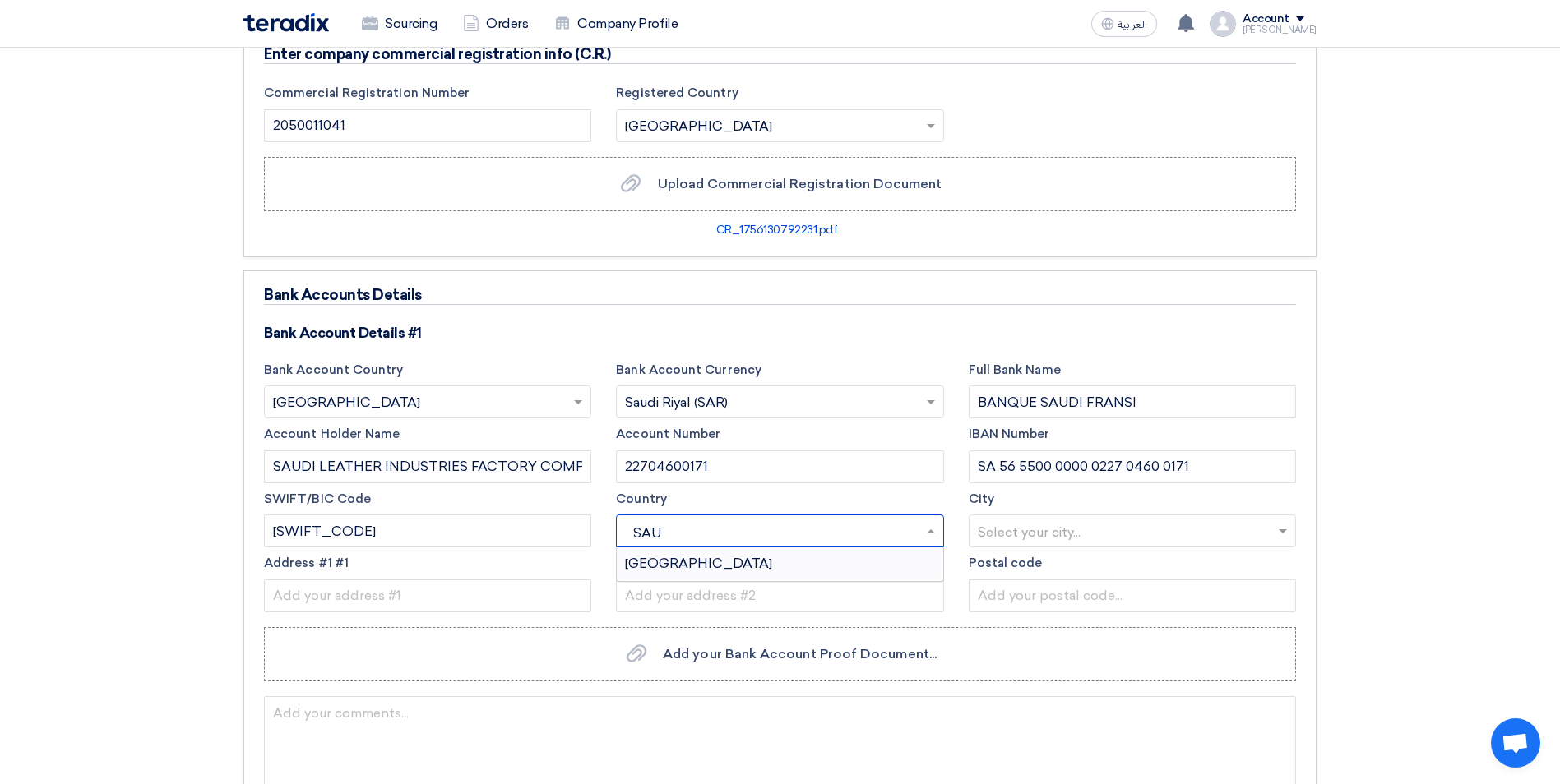
click at [795, 560] on div "[GEOGRAPHIC_DATA]" at bounding box center [780, 563] width 326 height 33
click at [1014, 526] on input "text" at bounding box center [1123, 533] width 293 height 27
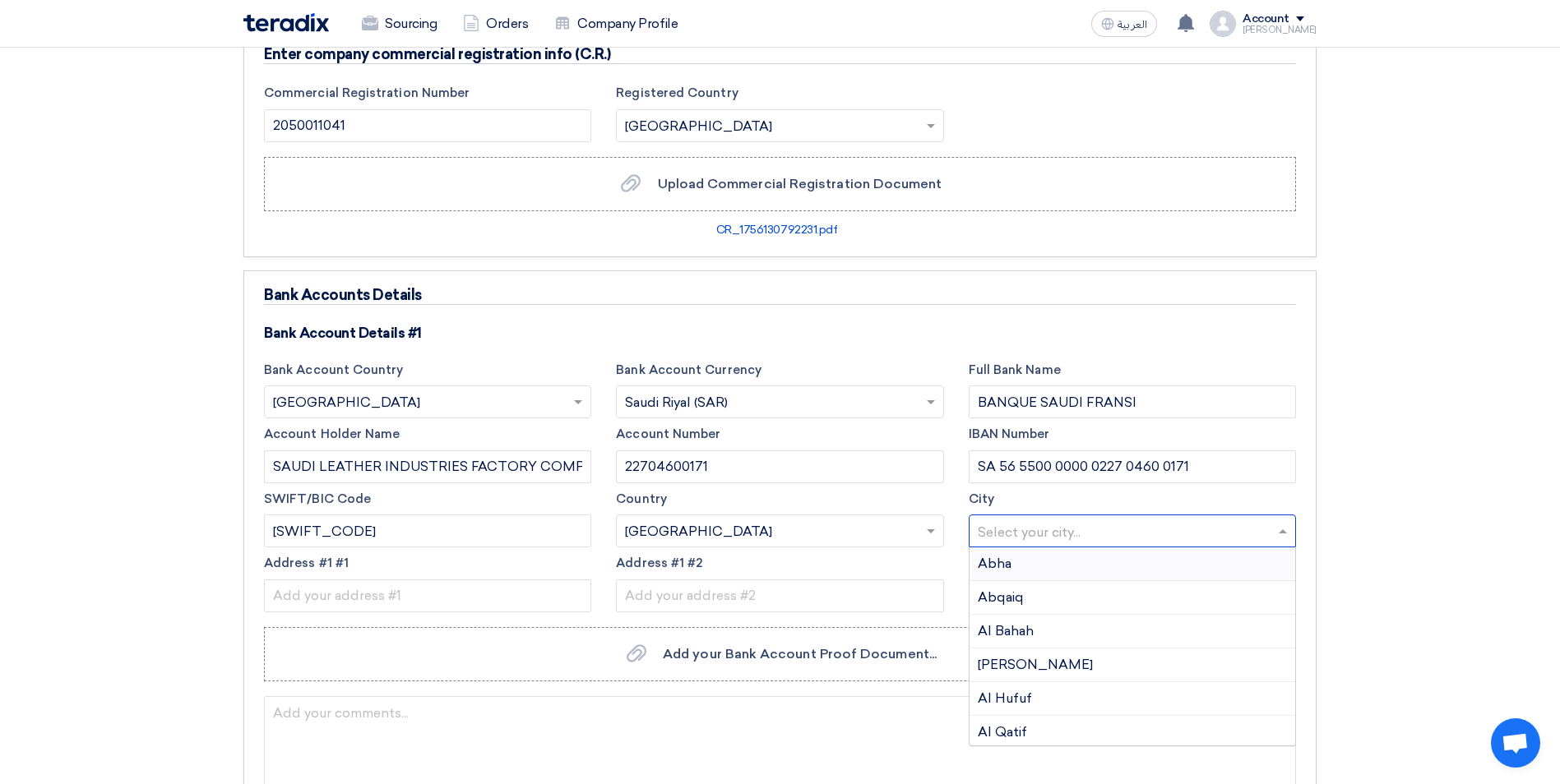
paste input "AL KHOBAR"
type input "AL KHOBAR"
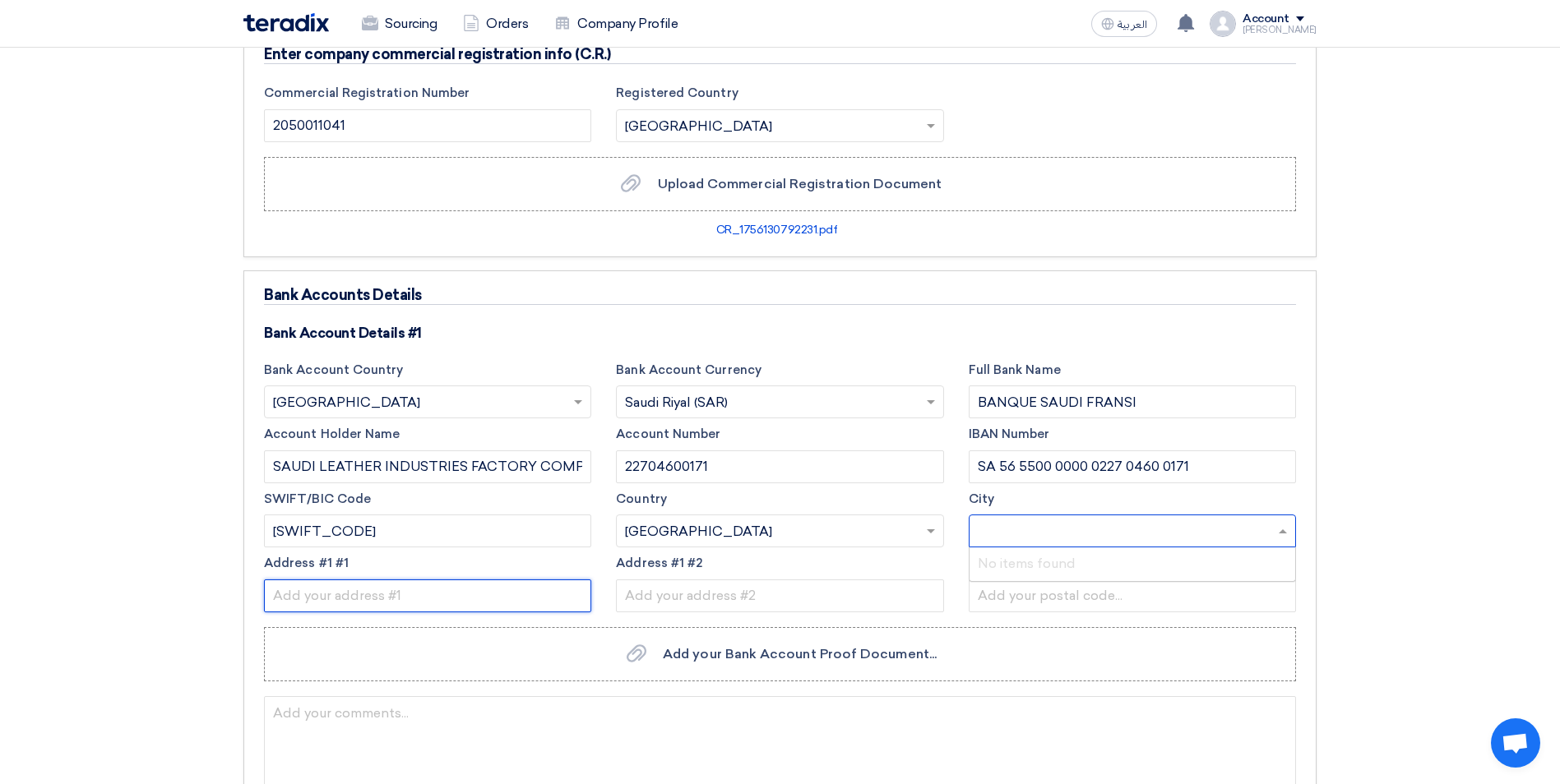
click at [381, 597] on input "text" at bounding box center [427, 596] width 327 height 33
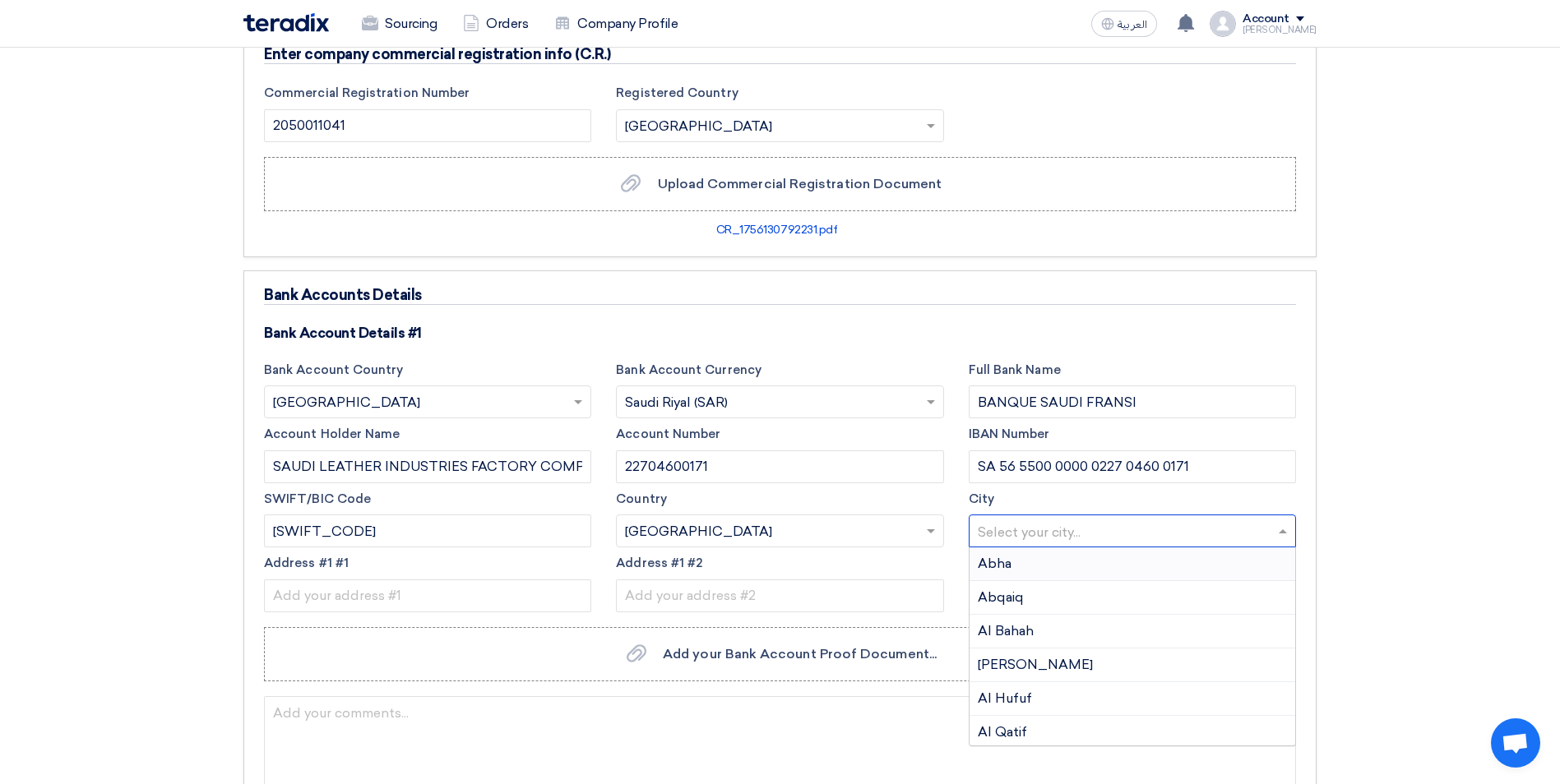
click at [1275, 534] on span at bounding box center [1284, 530] width 21 height 20
click at [1033, 646] on div "Dammam" at bounding box center [1132, 655] width 326 height 34
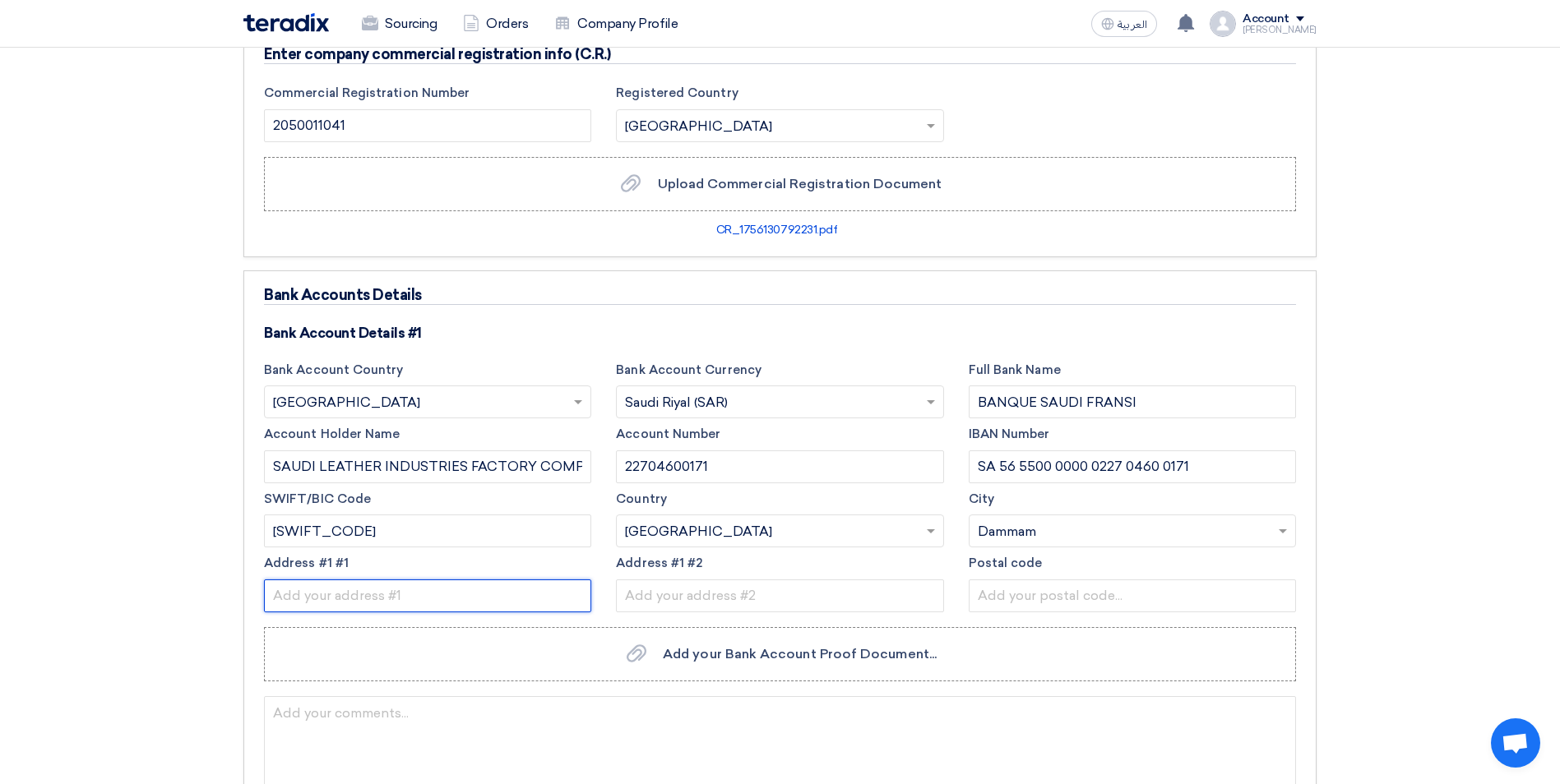
click at [414, 590] on input "text" at bounding box center [427, 596] width 327 height 33
click at [402, 594] on input "text" at bounding box center [427, 596] width 327 height 33
type input "DAMMAM"
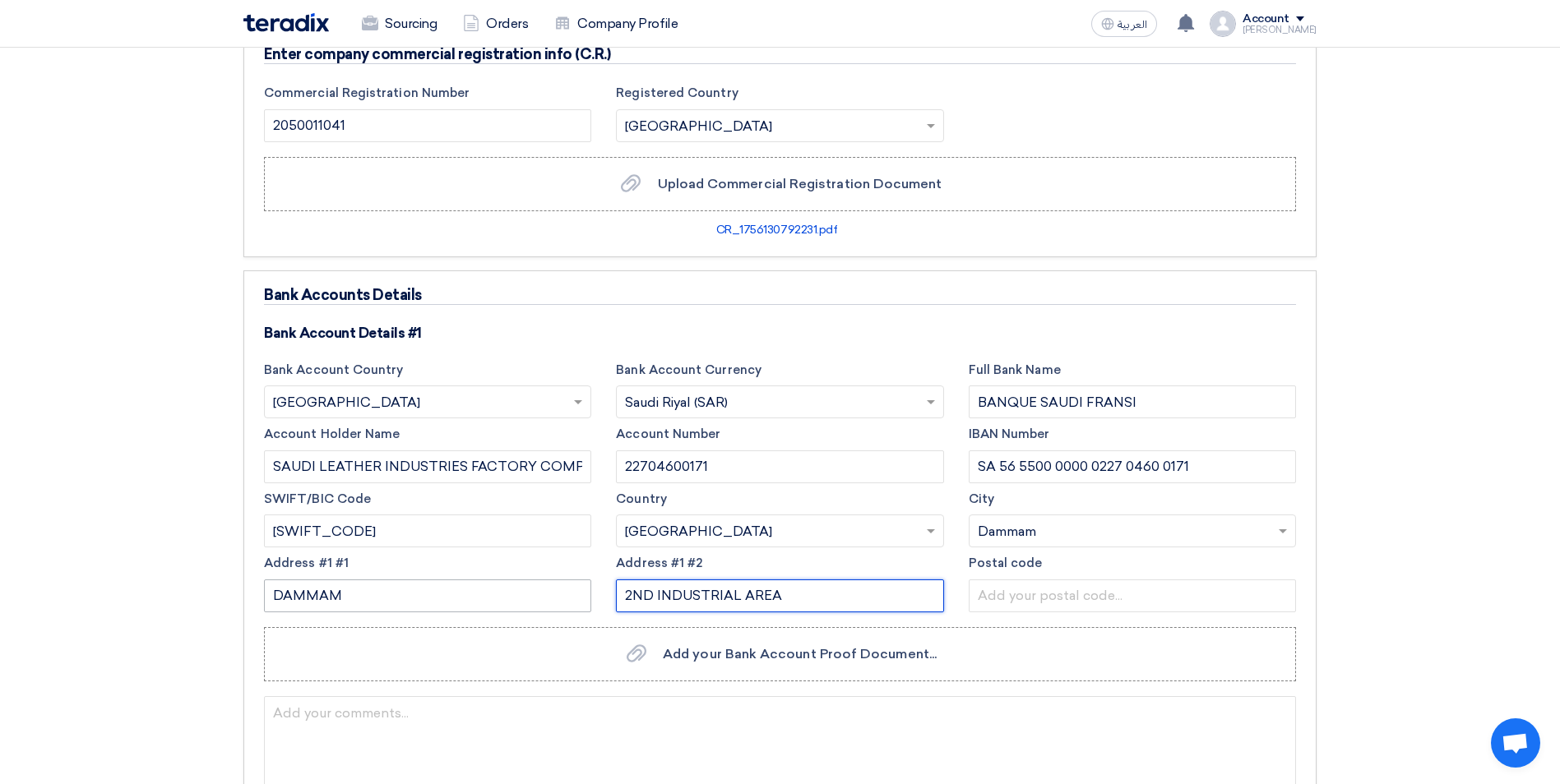
type input "2ND INDUSTRIAL AREA"
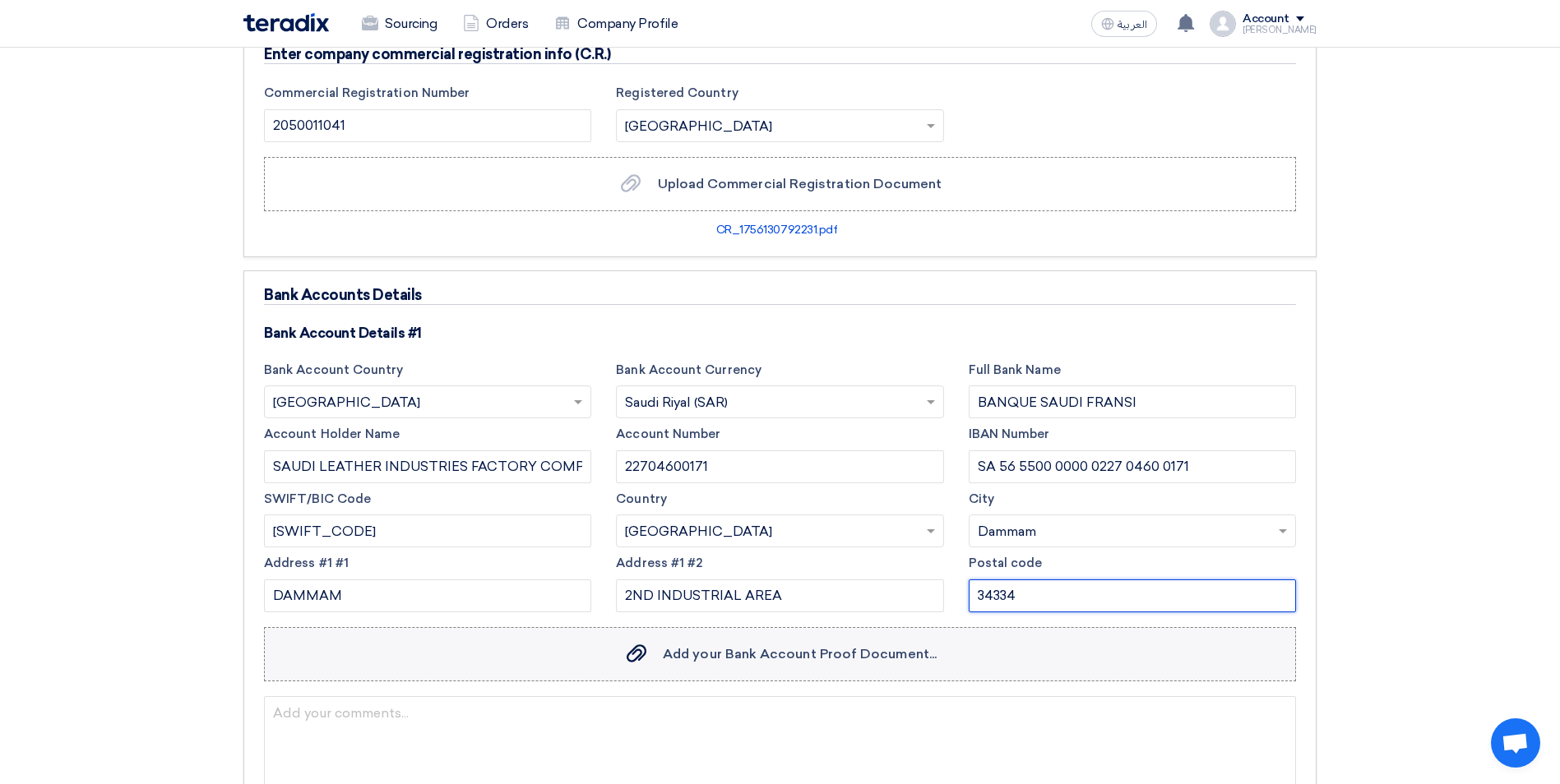
type input "34334"
click at [794, 657] on span "Add your Bank Account Proof Document..." at bounding box center [799, 653] width 274 height 15
click at [0, 0] on input "Add your Bank Account Proof Document... Add your Bank Account Proof Document..." at bounding box center [0, 0] width 0 height 0
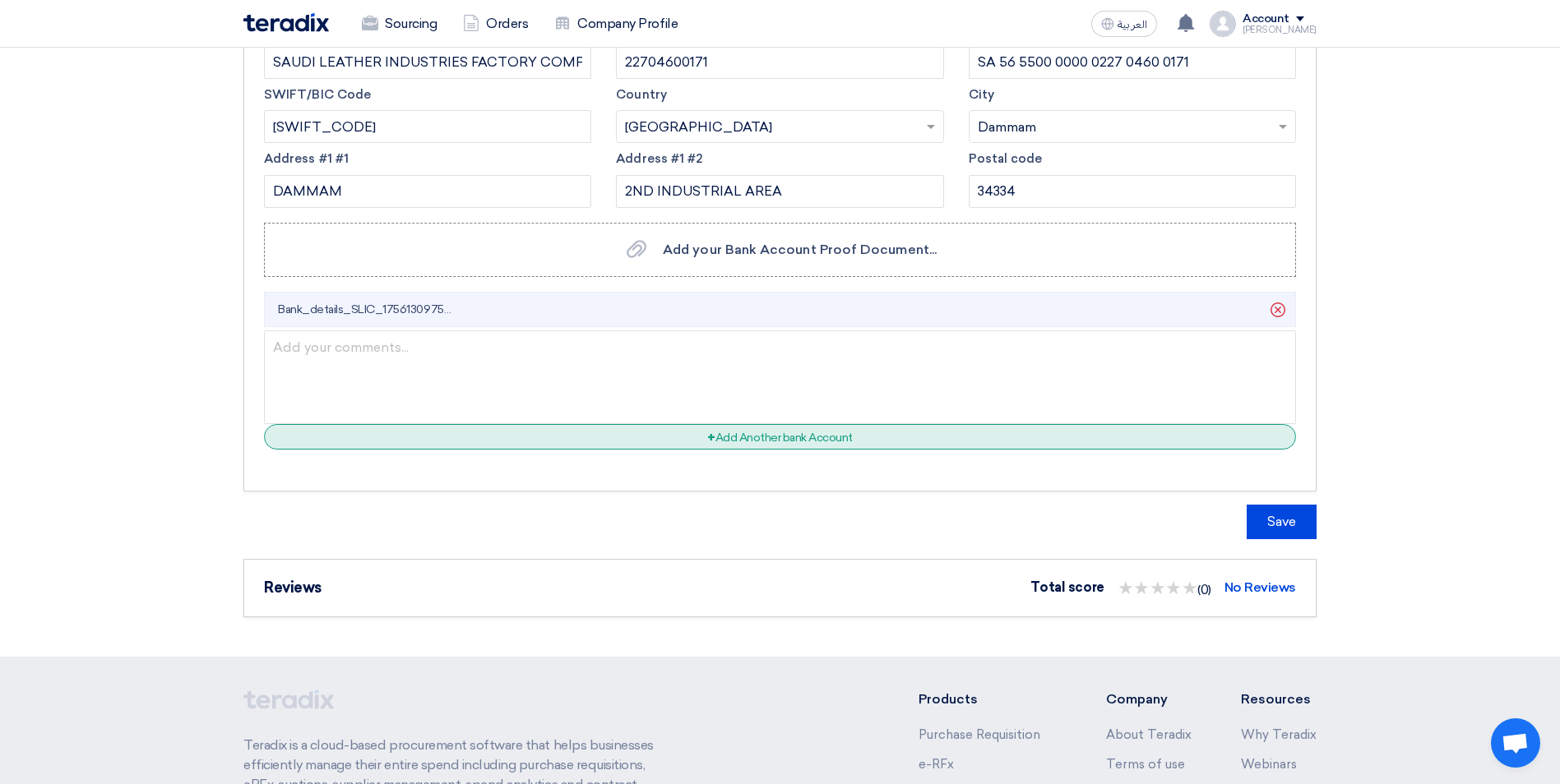
scroll to position [1315, 0]
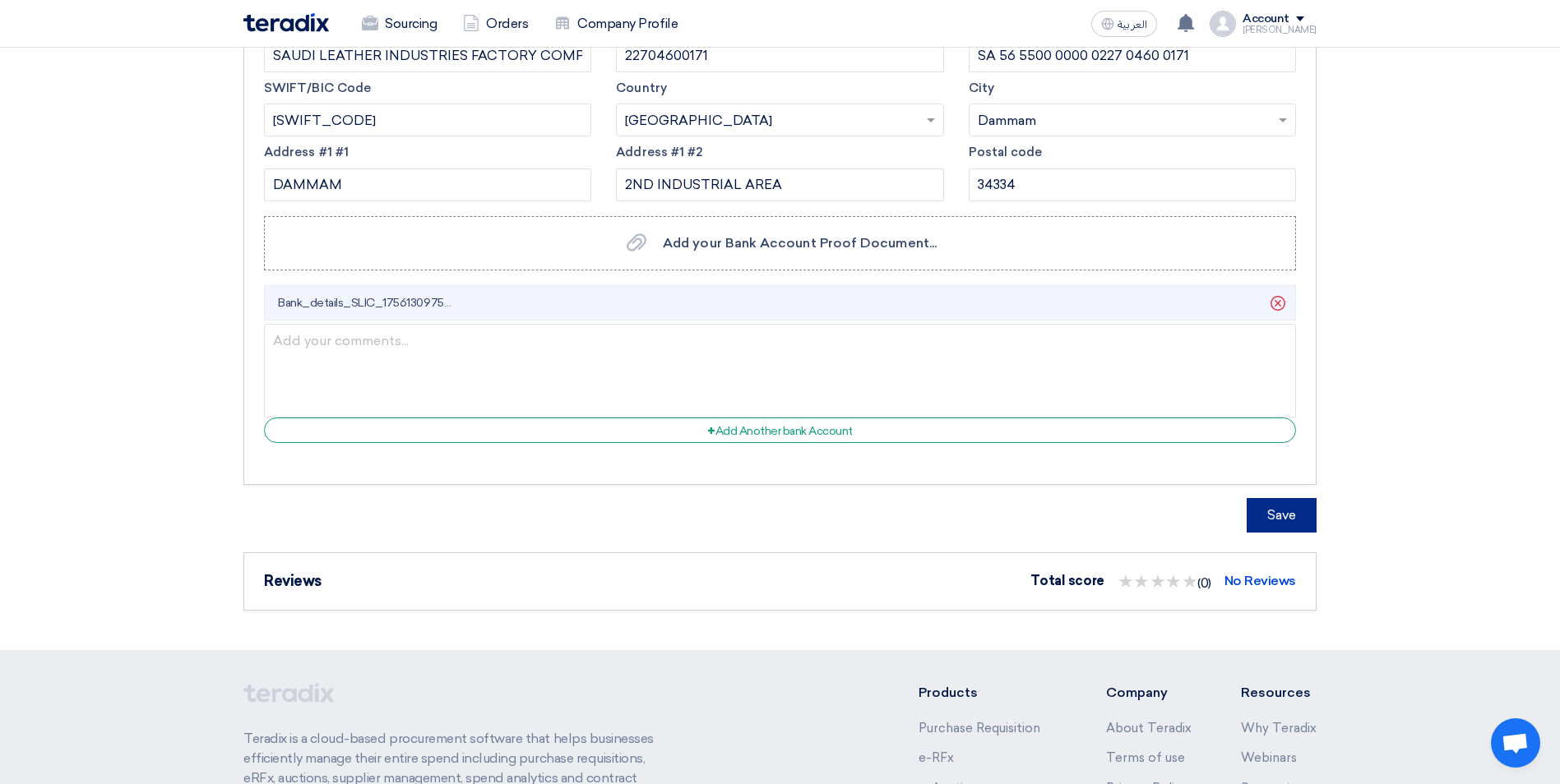
click at [1264, 518] on button "Save" at bounding box center [1282, 515] width 70 height 34
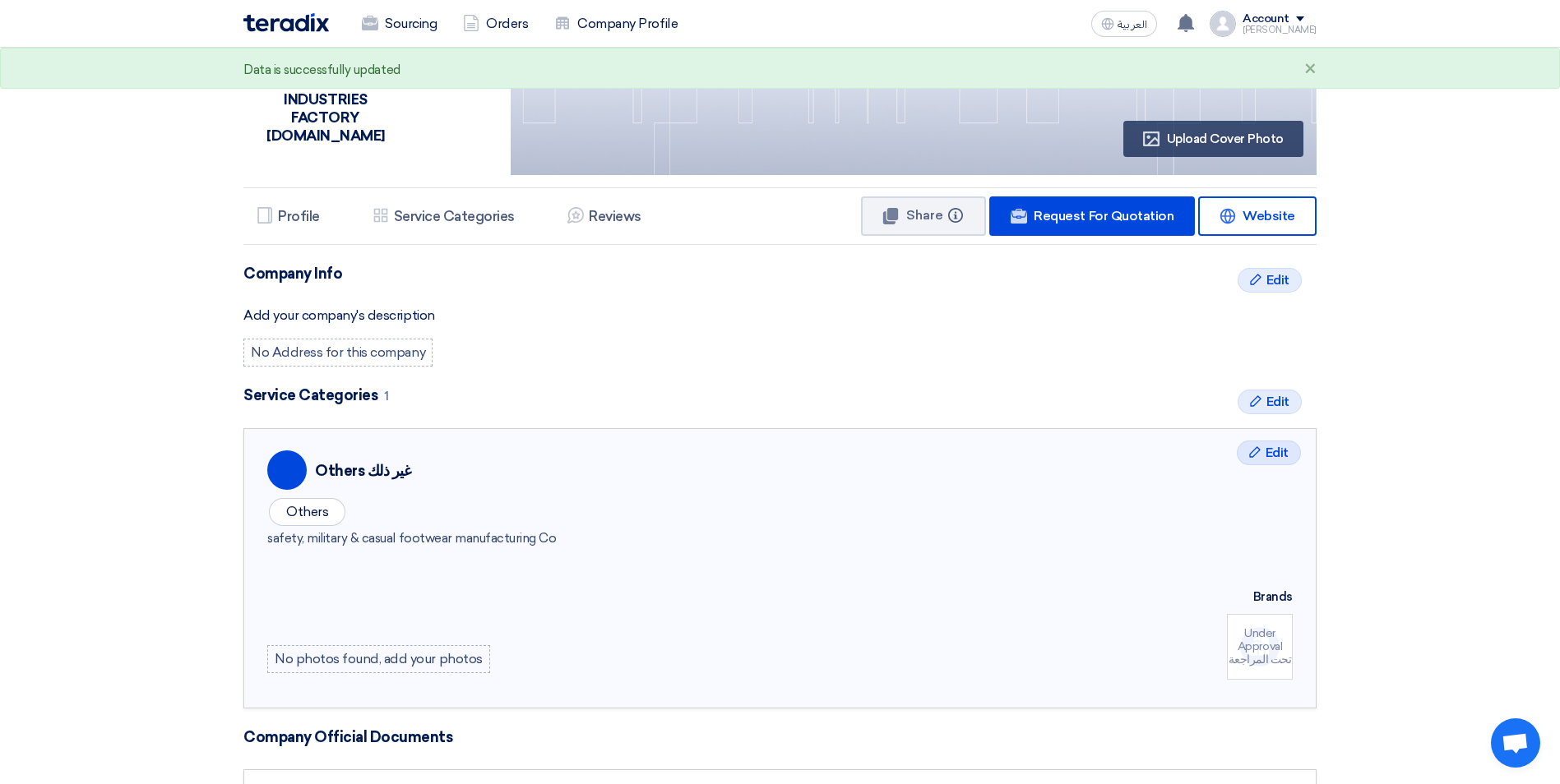
scroll to position [0, 0]
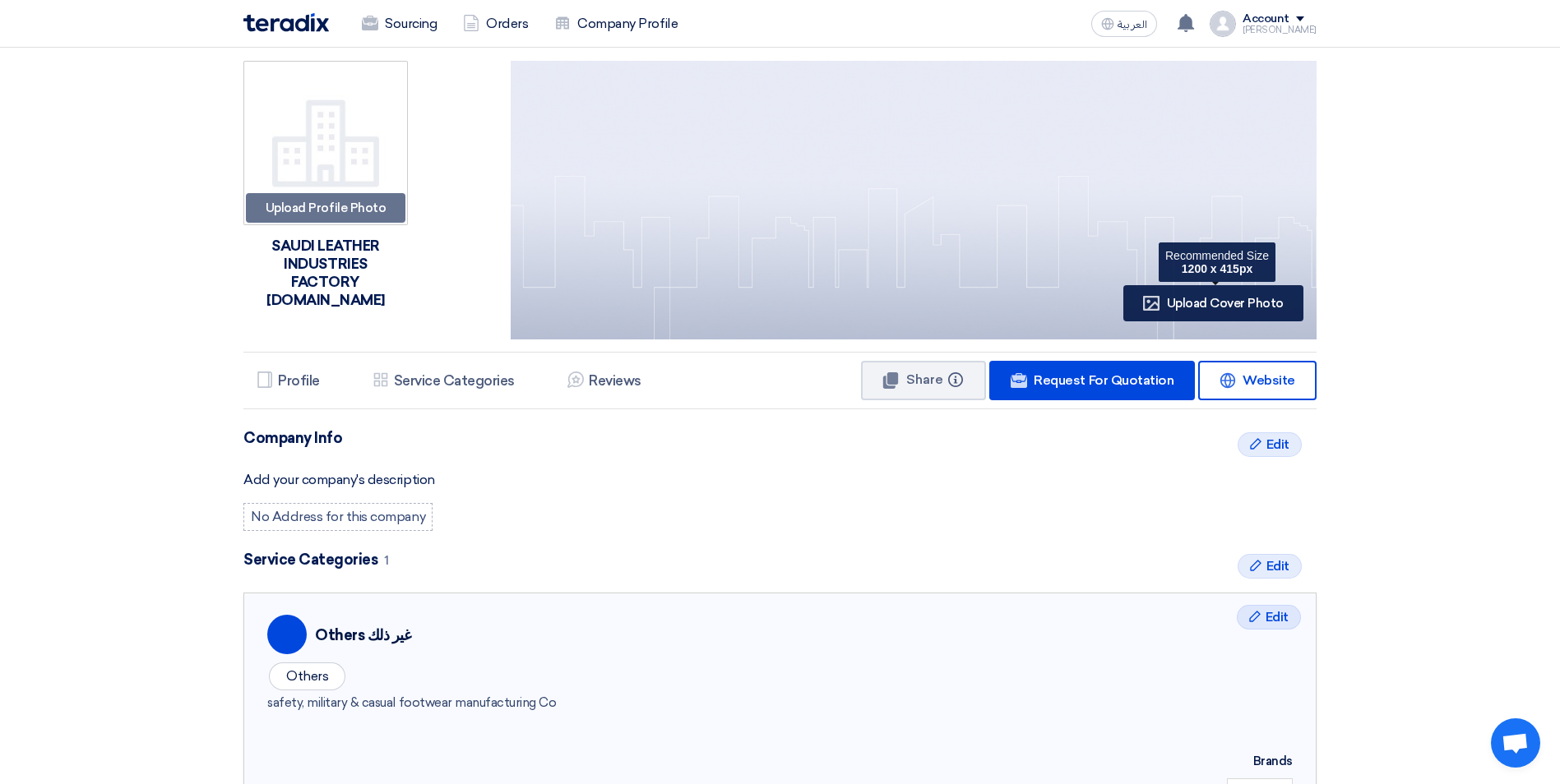
click at [1205, 306] on span "Upload Cover Photo" at bounding box center [1225, 303] width 117 height 15
click at [1270, 449] on span "Edit" at bounding box center [1278, 444] width 23 height 20
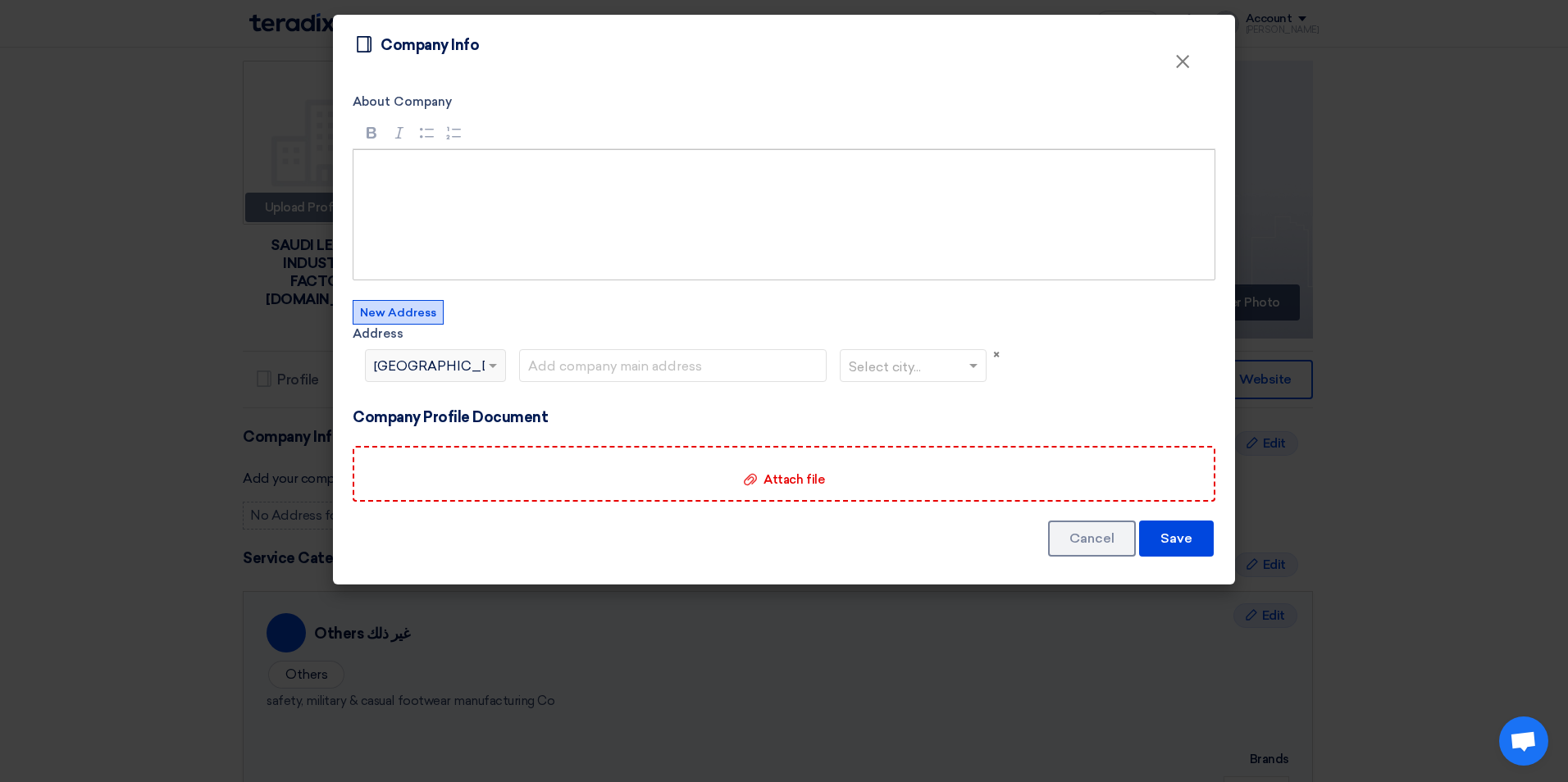
click at [413, 320] on button "New Address" at bounding box center [398, 313] width 91 height 25
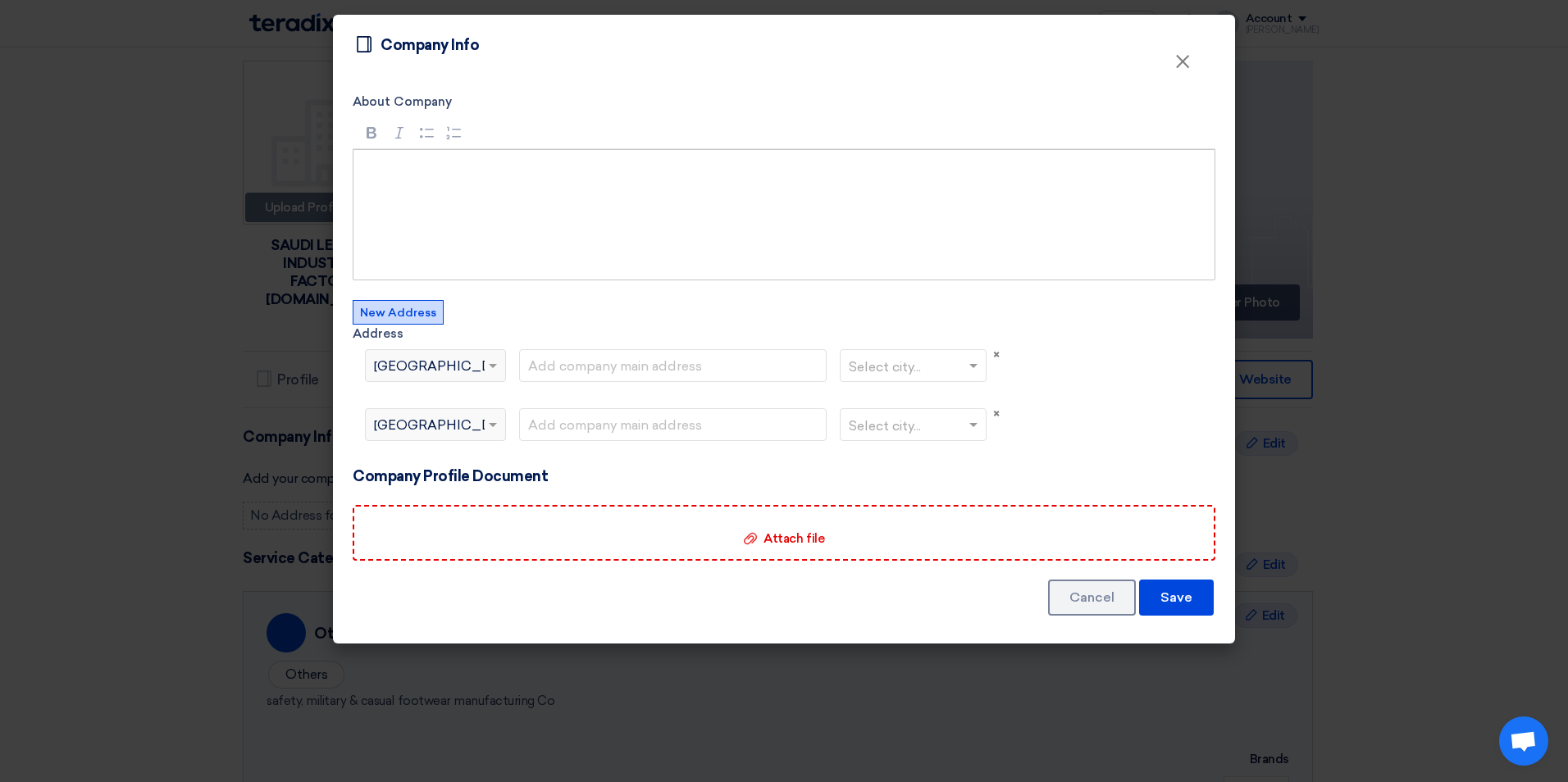
click at [486, 364] on span at bounding box center [495, 366] width 21 height 20
click at [997, 358] on span "×" at bounding box center [996, 355] width 7 height 15
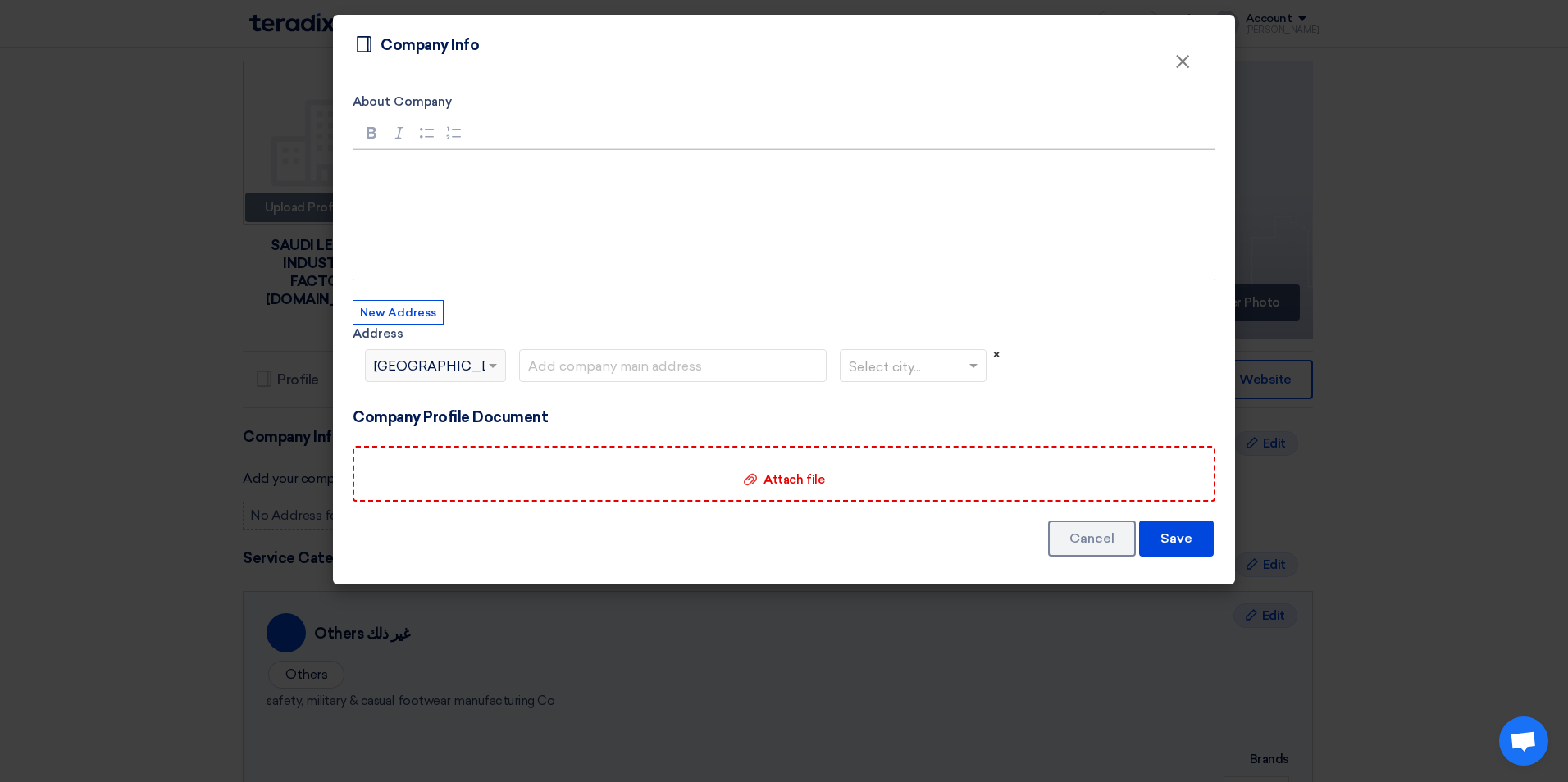
click at [997, 356] on span "×" at bounding box center [996, 355] width 7 height 15
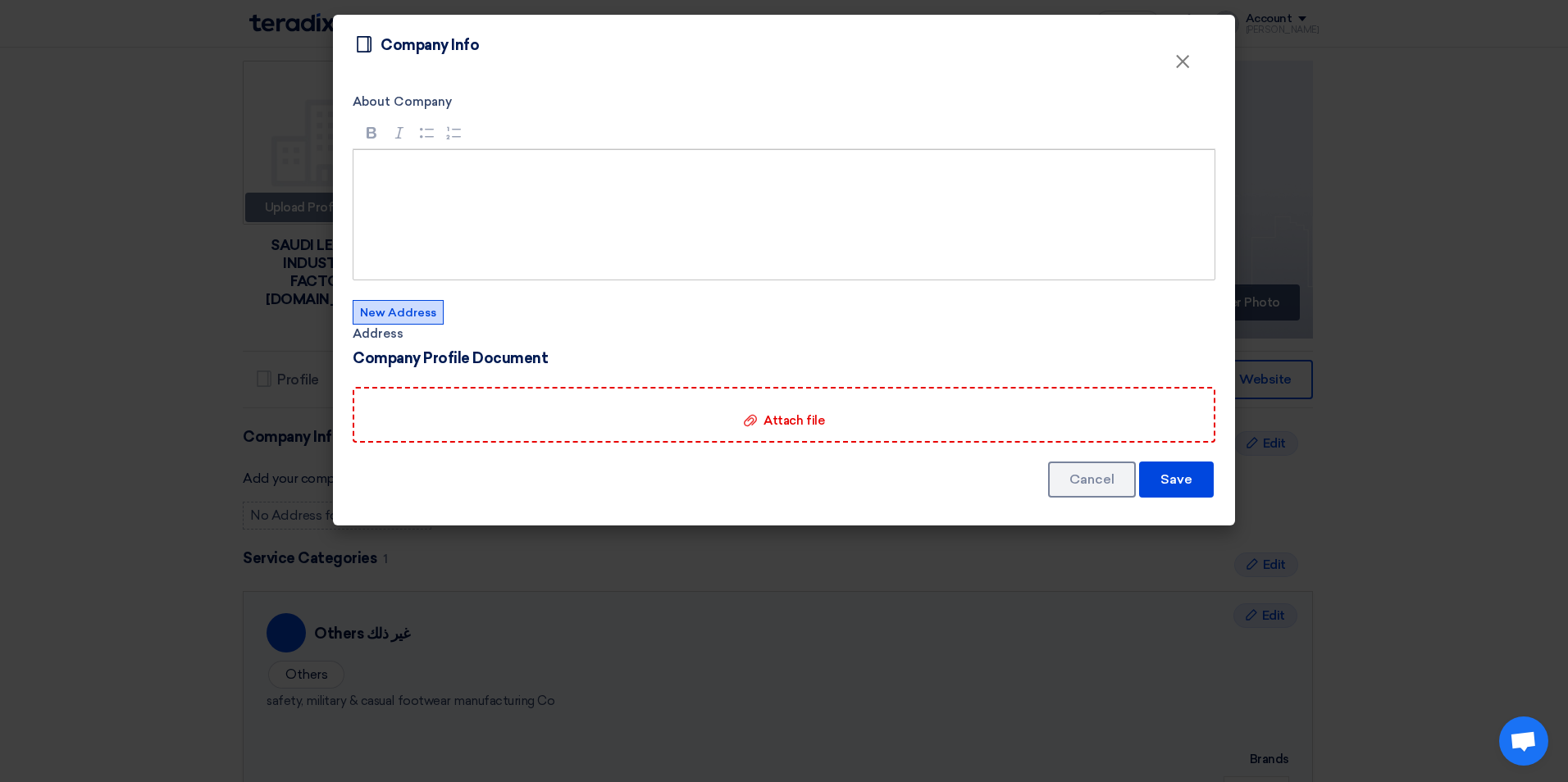
click at [404, 314] on button "New Address" at bounding box center [398, 313] width 91 height 25
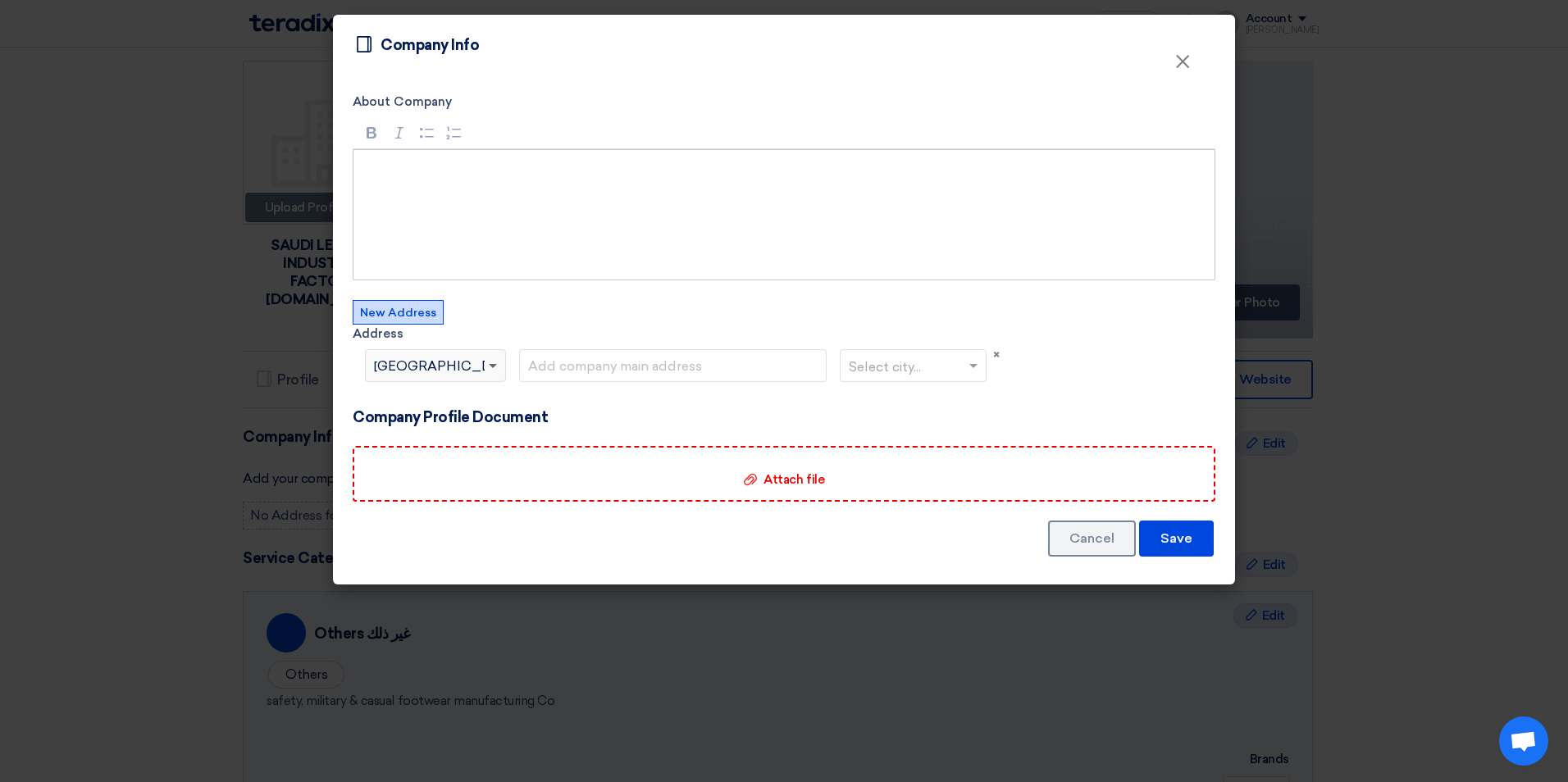
click at [493, 368] on span at bounding box center [492, 366] width 9 height 6
click at [399, 364] on span "[GEOGRAPHIC_DATA]" at bounding box center [447, 366] width 146 height 20
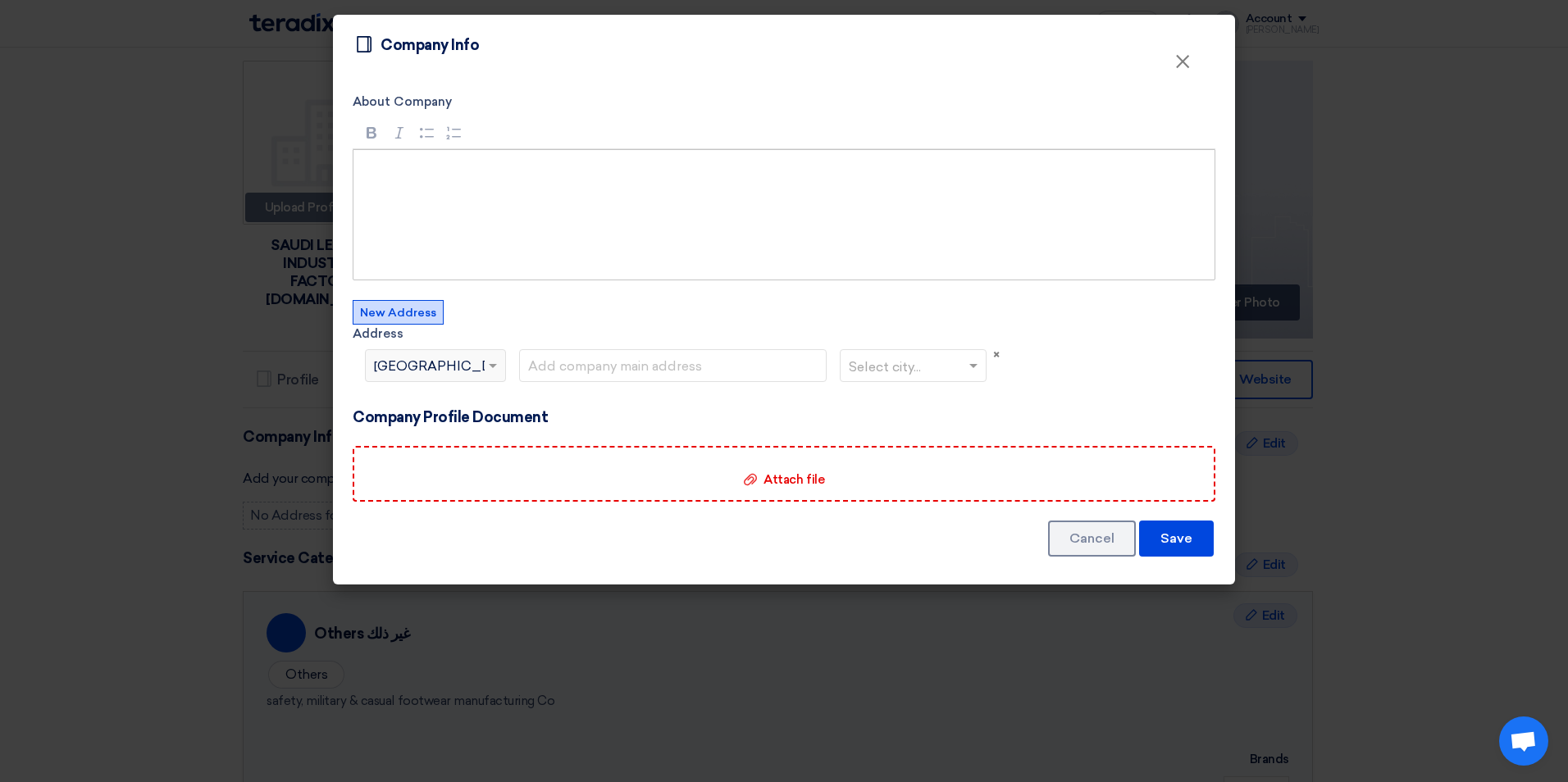
click at [399, 364] on span "[GEOGRAPHIC_DATA]" at bounding box center [447, 366] width 146 height 20
click at [624, 366] on input "text" at bounding box center [673, 366] width 308 height 33
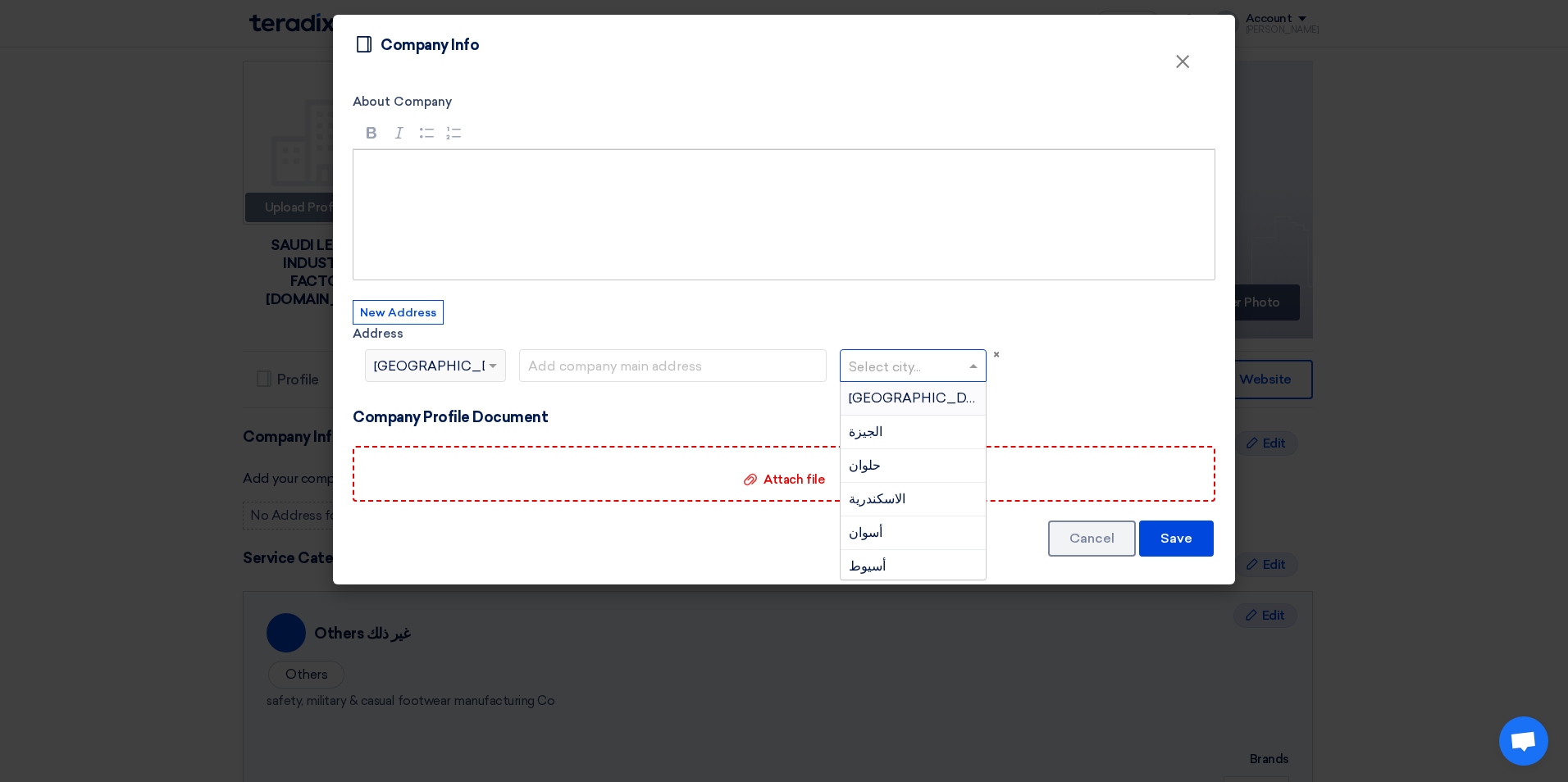
click at [918, 369] on input "text" at bounding box center [904, 367] width 112 height 27
click at [1101, 313] on form "About Company Rich Text Editor Bold (CTRL+B) Bold Italic (CTRL+I) Italic Bullet…" at bounding box center [783, 326] width 862 height 467
click at [1187, 71] on span "×" at bounding box center [1182, 65] width 16 height 33
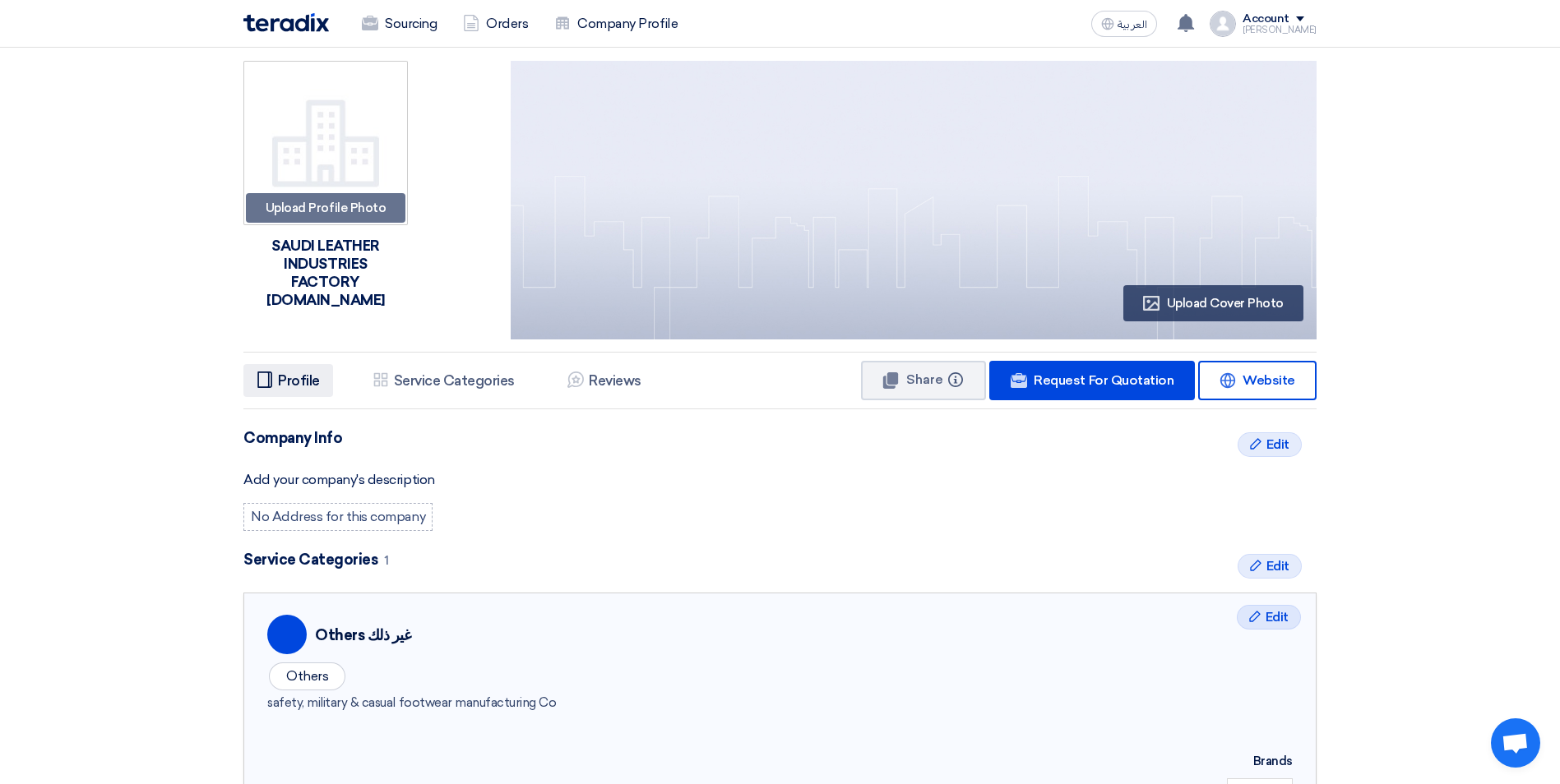
click at [305, 386] on h5 "Profile" at bounding box center [298, 380] width 42 height 16
click at [260, 385] on icon "Profile" at bounding box center [264, 379] width 16 height 16
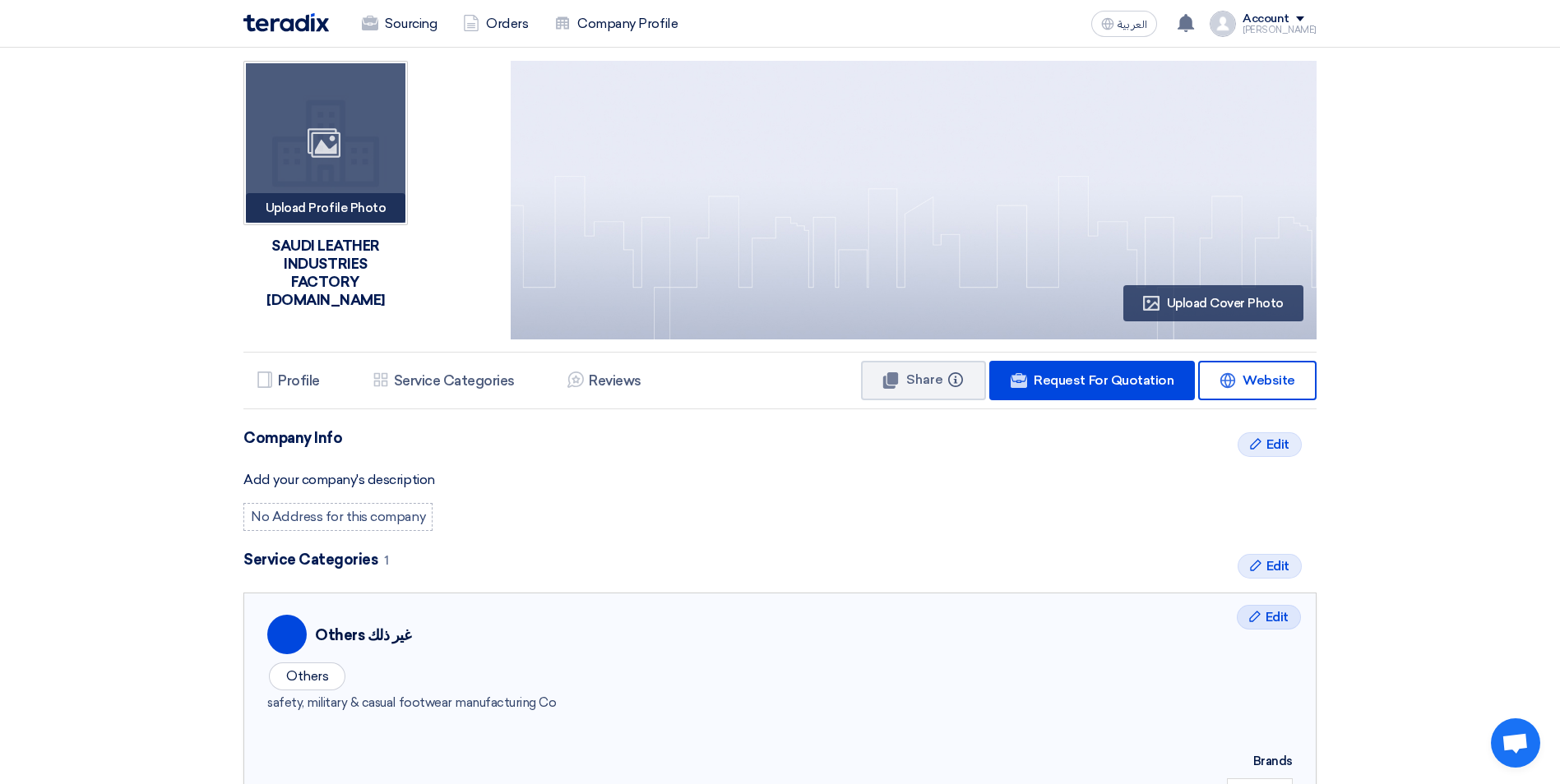
click at [327, 206] on div "Upload Profile Photo Image" at bounding box center [326, 207] width 159 height 29
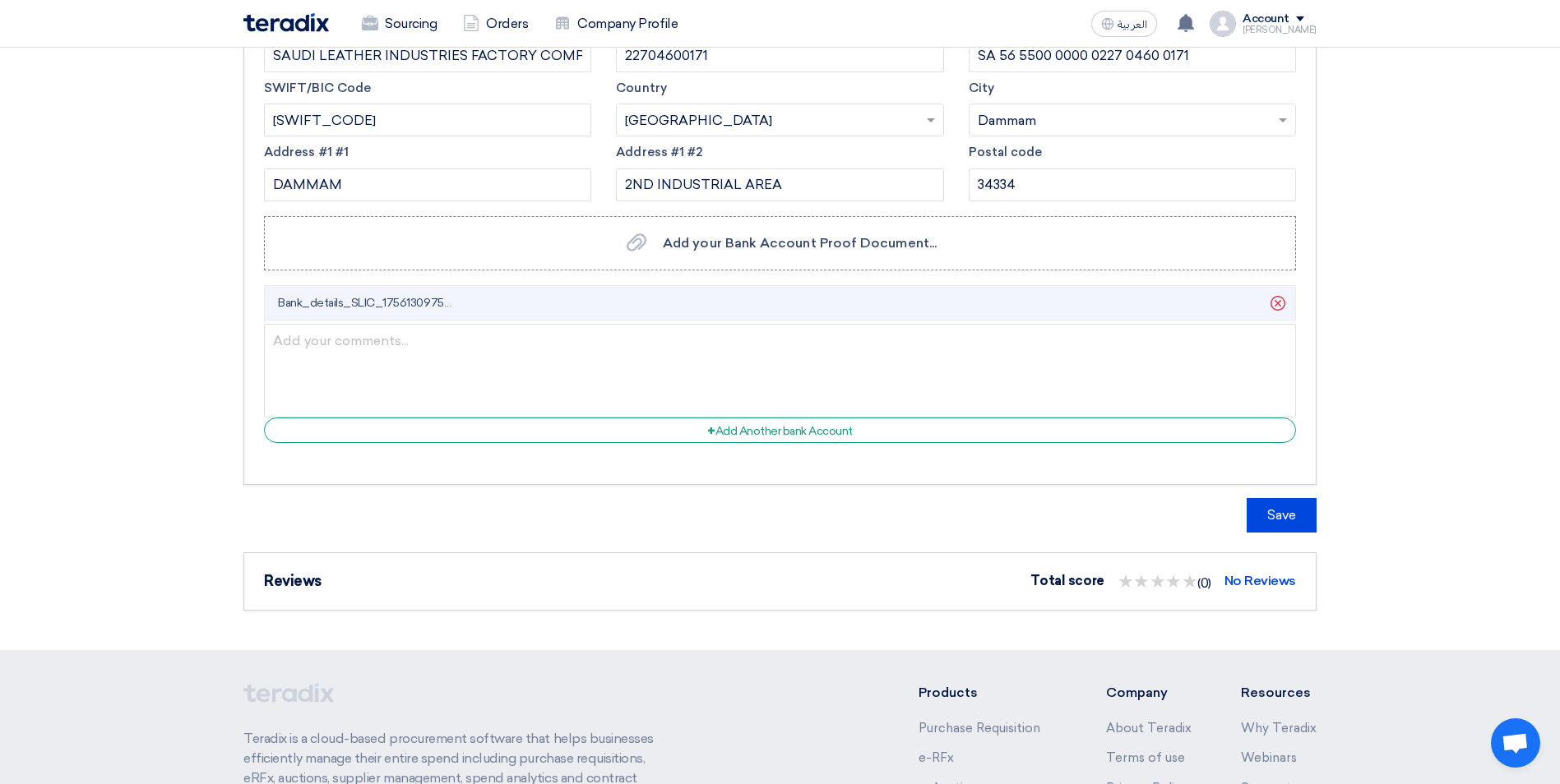
scroll to position [1553, 0]
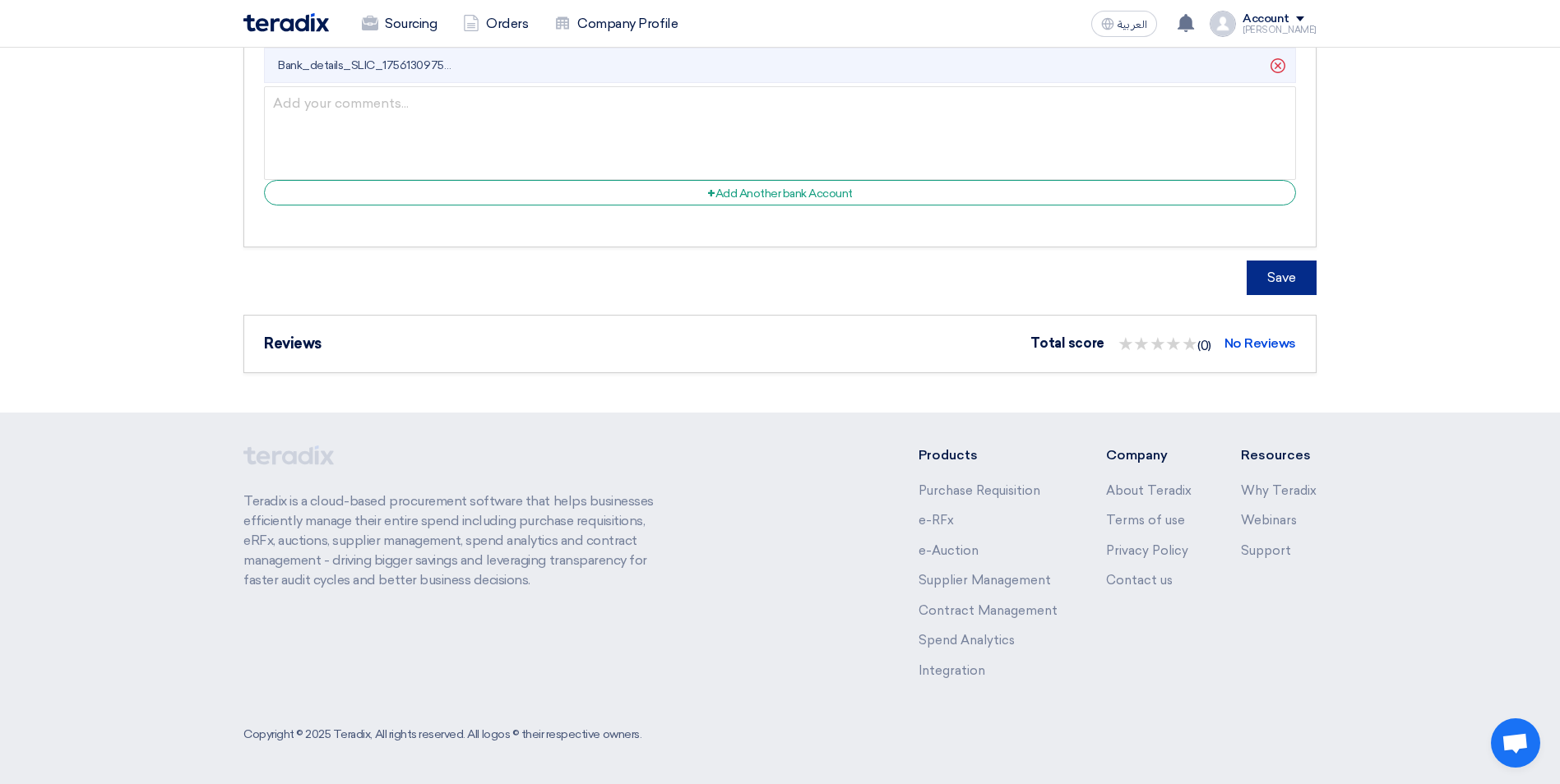
click at [1278, 283] on button "Save" at bounding box center [1282, 277] width 70 height 34
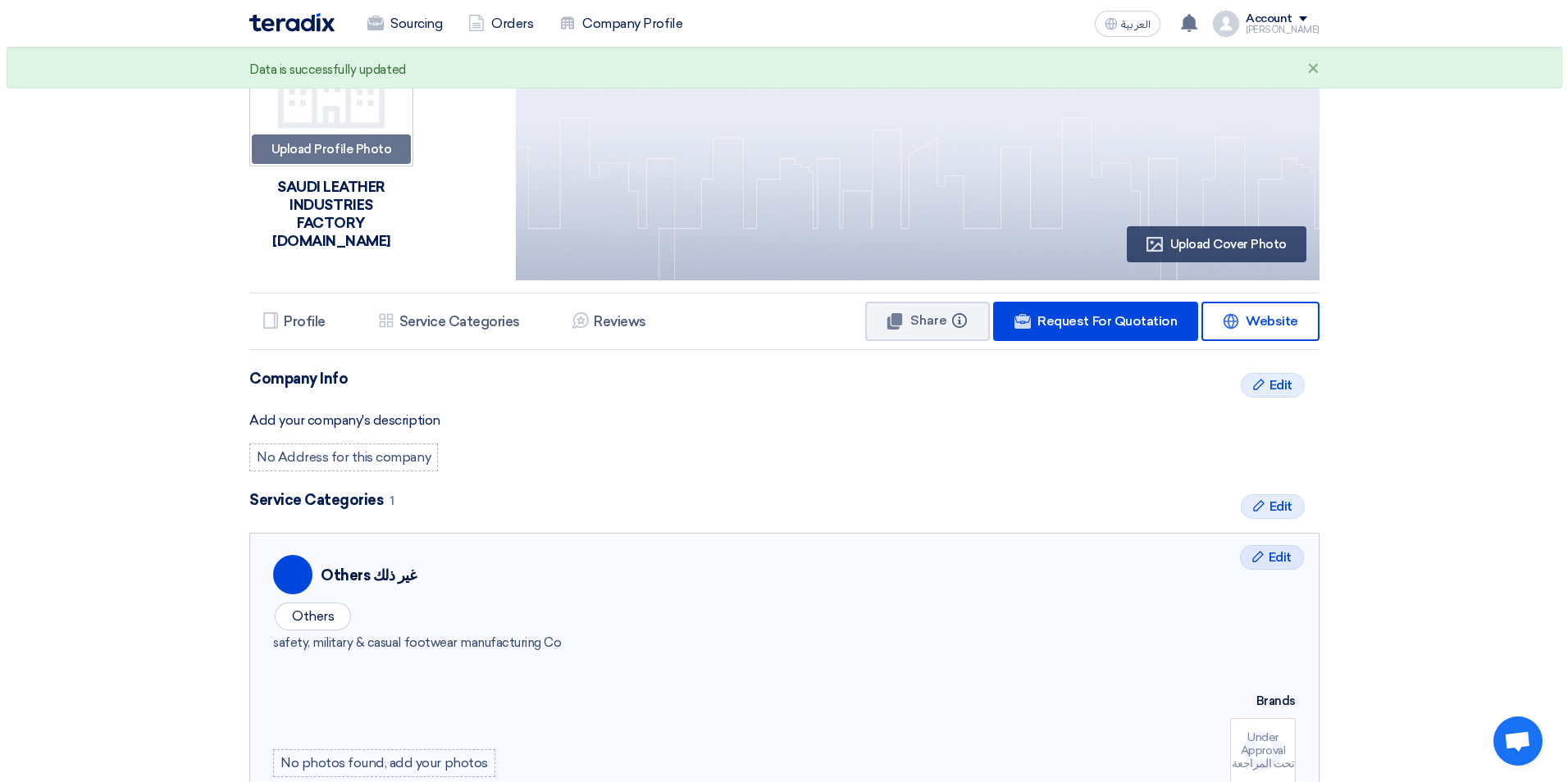
scroll to position [0, 0]
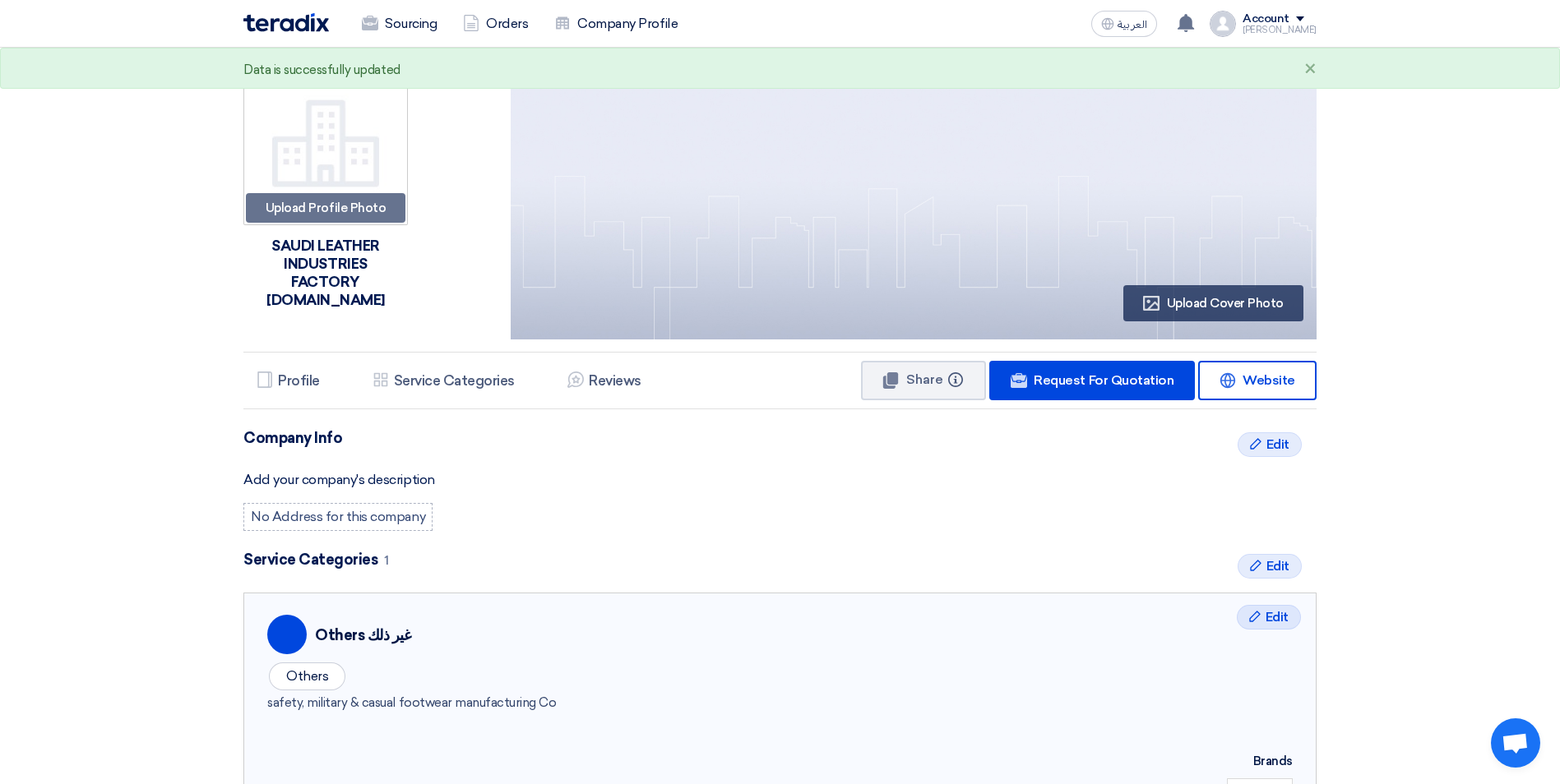
click at [1309, 22] on div "Account" at bounding box center [1280, 19] width 74 height 14
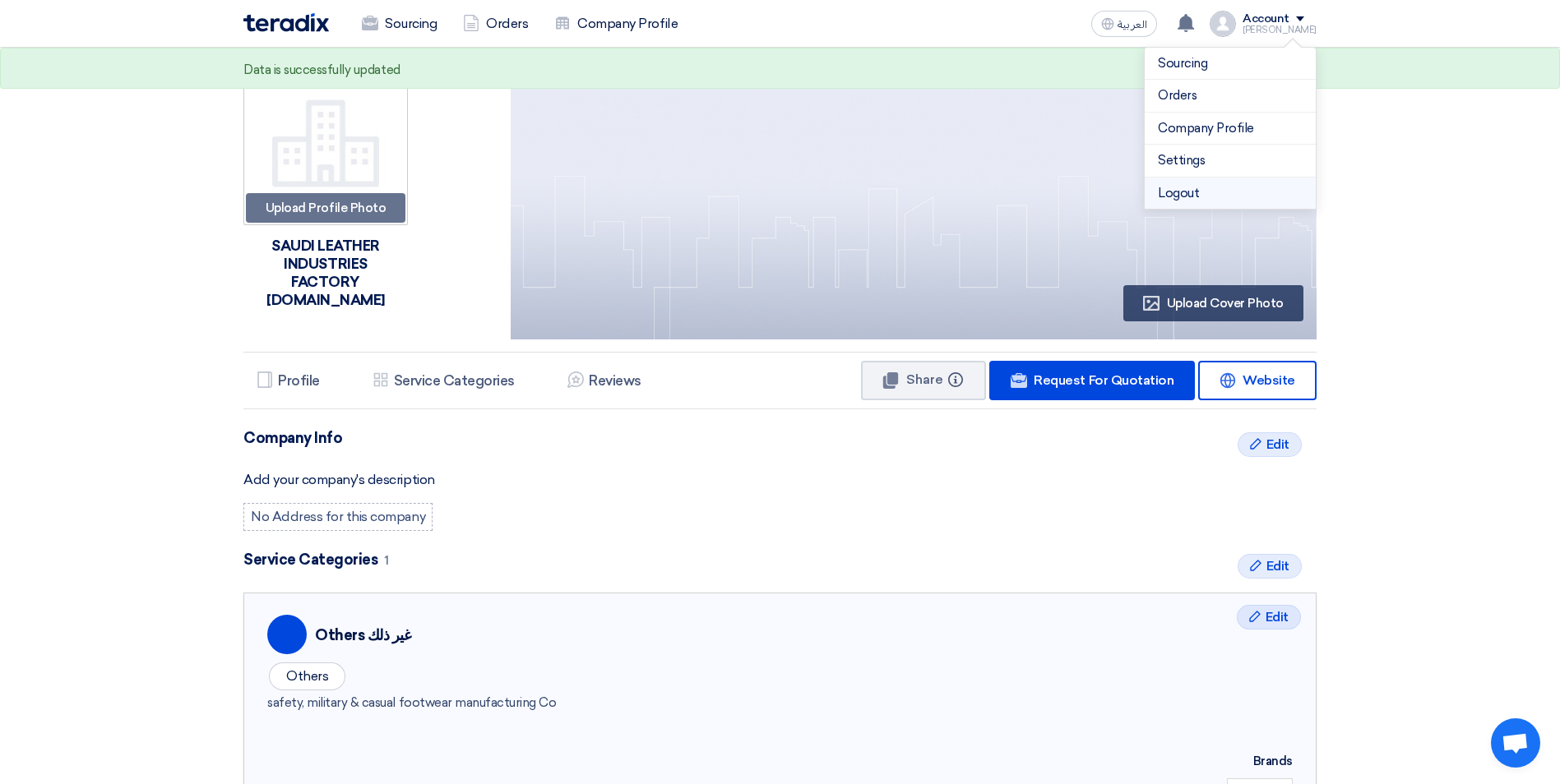
click at [1187, 193] on li "Logout" at bounding box center [1229, 193] width 171 height 32
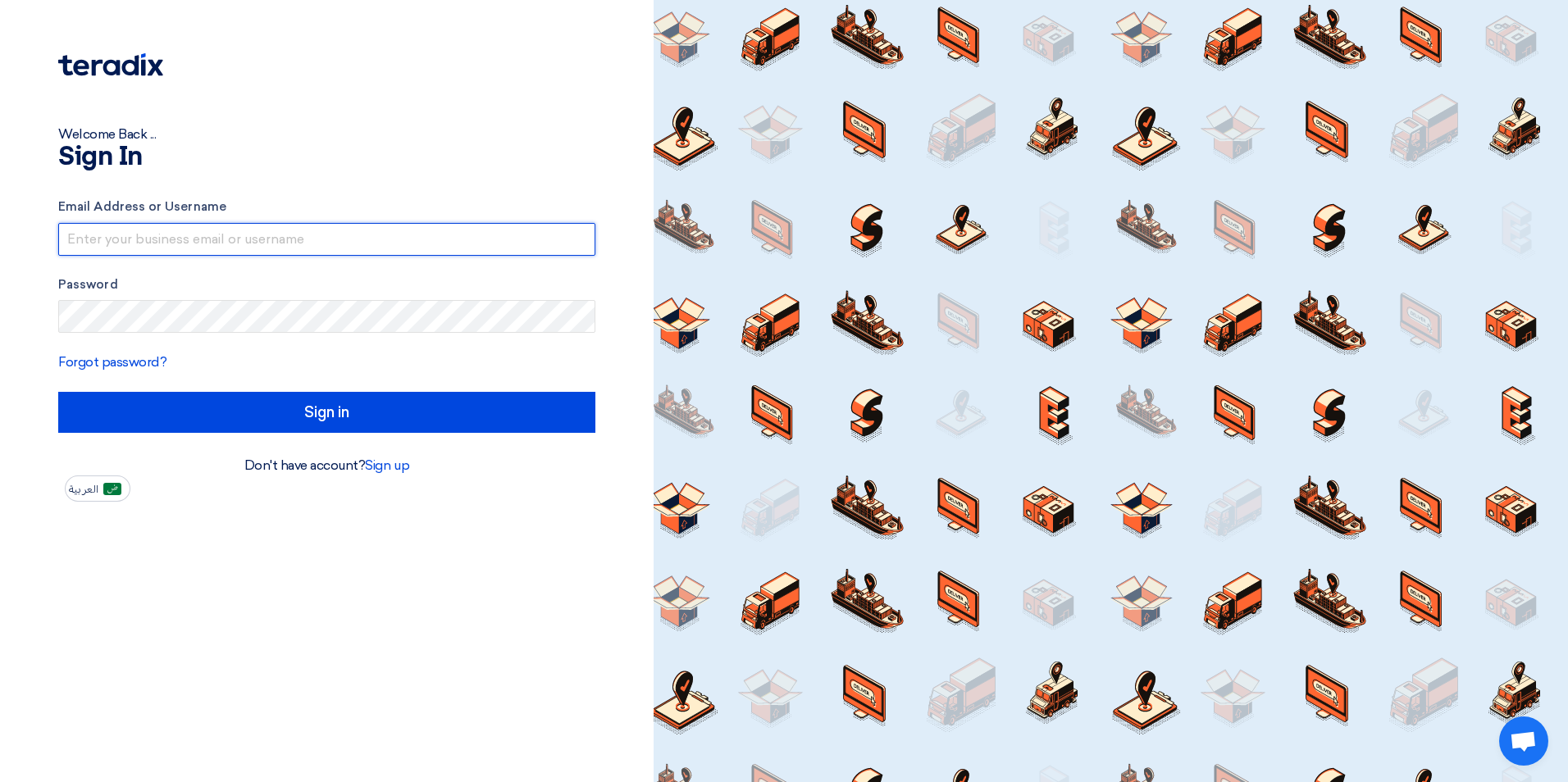
click at [202, 246] on input "text" at bounding box center [327, 239] width 537 height 33
